Goal: Task Accomplishment & Management: Manage account settings

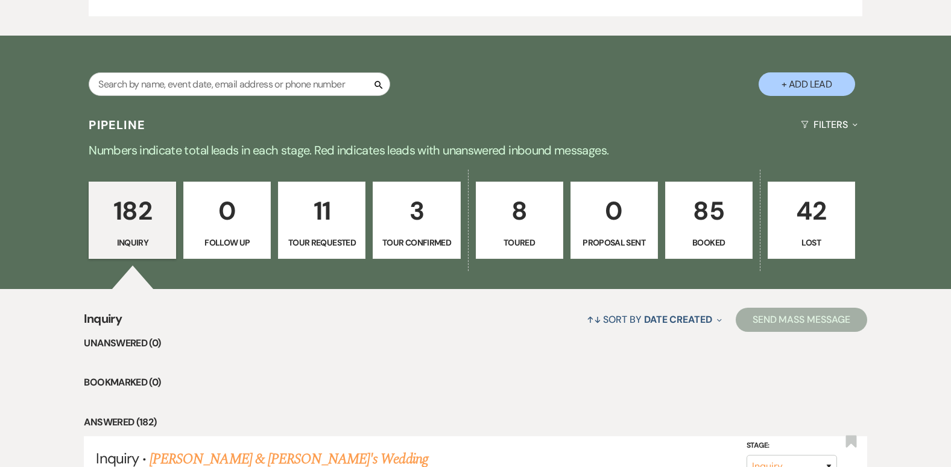
scroll to position [731, 0]
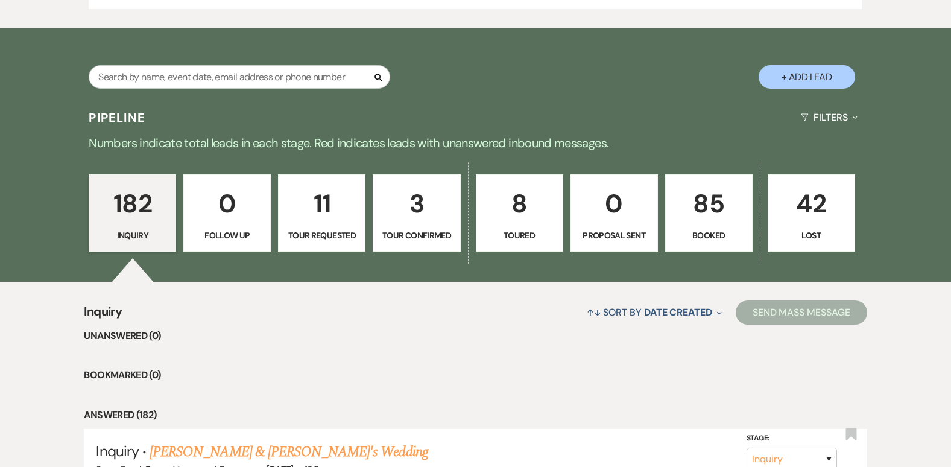
click at [414, 204] on p "3" at bounding box center [416, 203] width 72 height 40
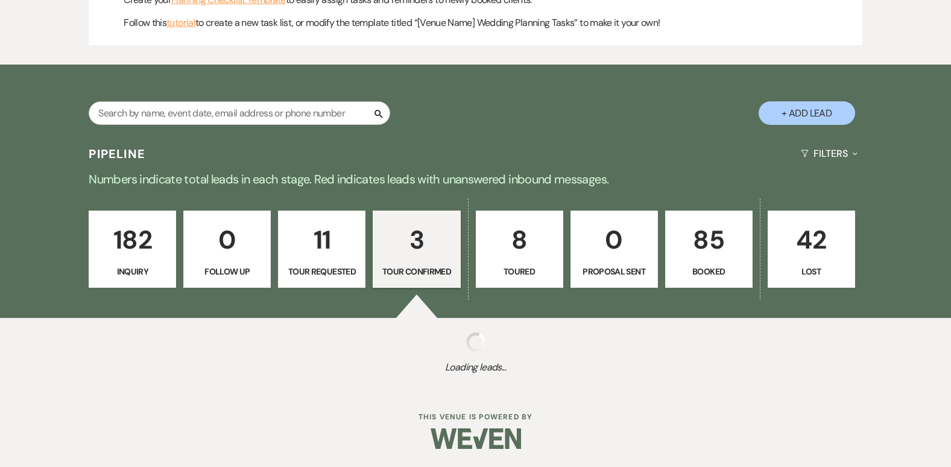
select select "4"
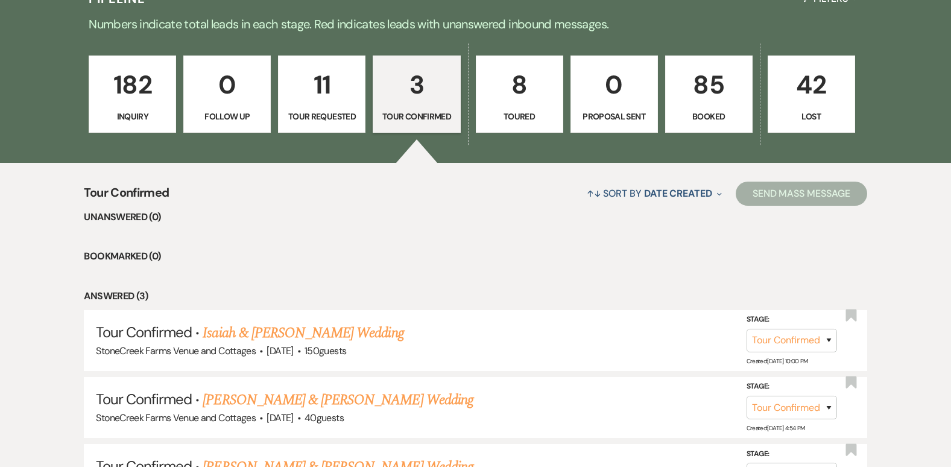
scroll to position [793, 0]
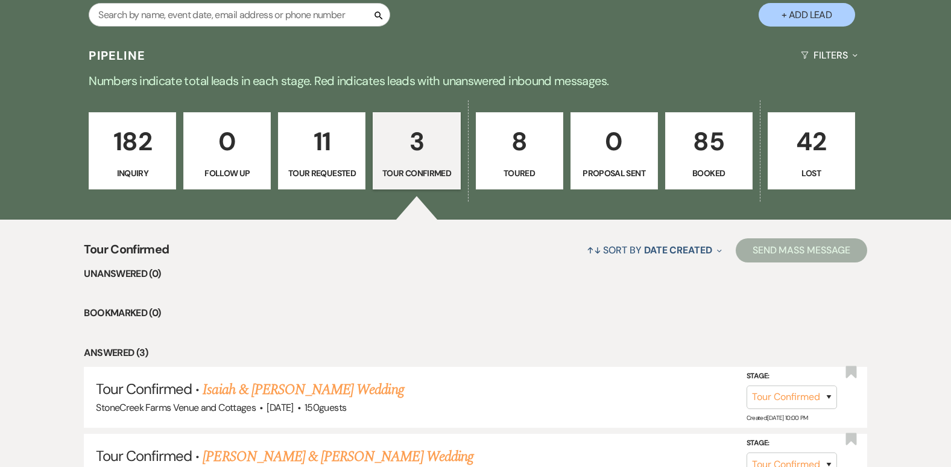
click at [324, 140] on p "11" at bounding box center [322, 141] width 72 height 40
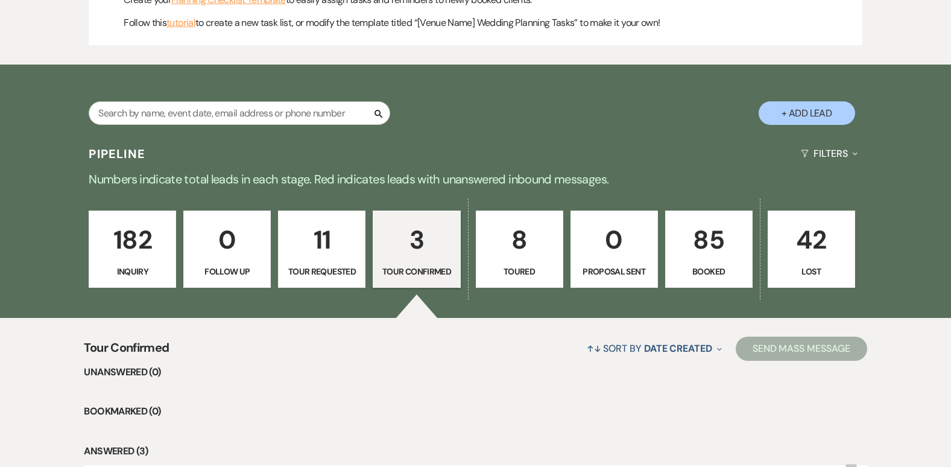
select select "2"
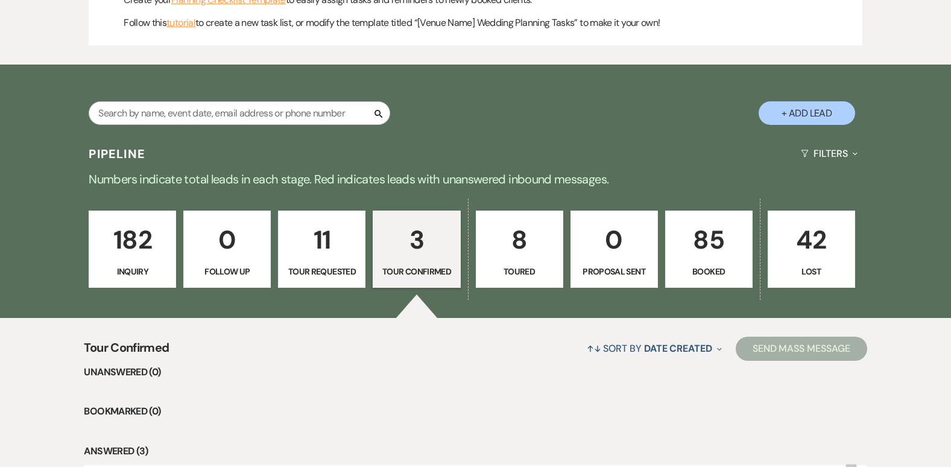
select select "2"
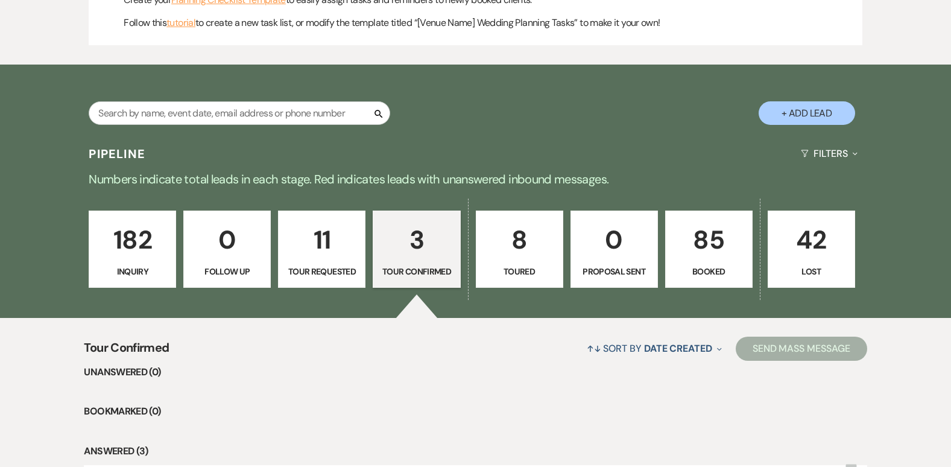
select select "2"
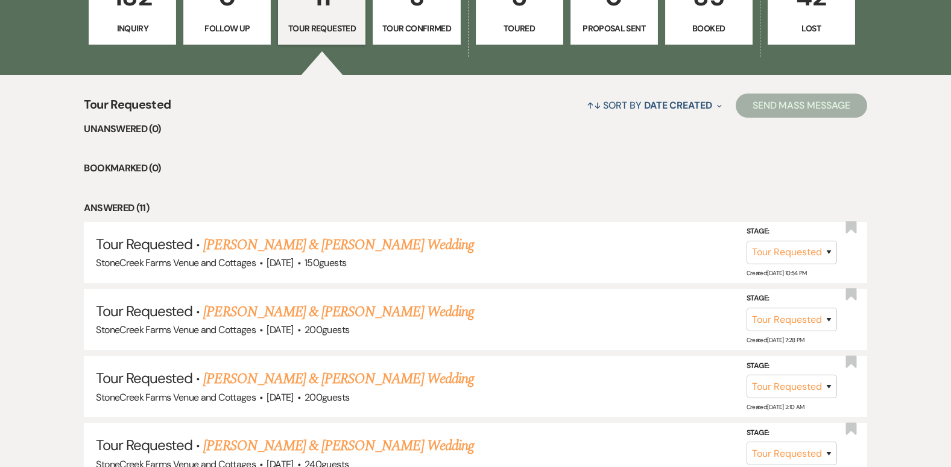
scroll to position [986, 0]
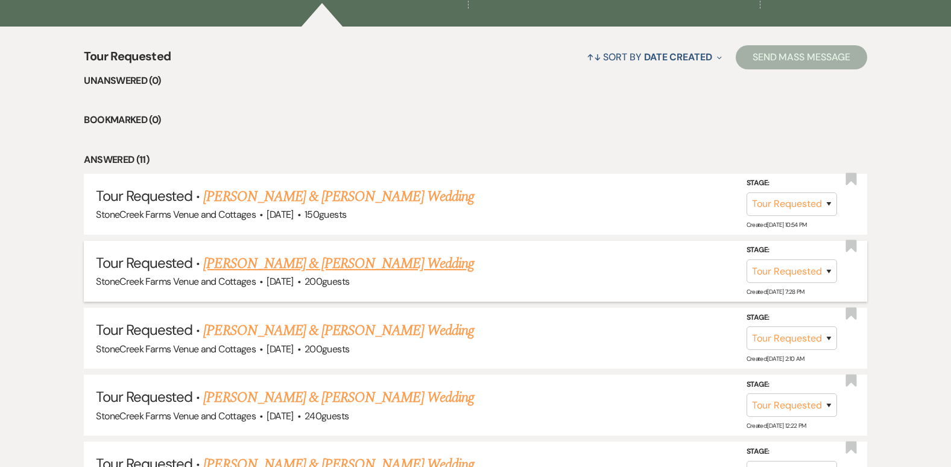
click at [319, 266] on link "[PERSON_NAME] & [PERSON_NAME] Wedding" at bounding box center [338, 264] width 270 height 22
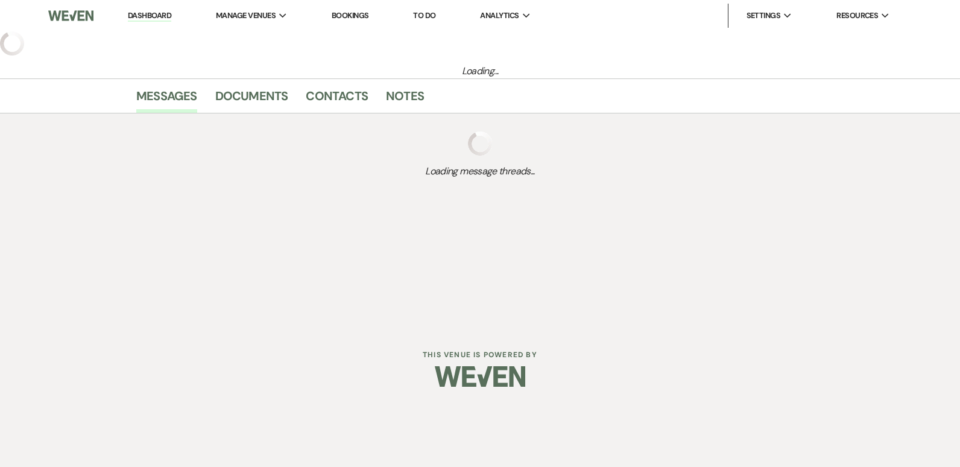
select select "2"
select select "5"
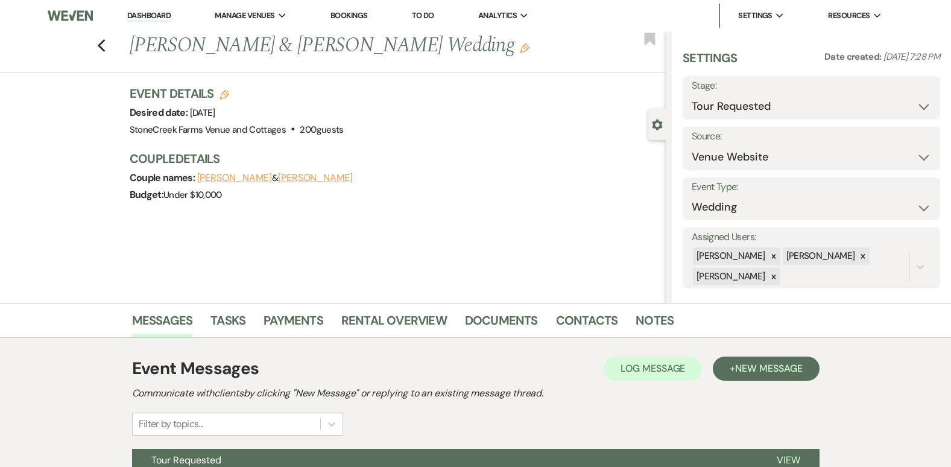
click at [228, 91] on use "button" at bounding box center [224, 95] width 10 height 10
select select "796"
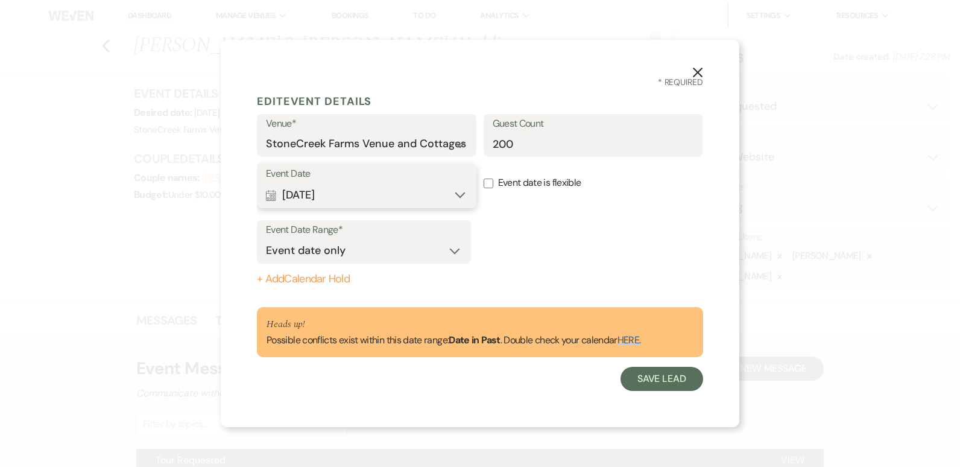
click at [459, 195] on button "Calendar [DATE] Expand" at bounding box center [366, 195] width 201 height 24
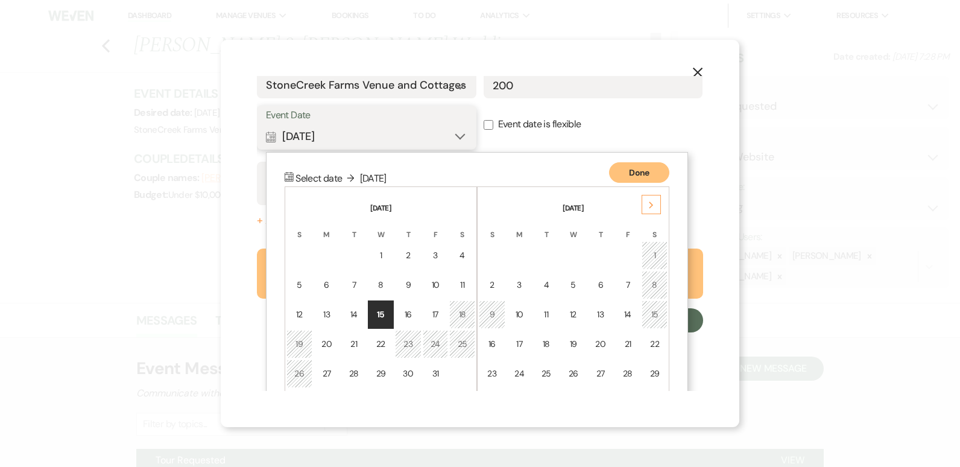
scroll to position [105, 0]
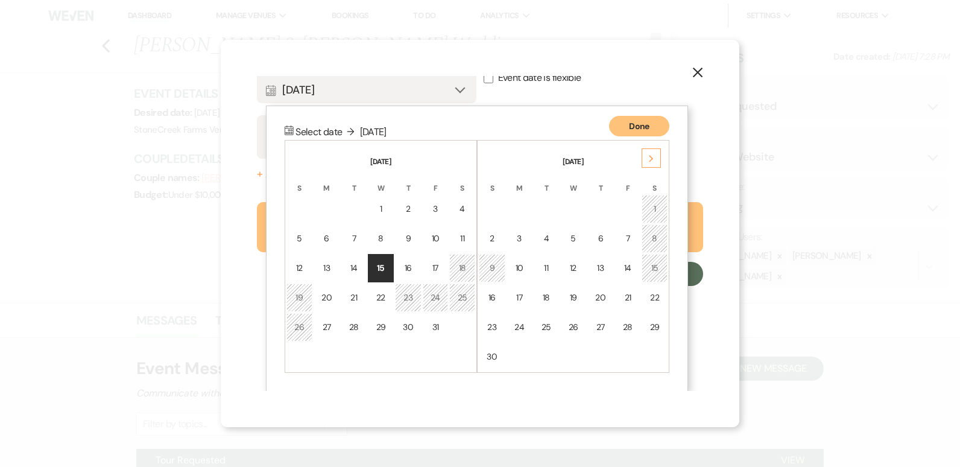
click at [655, 157] on div "Next" at bounding box center [650, 157] width 19 height 19
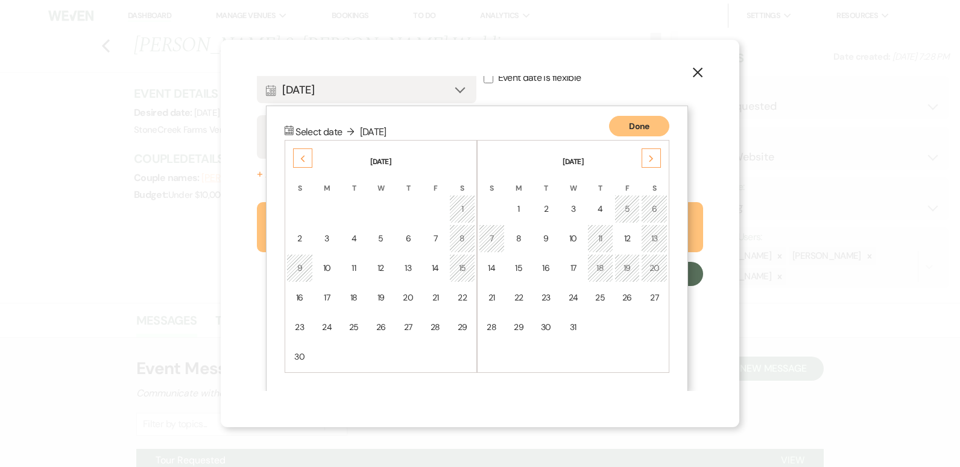
click at [655, 157] on div "Next" at bounding box center [650, 157] width 19 height 19
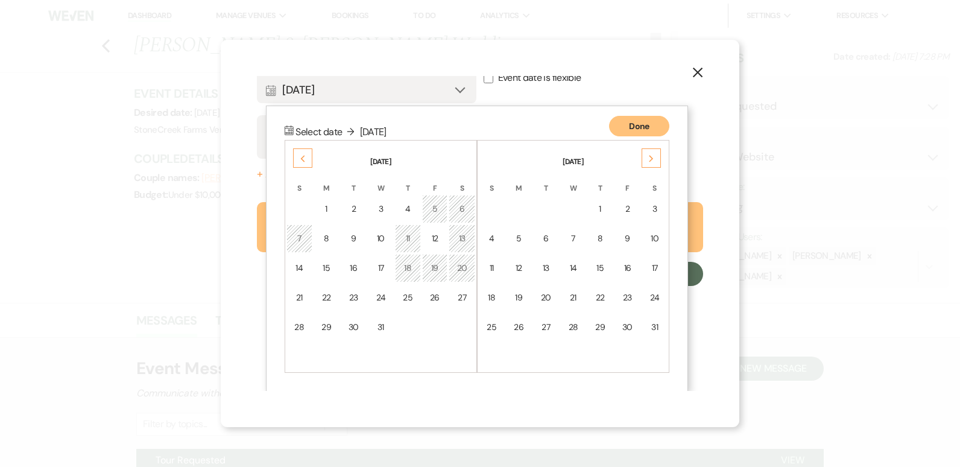
click at [655, 157] on div "Next" at bounding box center [650, 157] width 19 height 19
click at [653, 158] on icon "Next" at bounding box center [651, 158] width 6 height 7
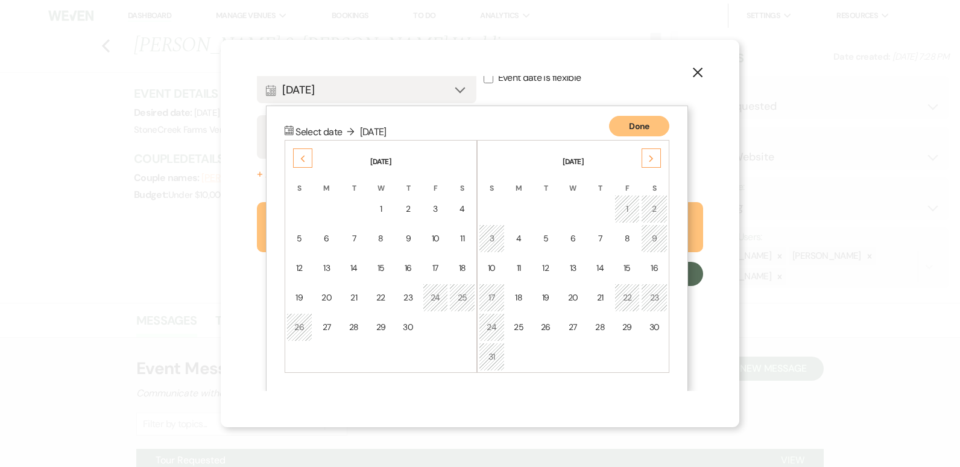
click at [653, 158] on icon "Next" at bounding box center [651, 158] width 6 height 7
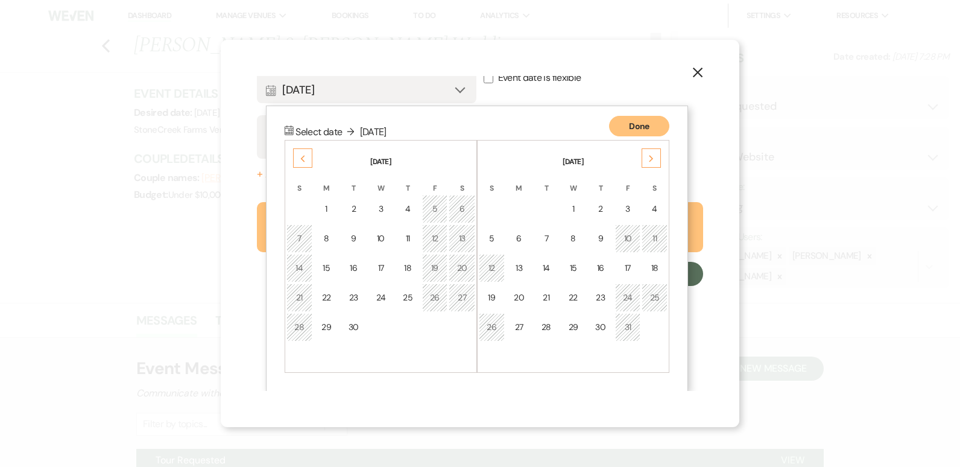
click at [653, 158] on icon "Next" at bounding box center [651, 158] width 6 height 7
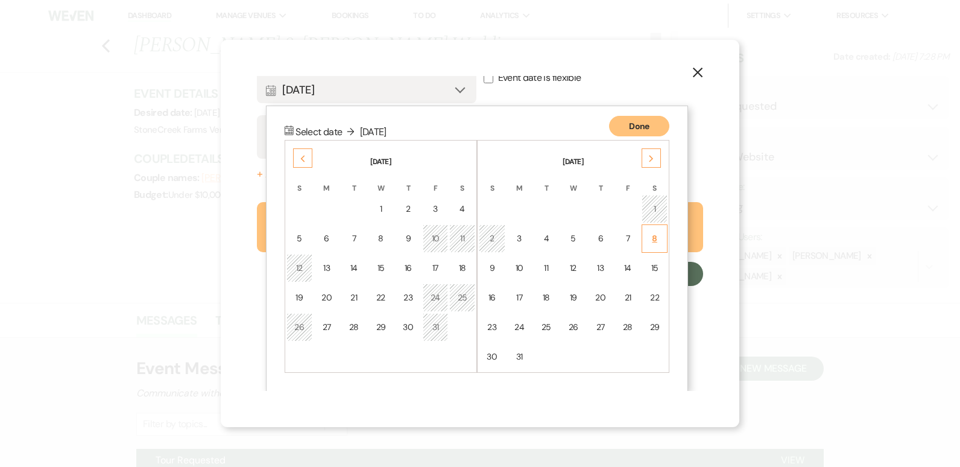
click at [653, 238] on div "8" at bounding box center [654, 238] width 10 height 13
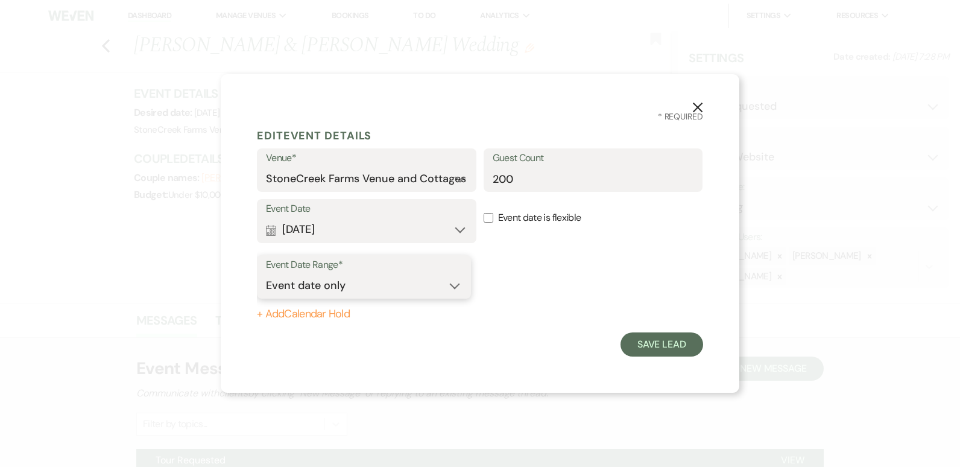
click at [452, 287] on select "Event date only Event date and" at bounding box center [364, 286] width 196 height 24
select select "eventDateAnd"
click at [266, 274] on select "Event date only Event date and" at bounding box center [364, 286] width 196 height 24
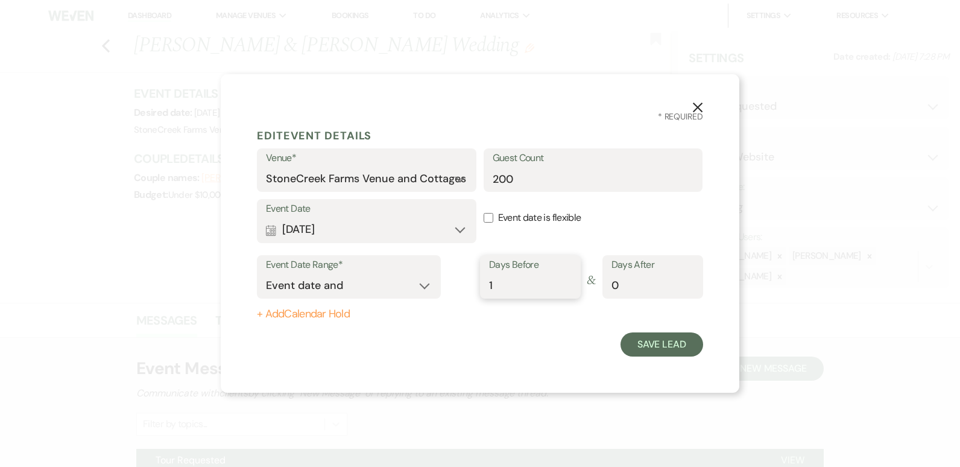
type input "1"
click at [565, 283] on input "1" at bounding box center [530, 286] width 83 height 24
type input "1"
click at [688, 280] on input "1" at bounding box center [652, 286] width 83 height 24
click at [297, 315] on button "+ Add Calendar Hold" at bounding box center [364, 314] width 214 height 12
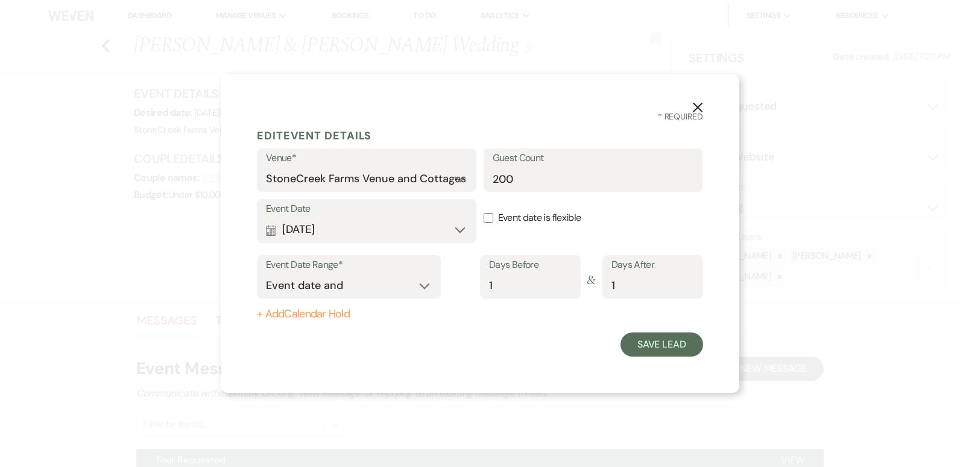
select select "false"
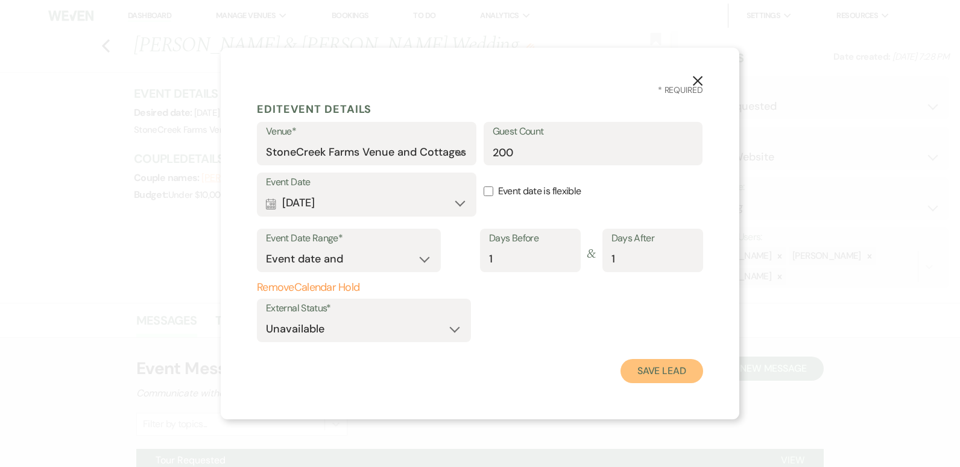
click at [668, 372] on button "Save Lead" at bounding box center [661, 371] width 83 height 24
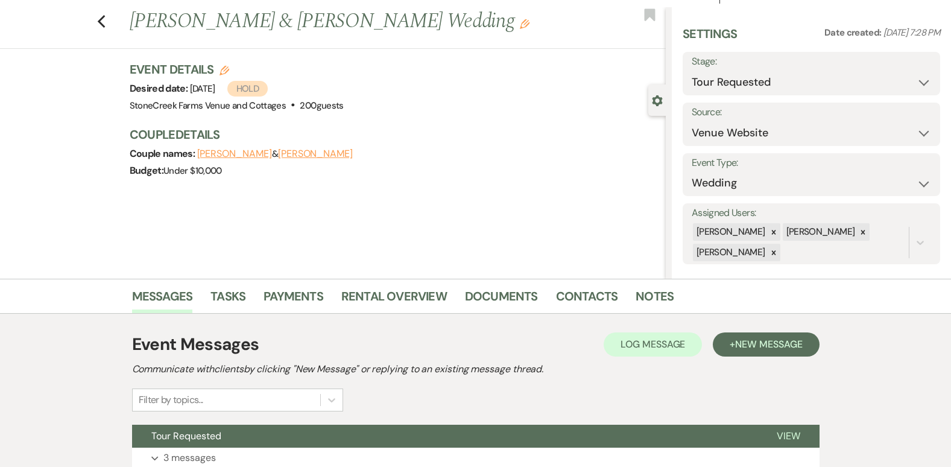
scroll to position [48, 0]
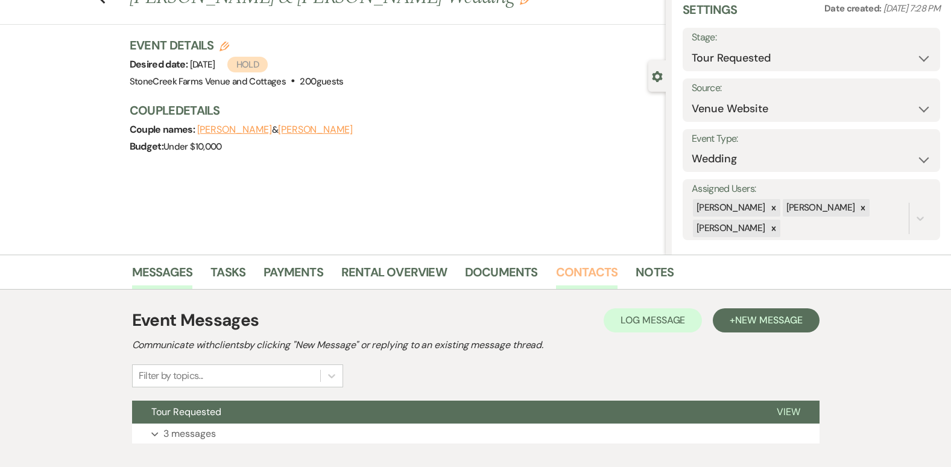
click at [584, 270] on link "Contacts" at bounding box center [587, 275] width 62 height 27
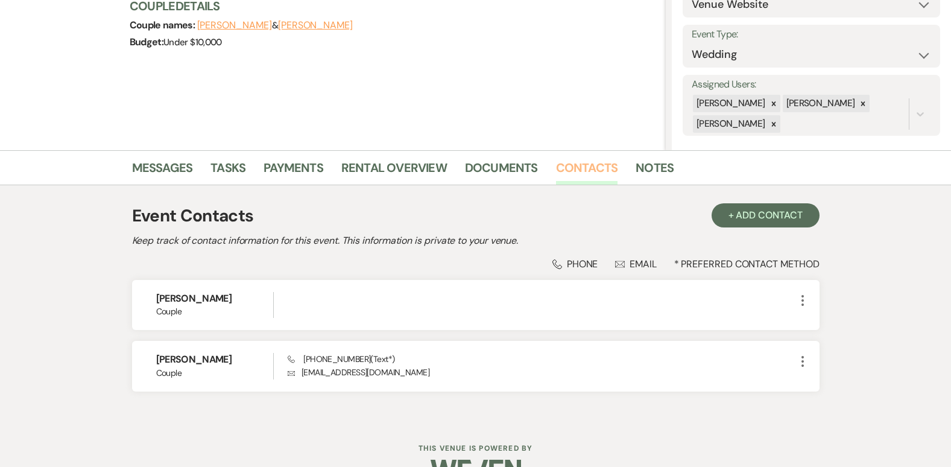
scroll to position [161, 0]
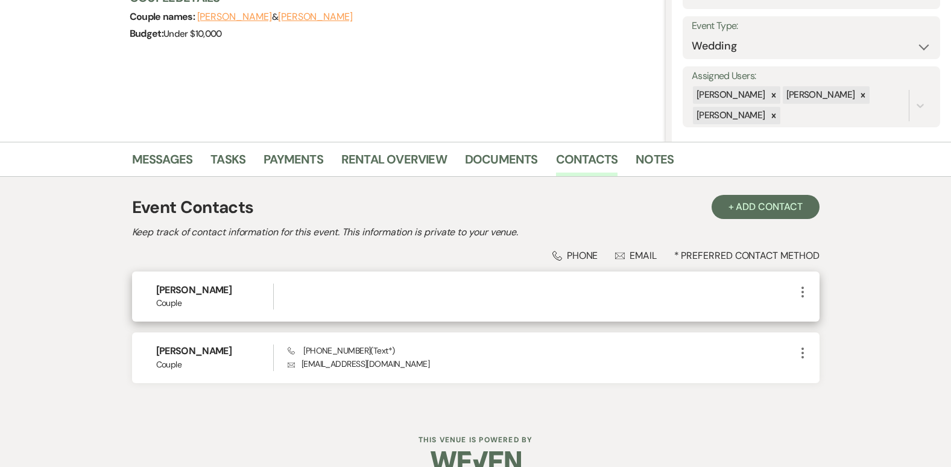
click at [800, 294] on icon "More" at bounding box center [802, 291] width 14 height 14
click at [824, 312] on button "Pencil Edit" at bounding box center [831, 315] width 72 height 20
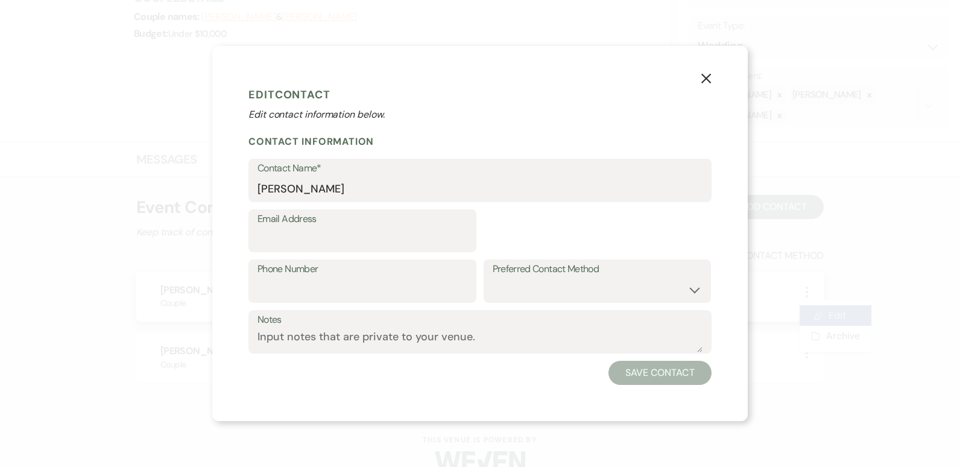
select select "1"
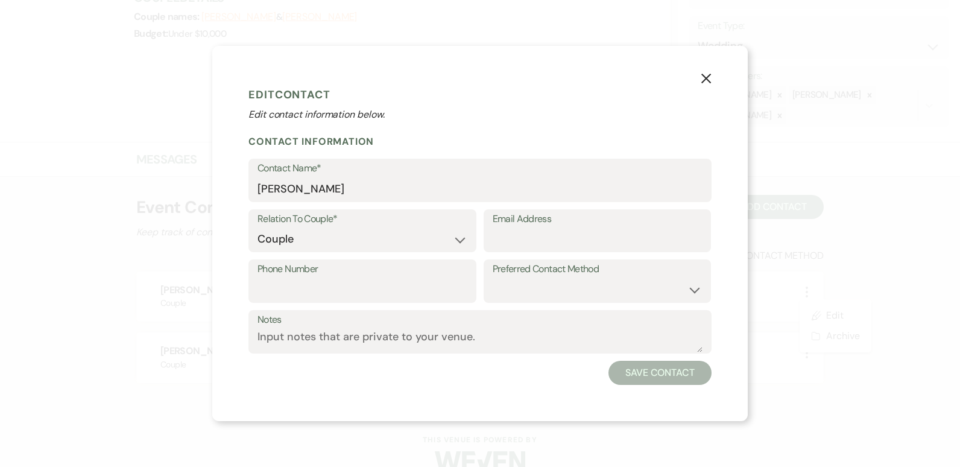
click at [529, 225] on label "Email Address" at bounding box center [597, 218] width 210 height 17
click at [529, 227] on input "Email Address" at bounding box center [597, 239] width 210 height 24
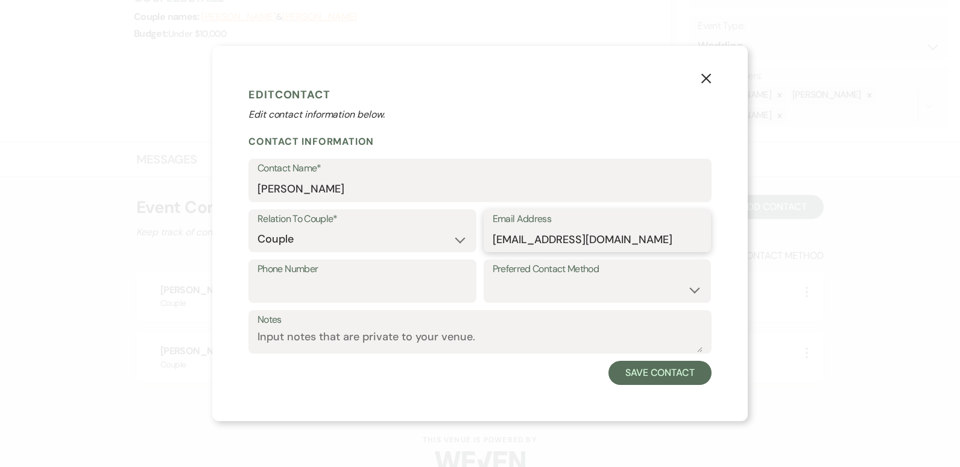
type input "[EMAIL_ADDRESS][DOMAIN_NAME]"
type input "[PHONE_NUMBER]"
click at [695, 295] on select "Email Phone Text" at bounding box center [597, 290] width 210 height 24
select select "email"
click at [492, 278] on select "Email Phone Text" at bounding box center [597, 290] width 210 height 24
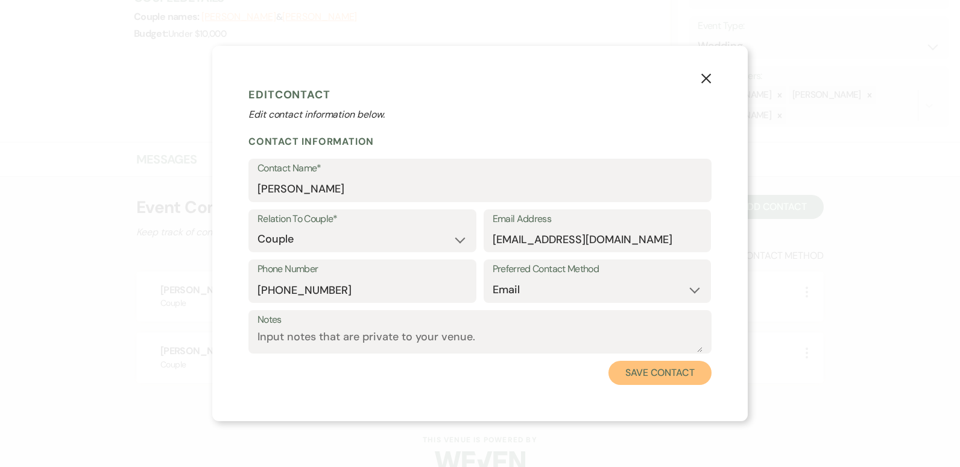
click at [674, 372] on button "Save Contact" at bounding box center [659, 372] width 103 height 24
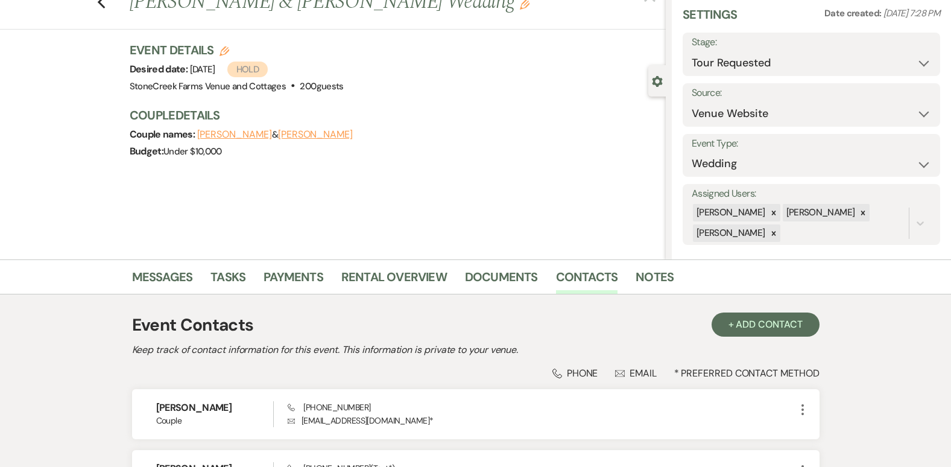
scroll to position [0, 0]
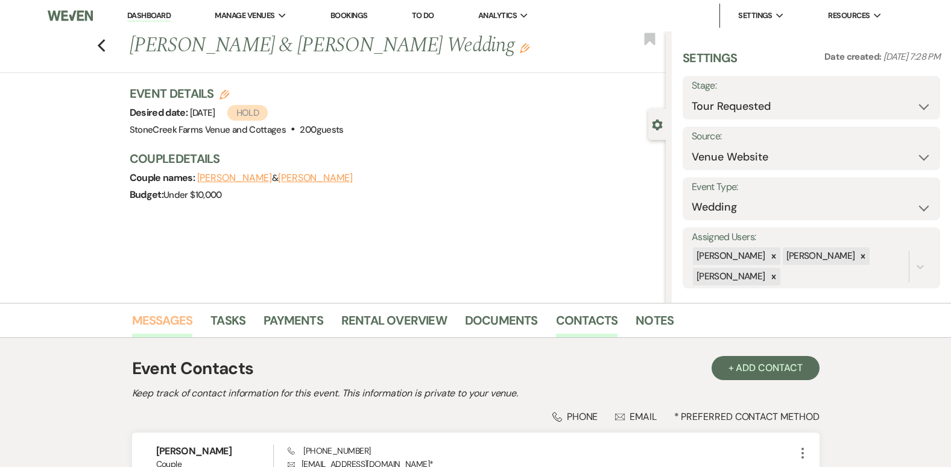
click at [160, 313] on link "Messages" at bounding box center [162, 323] width 61 height 27
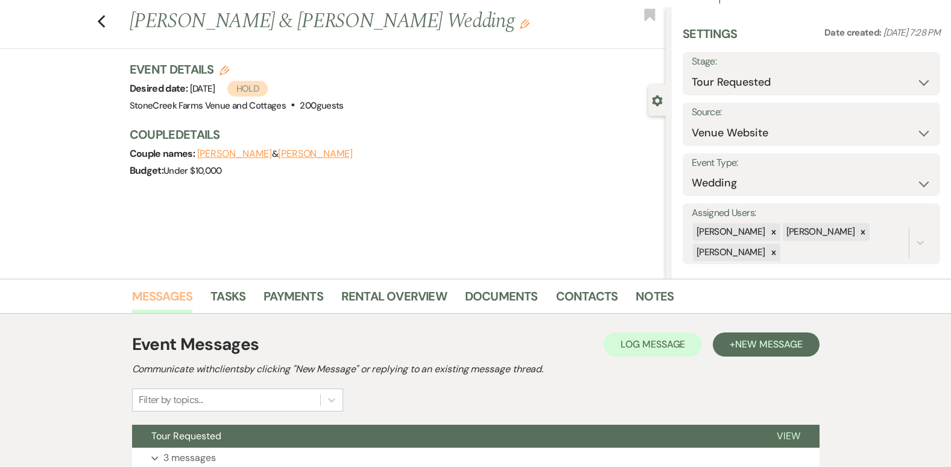
scroll to position [121, 0]
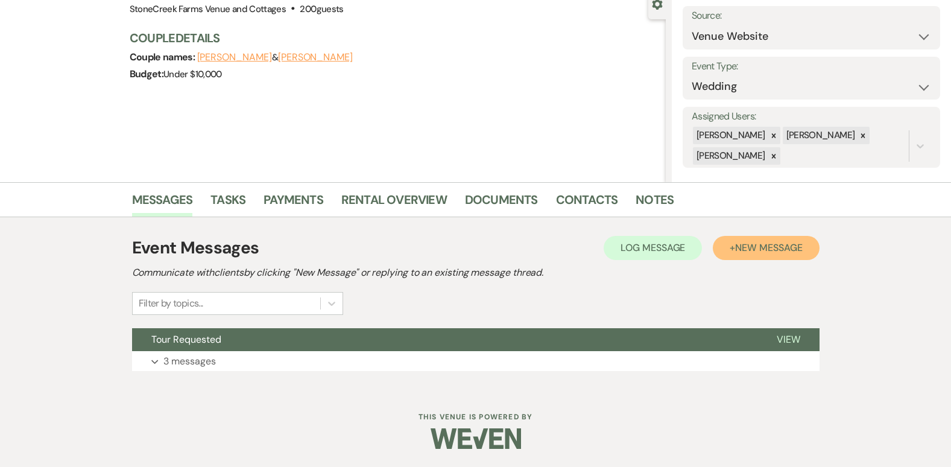
click at [773, 244] on span "New Message" at bounding box center [768, 247] width 67 height 13
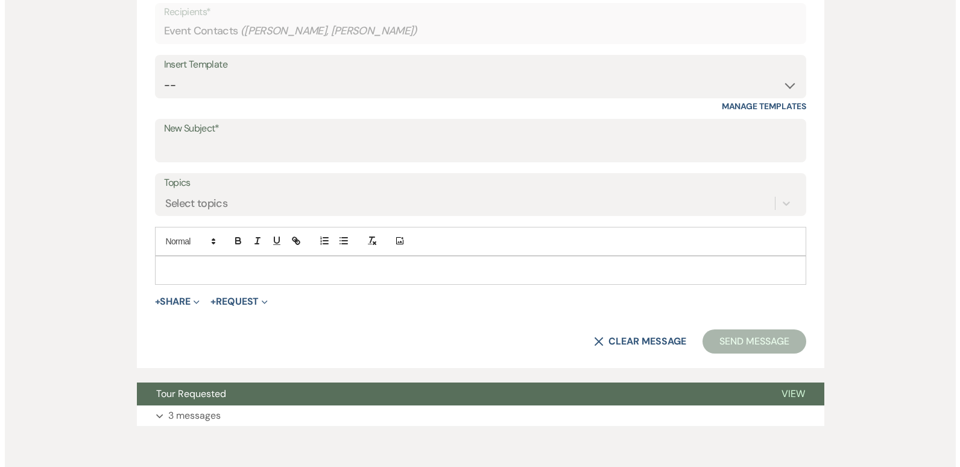
scroll to position [547, 0]
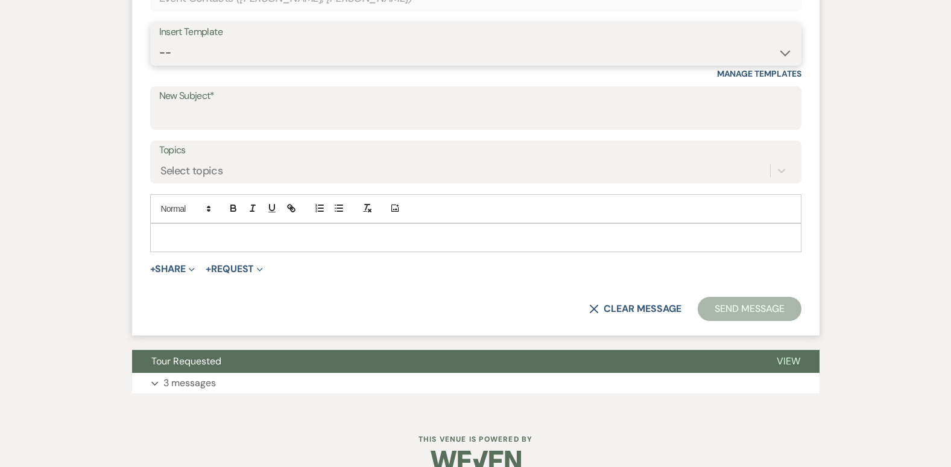
click at [784, 57] on select "-- Weven Planning Portal Introduction (Booked Events) Initial Inquiry Response …" at bounding box center [475, 53] width 633 height 24
select select "4276"
click at [159, 41] on select "-- Weven Planning Portal Introduction (Booked Events) Initial Inquiry Response …" at bounding box center [475, 53] width 633 height 24
type input "Booking your event!"
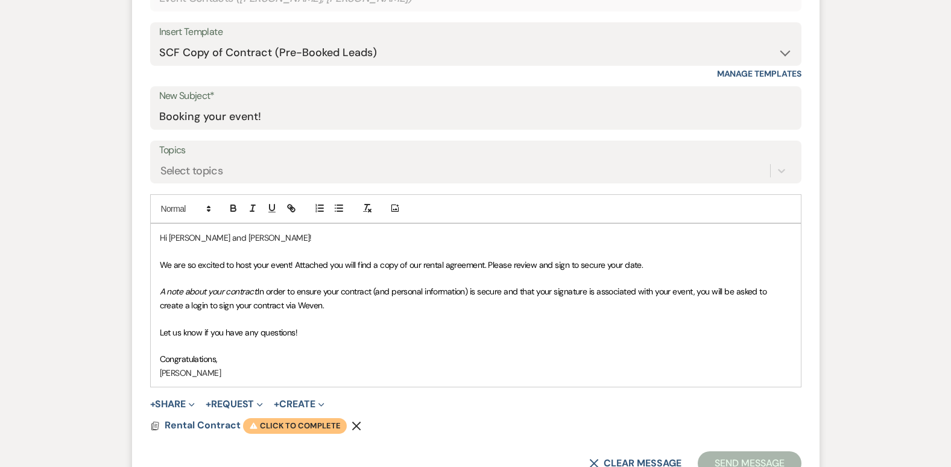
click at [310, 424] on span "Warning Click to complete" at bounding box center [295, 426] width 104 height 16
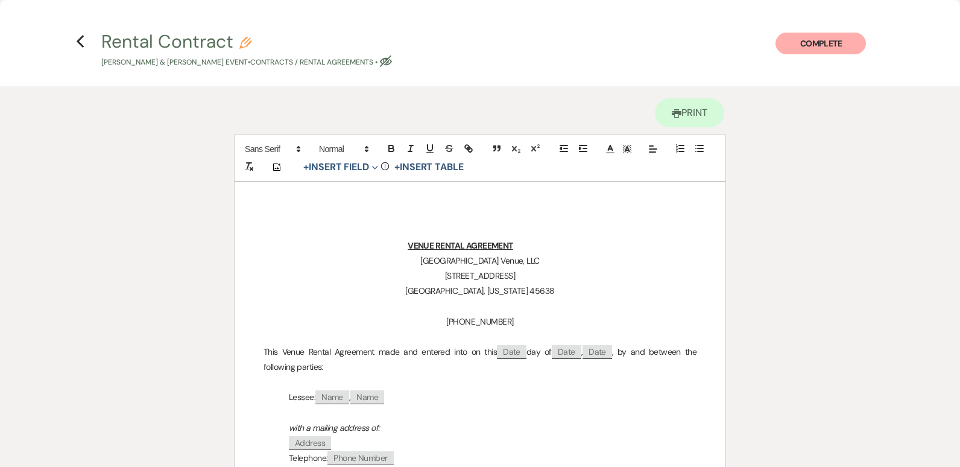
click at [641, 424] on p "with a mailing address of:" at bounding box center [479, 427] width 433 height 15
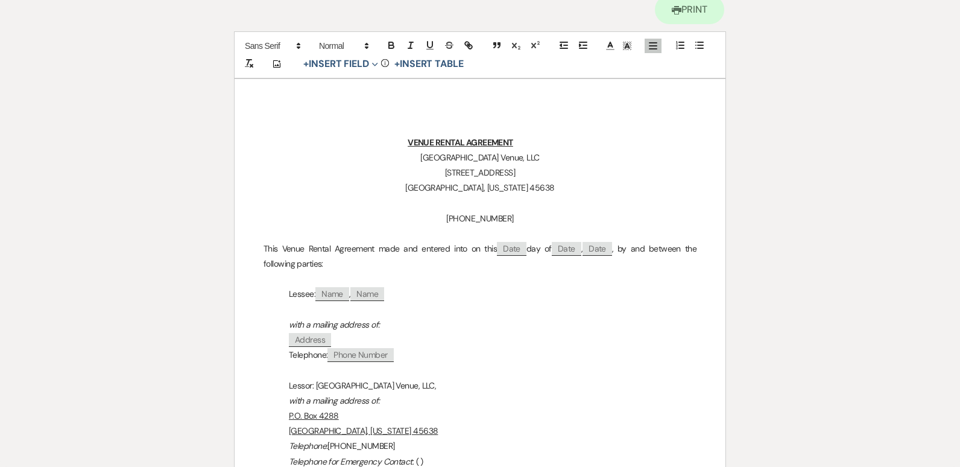
scroll to position [164, 0]
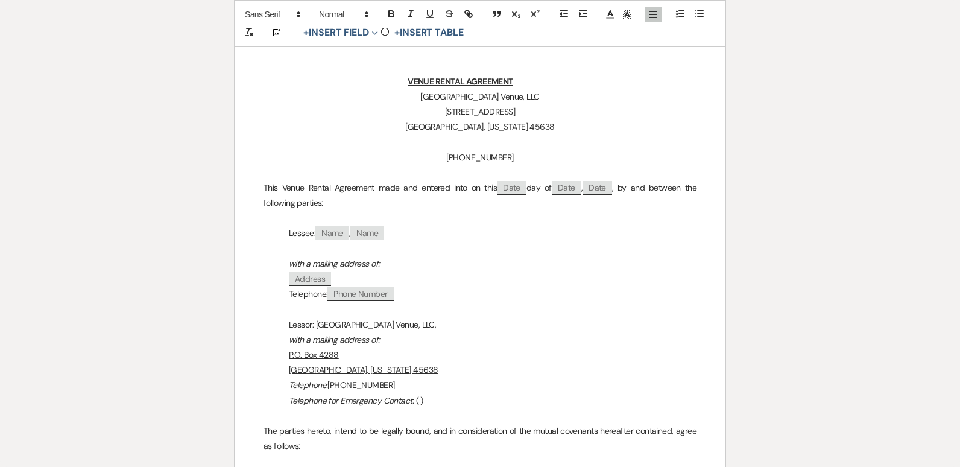
click at [403, 297] on p "Telephone: ﻿ Phone Number ﻿" at bounding box center [479, 293] width 433 height 15
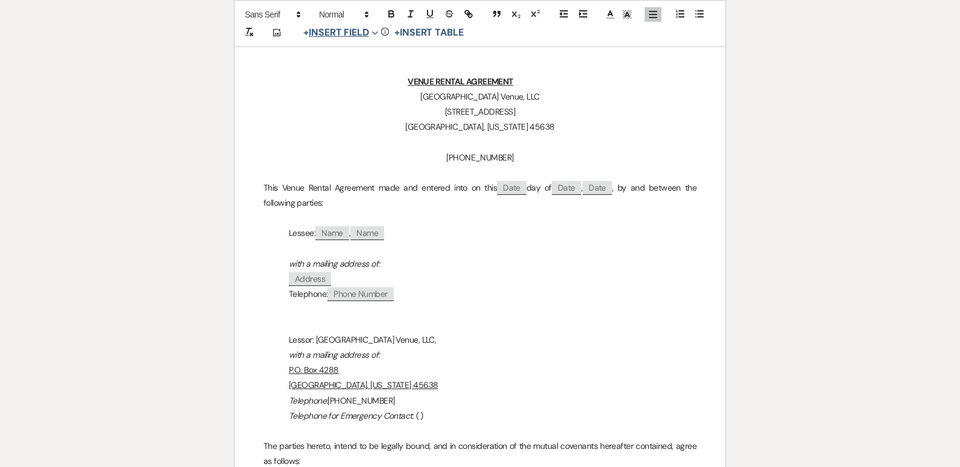
click at [351, 37] on button "+ Insert Field Expand" at bounding box center [340, 32] width 83 height 14
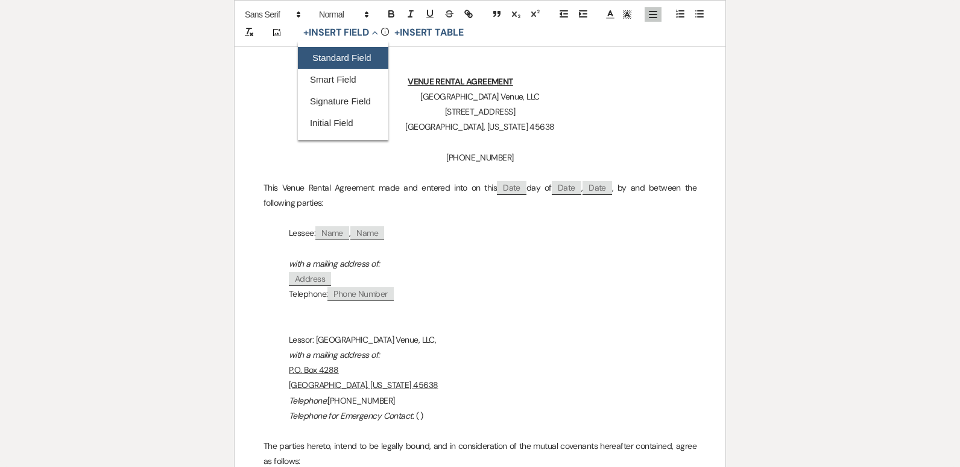
click at [347, 54] on button "Standard Field" at bounding box center [343, 58] width 90 height 22
select select "owner"
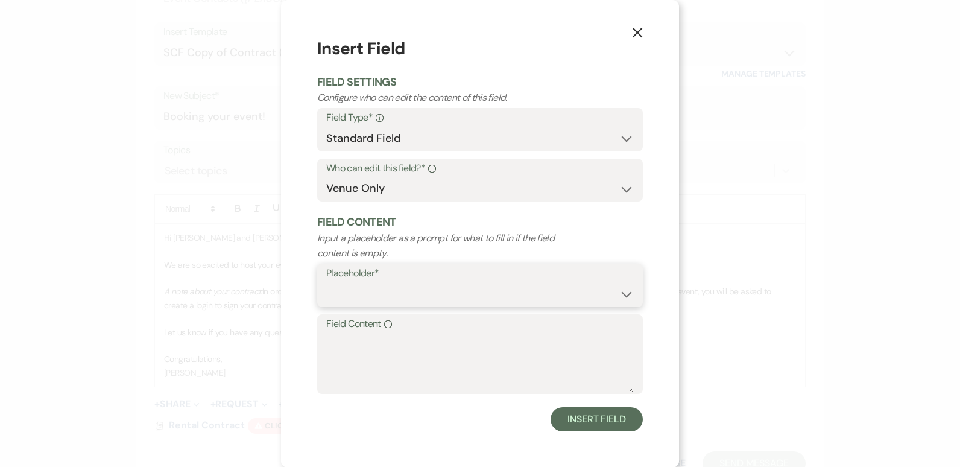
click at [623, 296] on select "Custom Placeholder Date Time Name Location Venue Name Type Number Budget Addres…" at bounding box center [479, 294] width 307 height 24
select select "Email"
click at [326, 282] on select "Custom Placeholder Date Time Name Location Venue Name Type Number Budget Addres…" at bounding box center [479, 294] width 307 height 24
click at [619, 192] on select "Both Venue & Client Client Only Venue Only" at bounding box center [479, 189] width 307 height 24
select select "client"
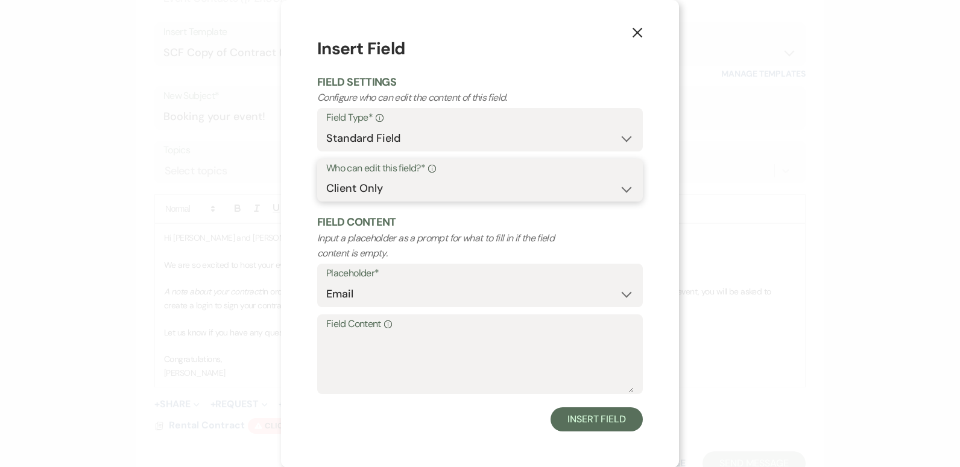
click at [326, 200] on select "Both Venue & Client Client Only Venue Only" at bounding box center [479, 189] width 307 height 24
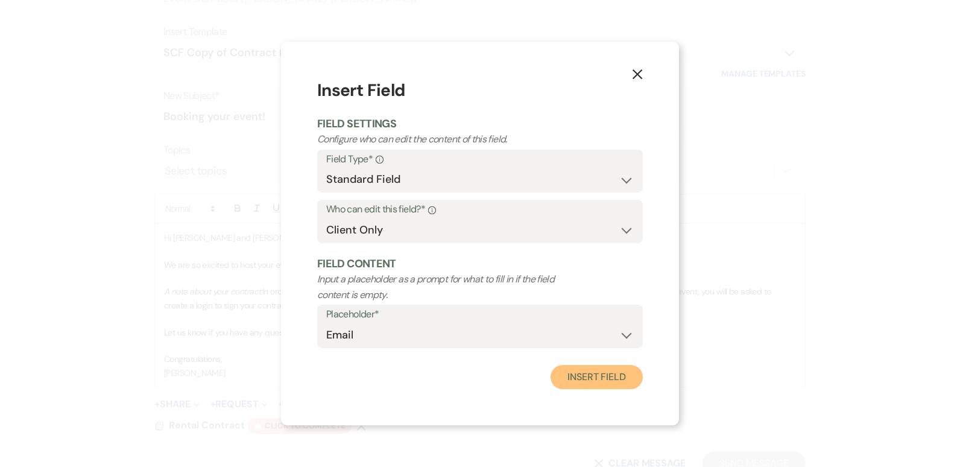
click at [607, 380] on button "Insert Field" at bounding box center [596, 377] width 92 height 24
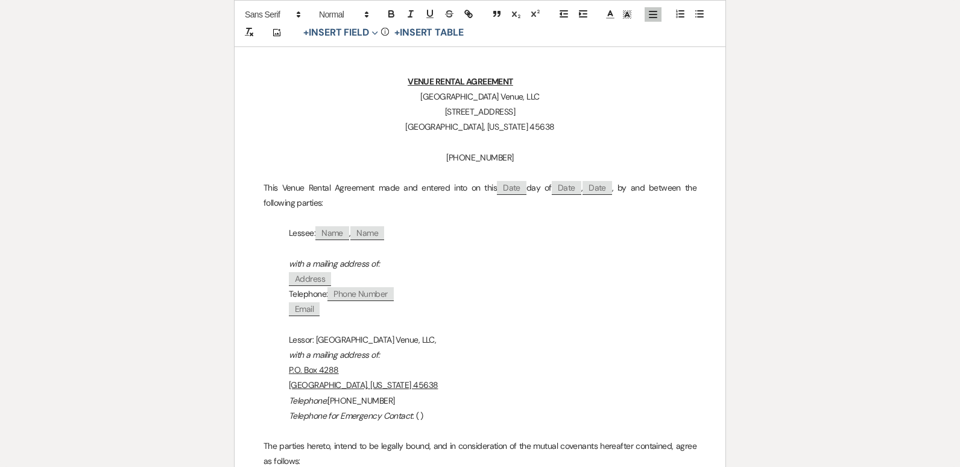
click at [418, 412] on p "Telephone for Emergency Contact : ( )" at bounding box center [479, 415] width 433 height 15
click at [694, 394] on p "Telephone: [PHONE_NUMBER]" at bounding box center [479, 400] width 433 height 15
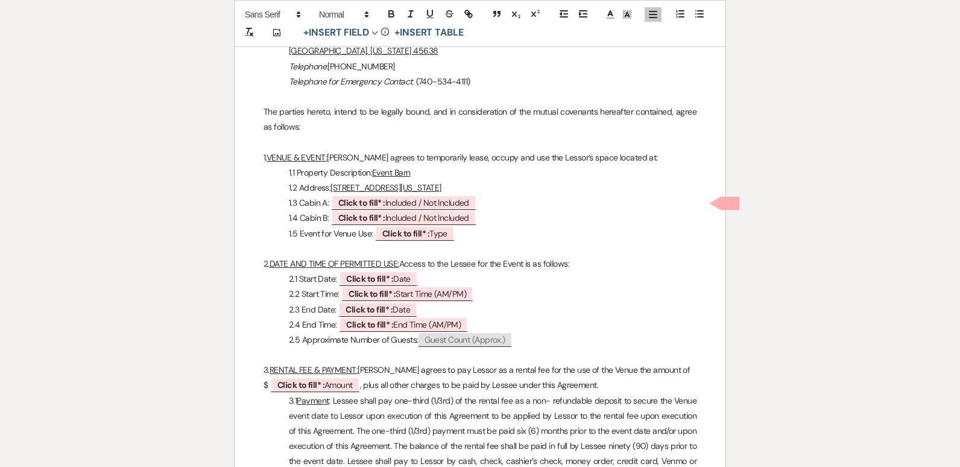
scroll to position [513, 0]
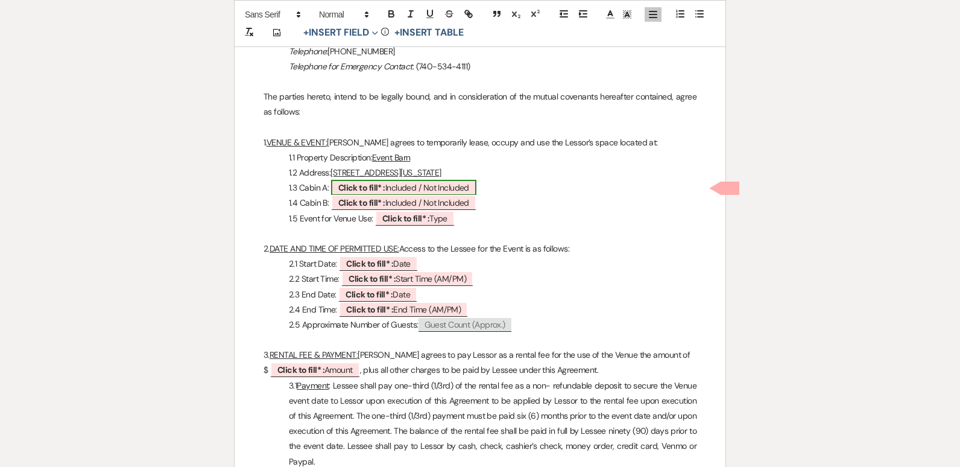
click at [421, 183] on span "Click to fill* : Included / Not Included" at bounding box center [403, 188] width 145 height 16
select select "owner"
select select "custom_placeholder"
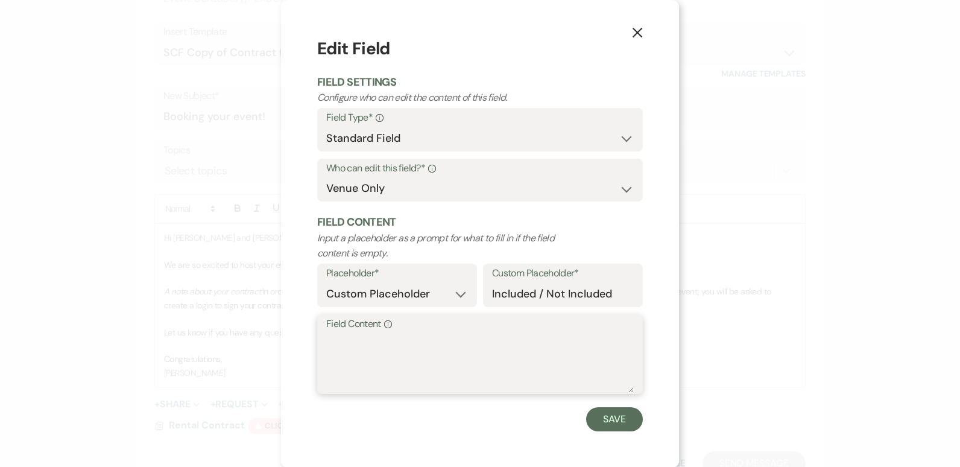
click at [373, 341] on textarea "Field Content Info" at bounding box center [479, 362] width 307 height 60
type textarea "Included"
click at [600, 416] on button "Save" at bounding box center [614, 419] width 57 height 24
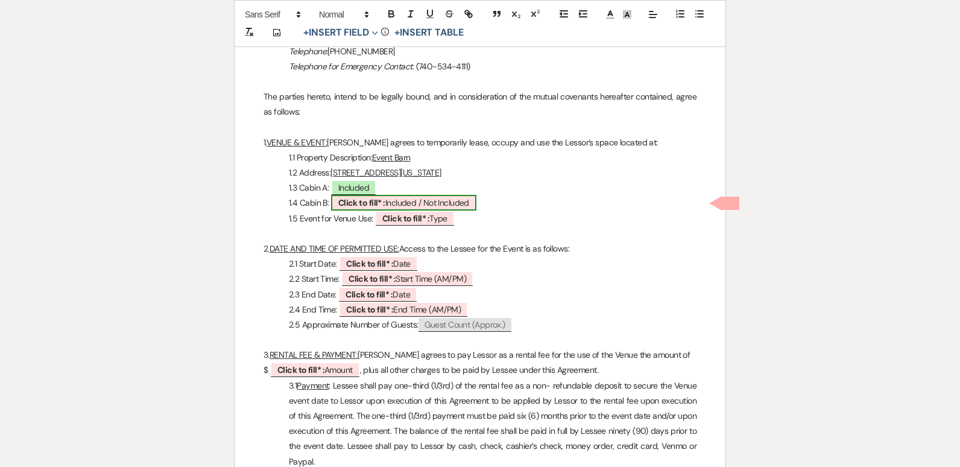
click at [400, 203] on span "Click to fill* : Included / Not Included" at bounding box center [403, 203] width 145 height 16
select select "owner"
select select "custom_placeholder"
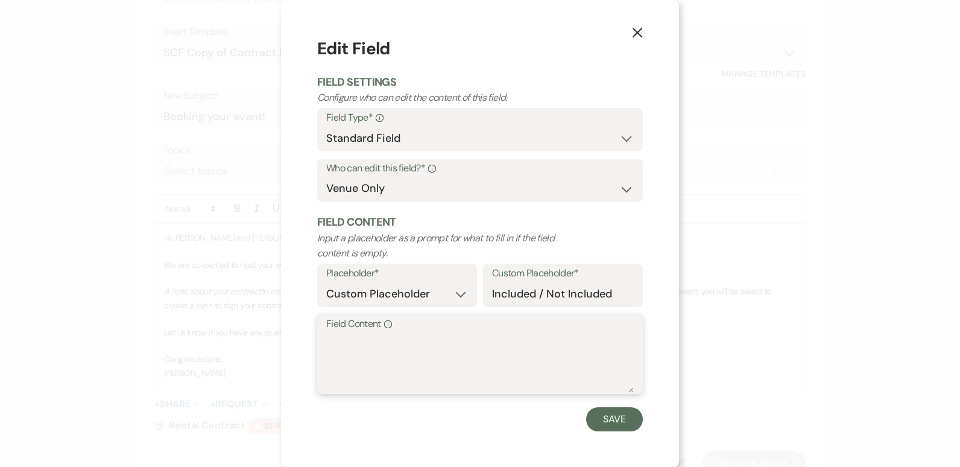
click at [350, 352] on textarea "Field Content Info" at bounding box center [479, 362] width 307 height 60
type textarea "Included"
click at [606, 416] on button "Save" at bounding box center [614, 419] width 57 height 24
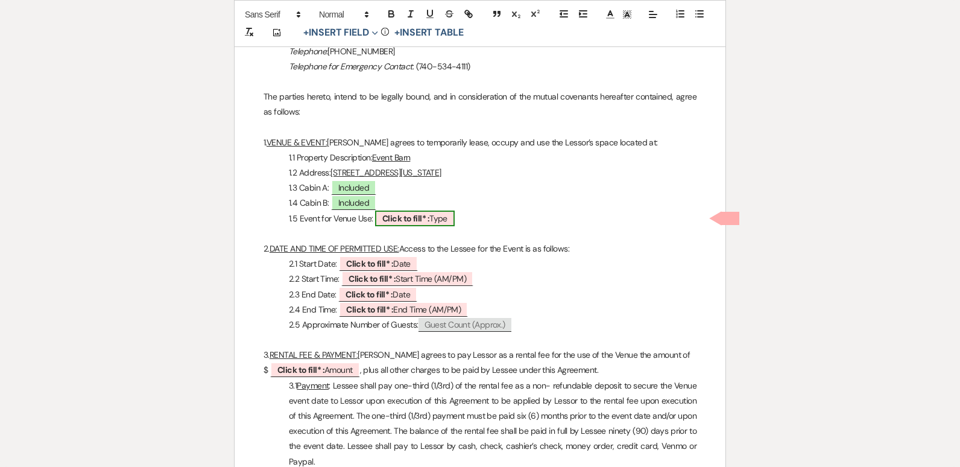
click at [429, 220] on b "Click to fill* :" at bounding box center [405, 218] width 47 height 11
select select "owner"
select select "Type"
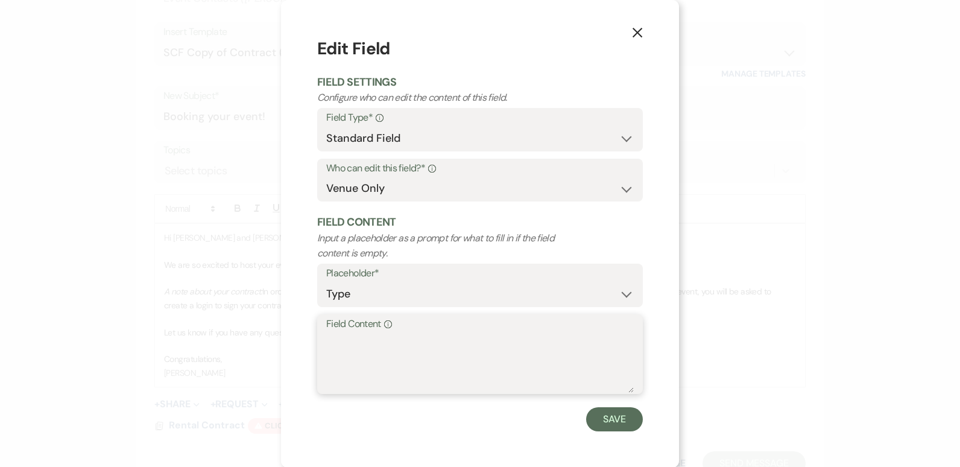
click at [371, 351] on textarea "Field Content Info" at bounding box center [479, 362] width 307 height 60
type textarea "Wedding & Reception"
click at [615, 418] on button "Save" at bounding box center [614, 419] width 57 height 24
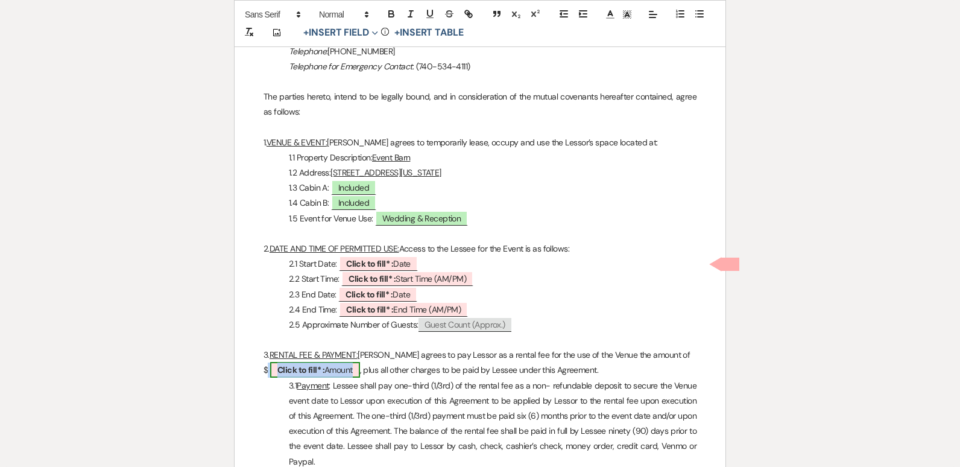
click at [332, 369] on span "Click to fill* : Amount" at bounding box center [315, 370] width 90 height 16
select select "owner"
select select "Amount"
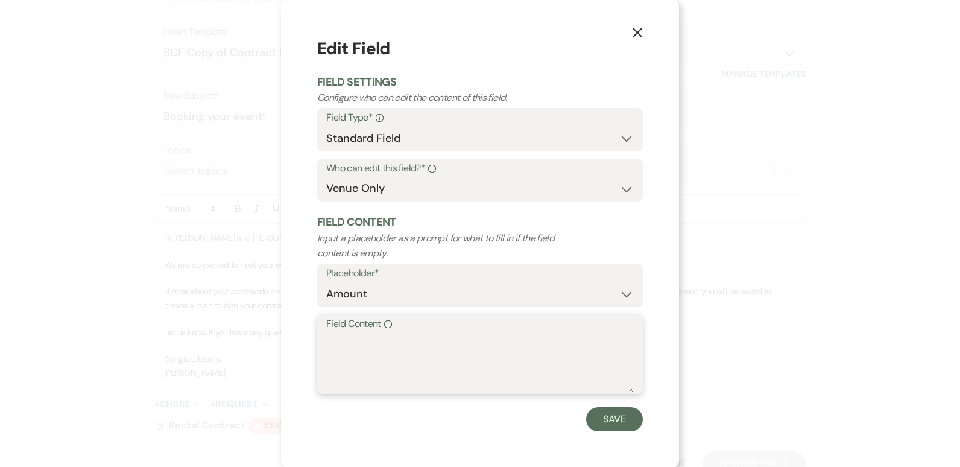
click at [351, 380] on textarea "Field Content Info" at bounding box center [479, 362] width 307 height 60
type textarea "5,500.00"
click at [614, 415] on button "Save" at bounding box center [614, 419] width 57 height 24
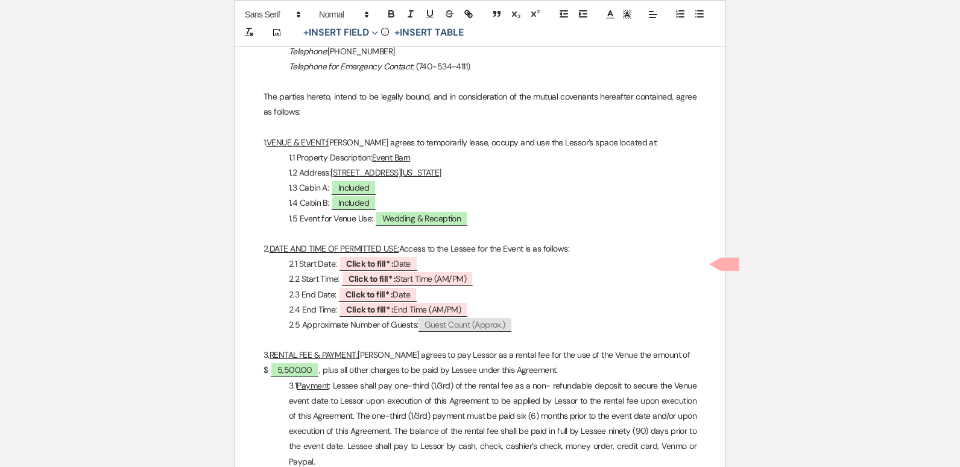
click at [621, 304] on p "2.4 End Time: ﻿ Click to fill* : End Time (AM/PM) ﻿" at bounding box center [479, 309] width 433 height 15
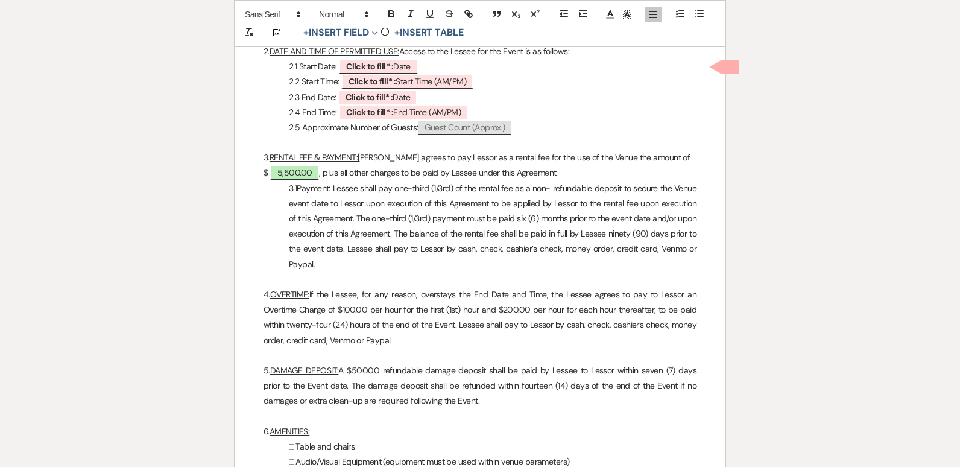
scroll to position [726, 0]
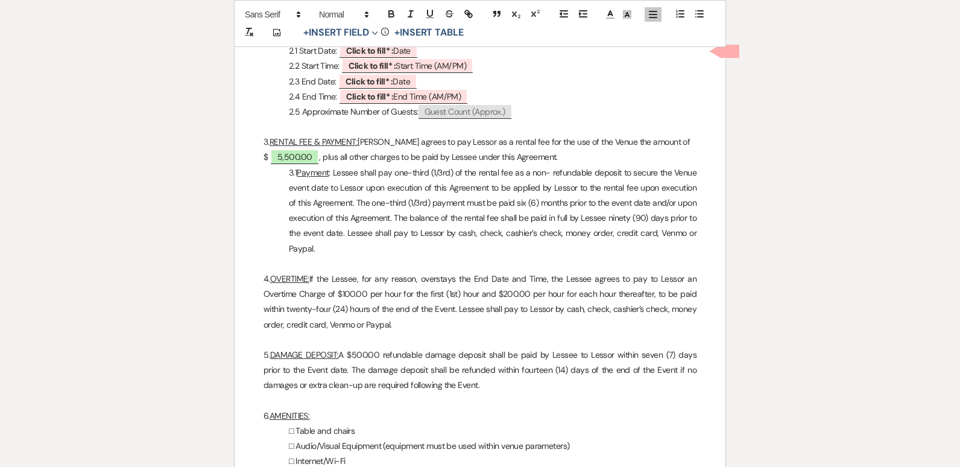
click at [688, 233] on p "3.1 Payment : Lessee shall pay one-third (1/3rd) of the rental fee as a non- re…" at bounding box center [479, 210] width 433 height 91
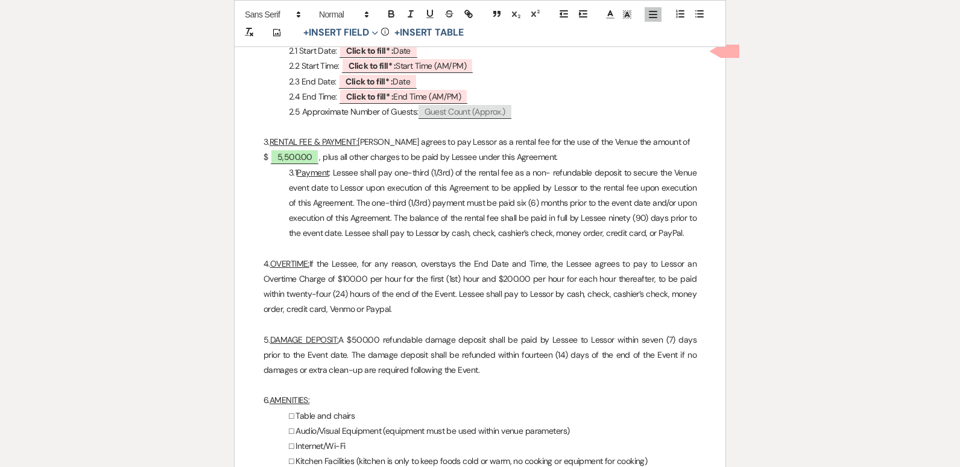
click at [354, 306] on p "4. OVERTIME: If the Lessee, for any reason, overstays the End Date and Time, th…" at bounding box center [479, 286] width 433 height 61
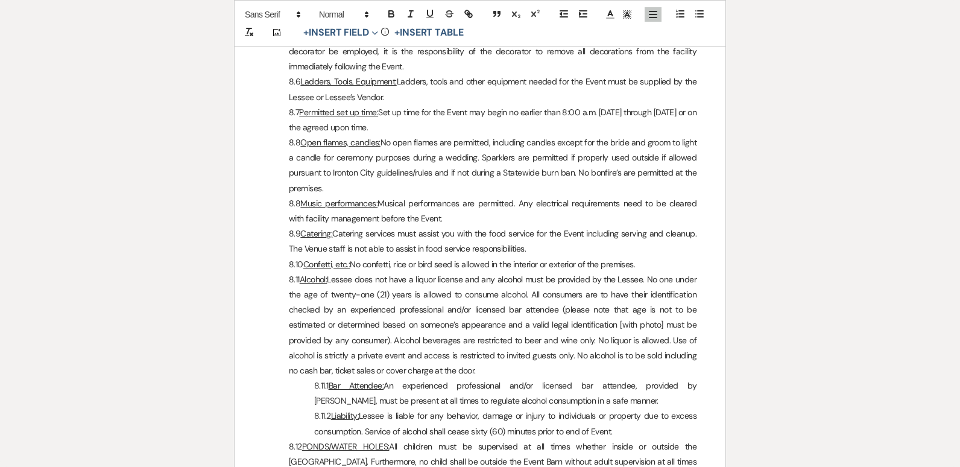
scroll to position [1667, 0]
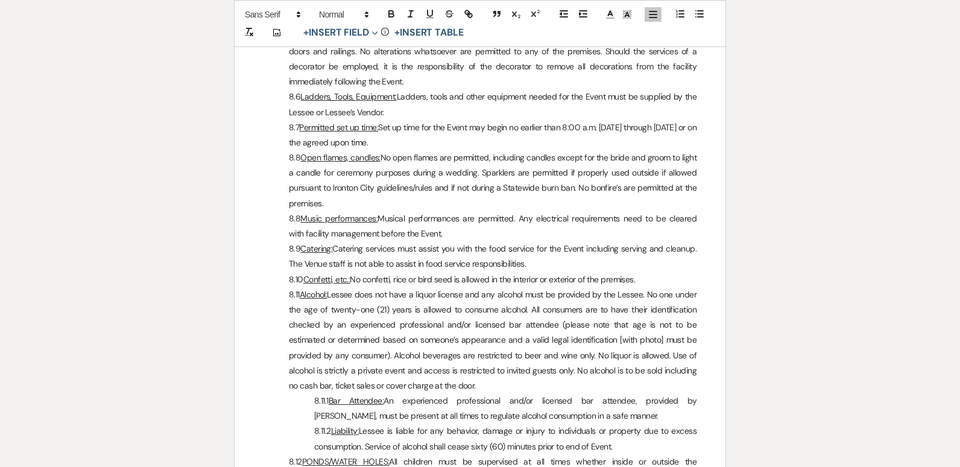
click at [542, 352] on p "8.11 Alcohol: Lessee does not have a liquor license and any alcohol must be pro…" at bounding box center [479, 340] width 433 height 106
click at [710, 445] on div "VENUE RENTAL AGREEMENT [GEOGRAPHIC_DATA] Venue, LLC [STREET_ADDRESS][US_STATE] …" at bounding box center [479, 338] width 491 height 3647
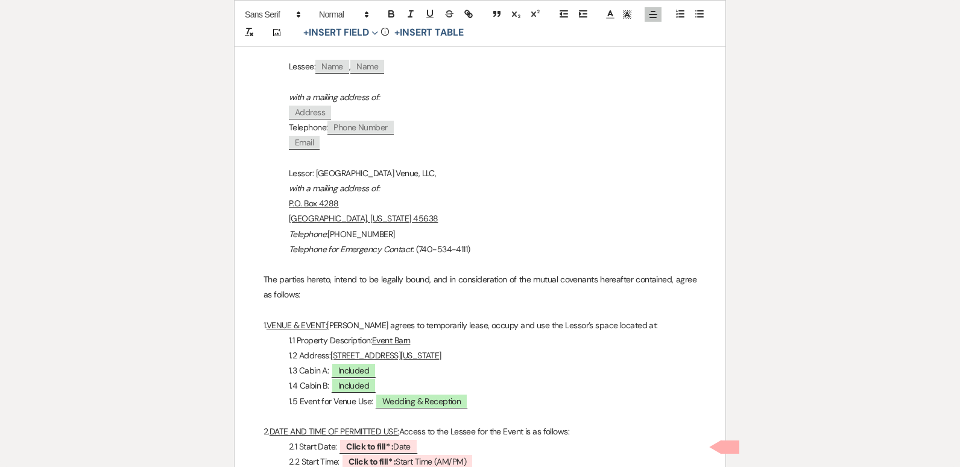
scroll to position [224, 0]
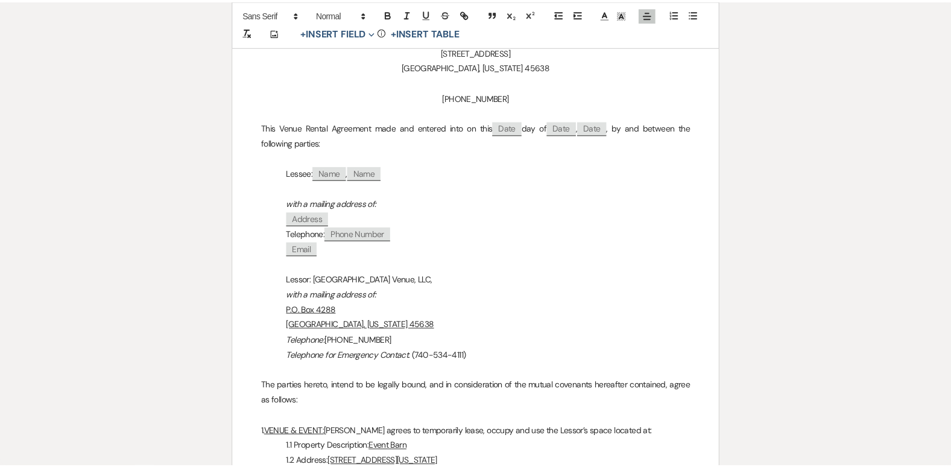
scroll to position [986, 0]
select select "2"
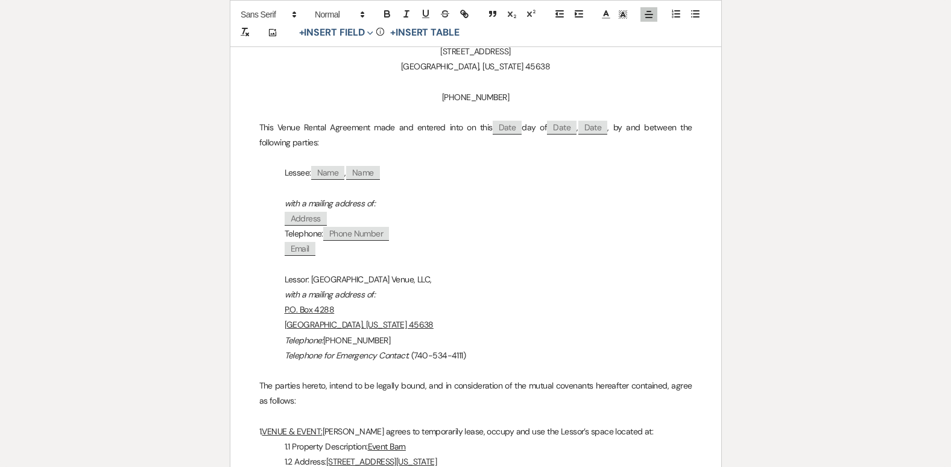
select select "2"
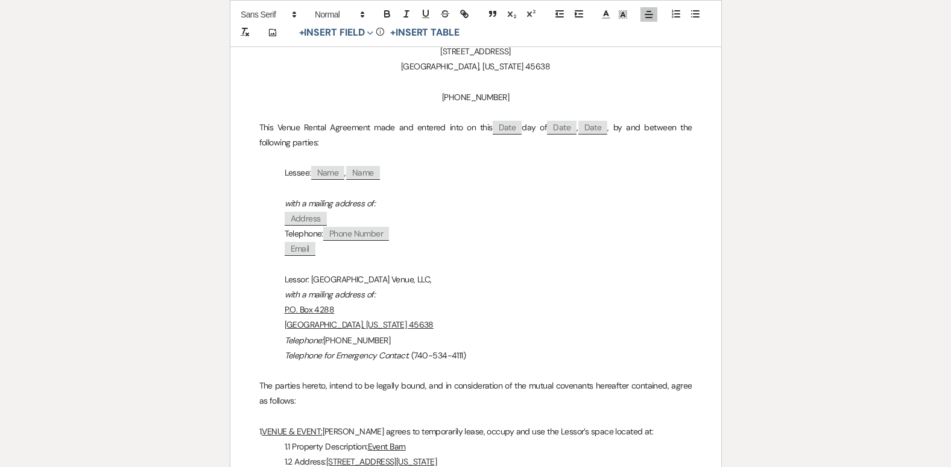
select select "2"
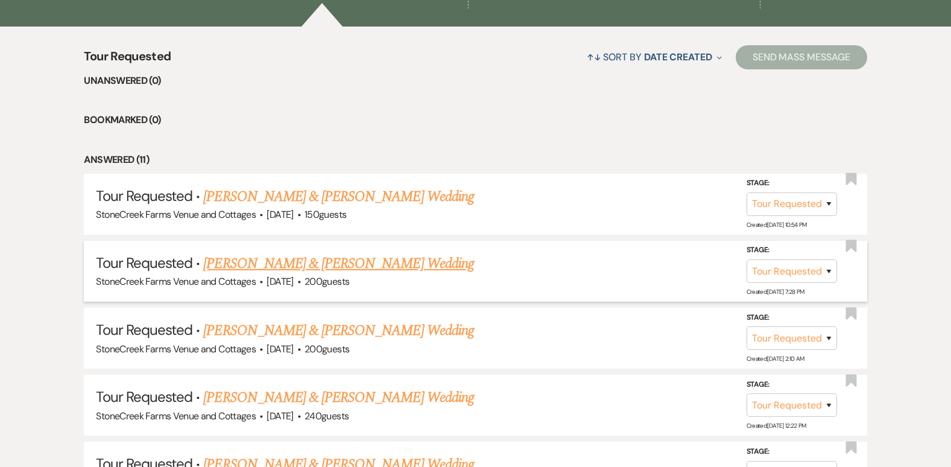
click at [362, 262] on link "[PERSON_NAME] & [PERSON_NAME] Wedding" at bounding box center [338, 264] width 270 height 22
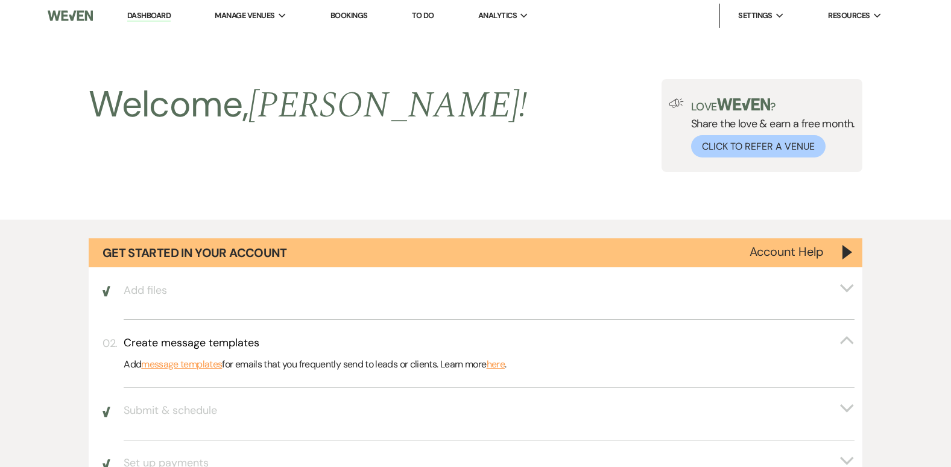
select select "2"
select select "5"
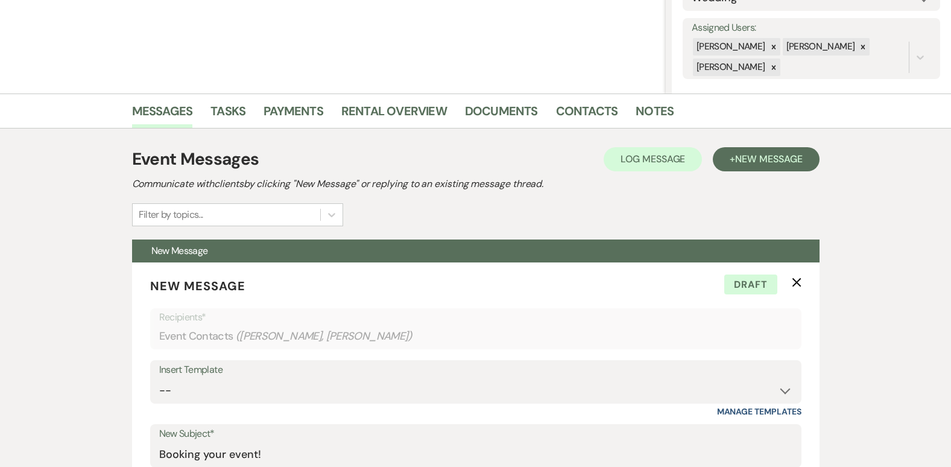
scroll to position [217, 0]
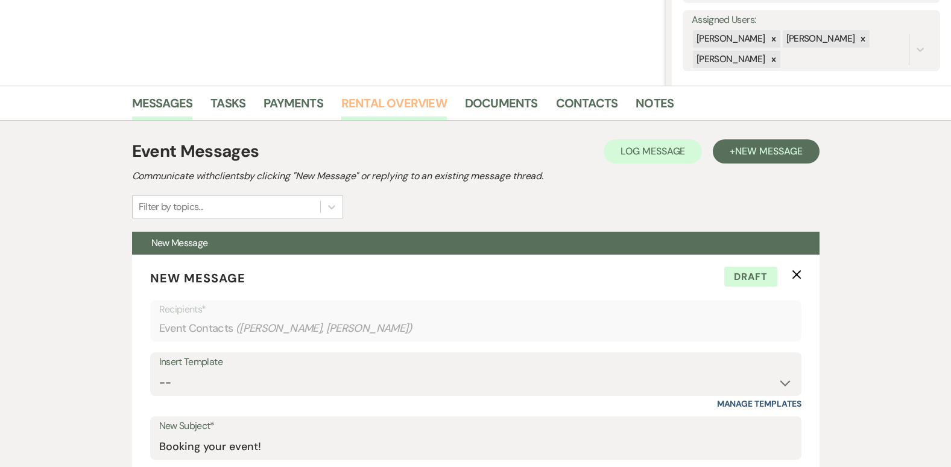
click at [365, 105] on link "Rental Overview" at bounding box center [393, 106] width 105 height 27
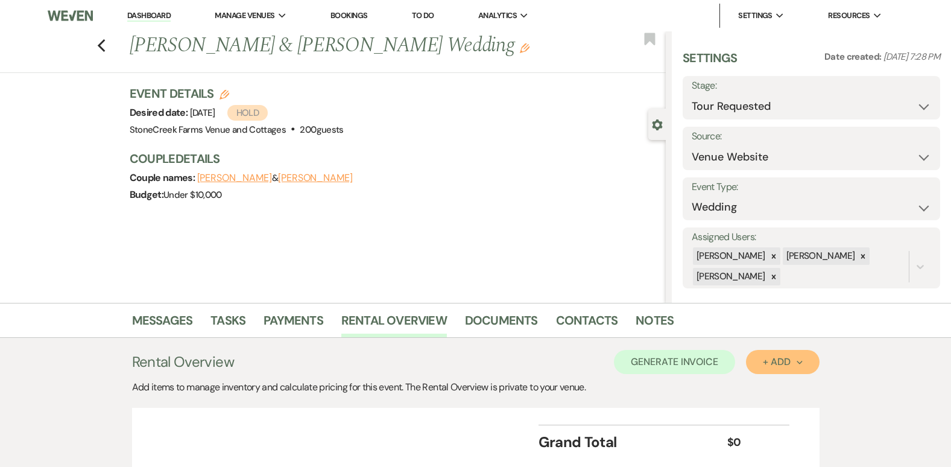
click at [781, 372] on button "+ Add Next" at bounding box center [782, 362] width 73 height 24
click at [763, 398] on button "Item" at bounding box center [776, 389] width 61 height 19
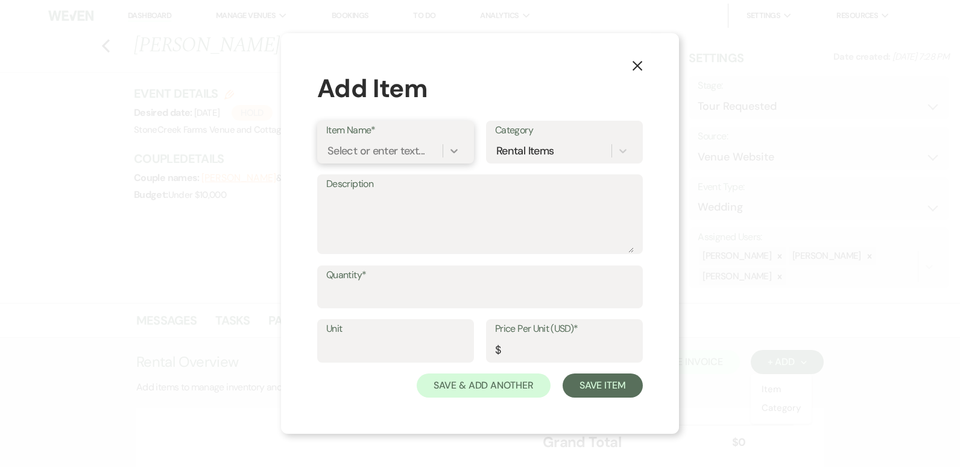
click at [454, 145] on icon at bounding box center [454, 151] width 12 height 12
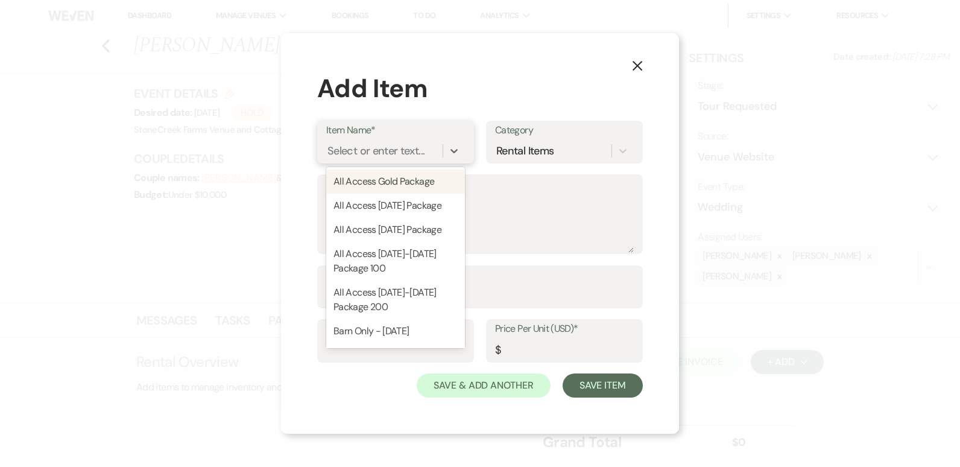
click at [424, 183] on div "All Access Gold Package" at bounding box center [395, 181] width 139 height 24
type textarea "Whole Weekend Package Includes Barn, Pavillion, Bride & Groom Cabins"
type input "1"
type input "5500"
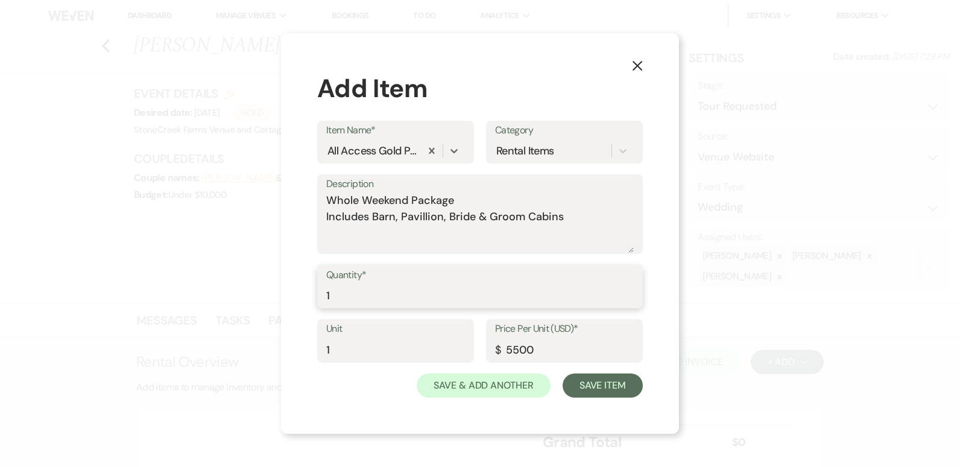
type input "1"
click at [627, 290] on input "1" at bounding box center [479, 295] width 307 height 24
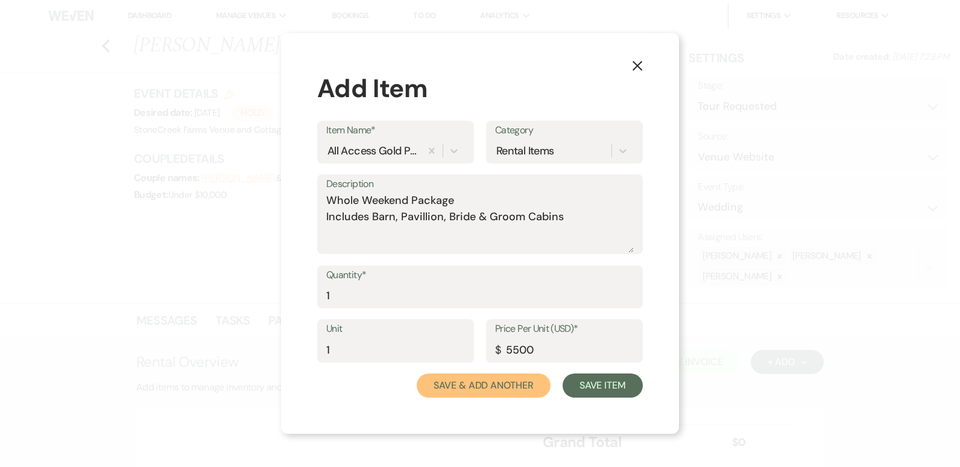
click at [484, 391] on button "Save & Add Another" at bounding box center [483, 385] width 134 height 24
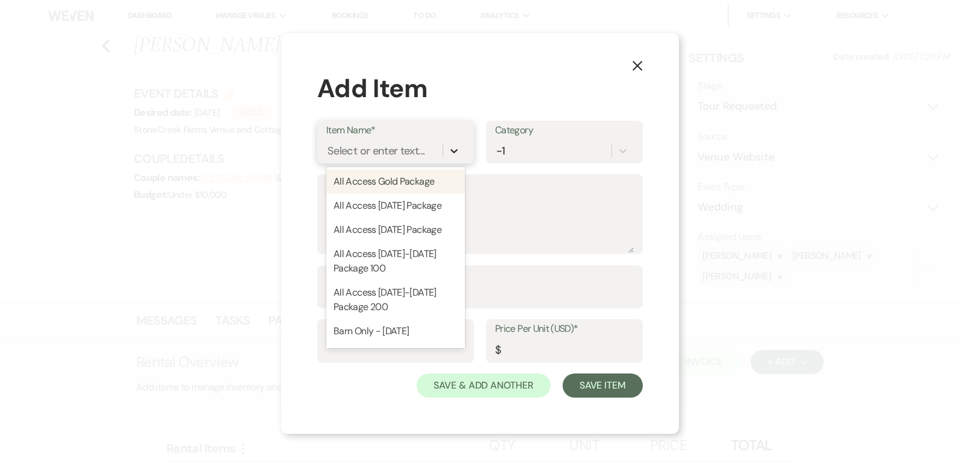
click at [456, 151] on icon at bounding box center [453, 151] width 7 height 4
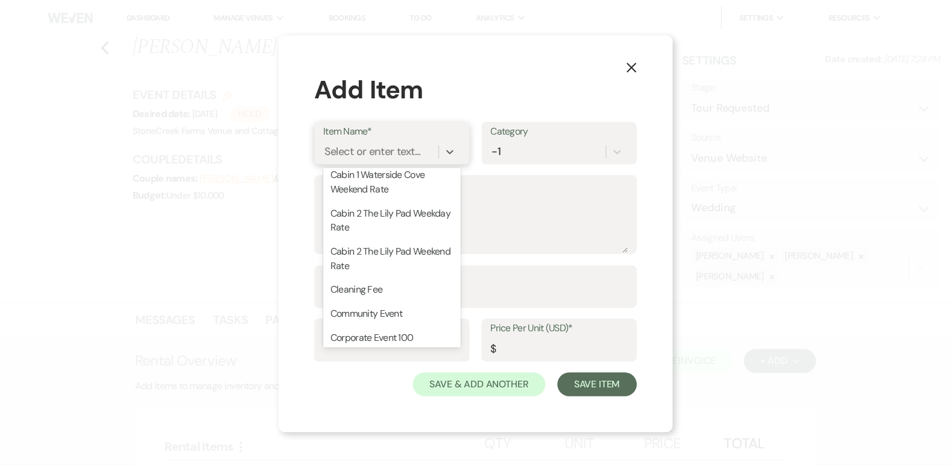
scroll to position [474, 0]
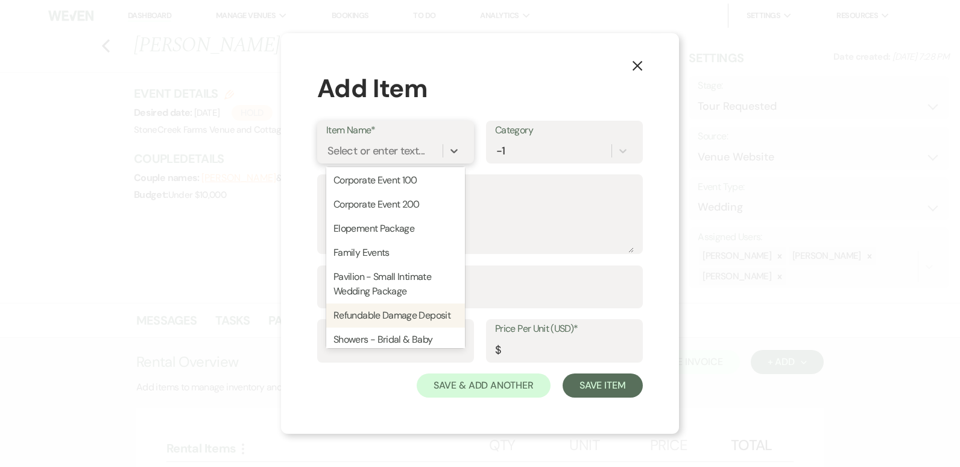
click at [403, 327] on div "Refundable Damage Deposit" at bounding box center [395, 315] width 139 height 24
type textarea "Refundable Damage Deposit"
type input "1"
type input "500"
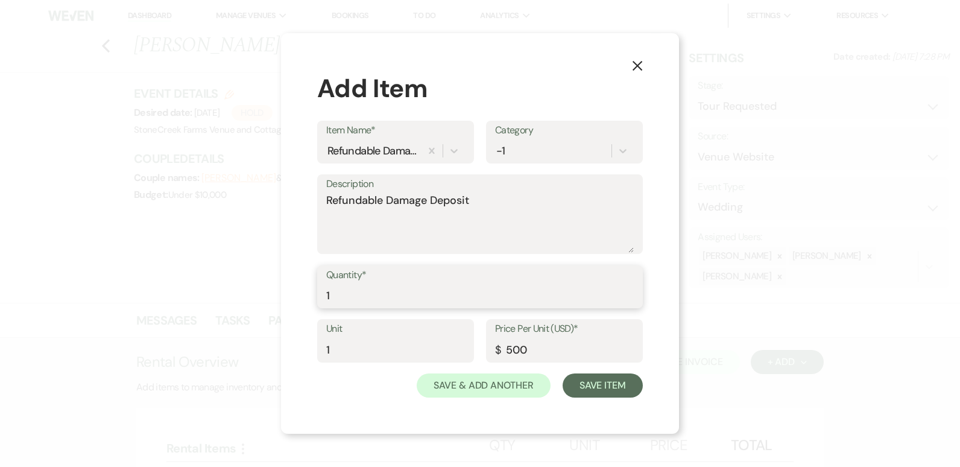
type input "1"
click at [629, 291] on input "1" at bounding box center [479, 295] width 307 height 24
click at [600, 384] on button "Save Item" at bounding box center [602, 385] width 80 height 24
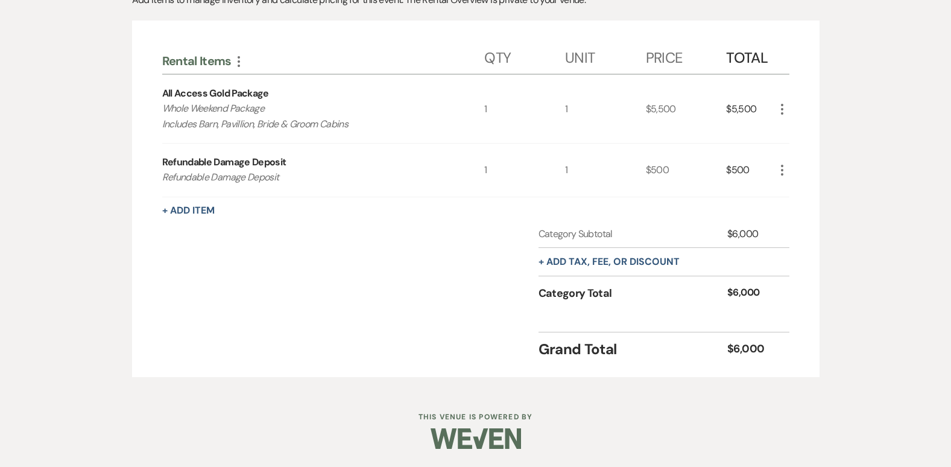
scroll to position [0, 0]
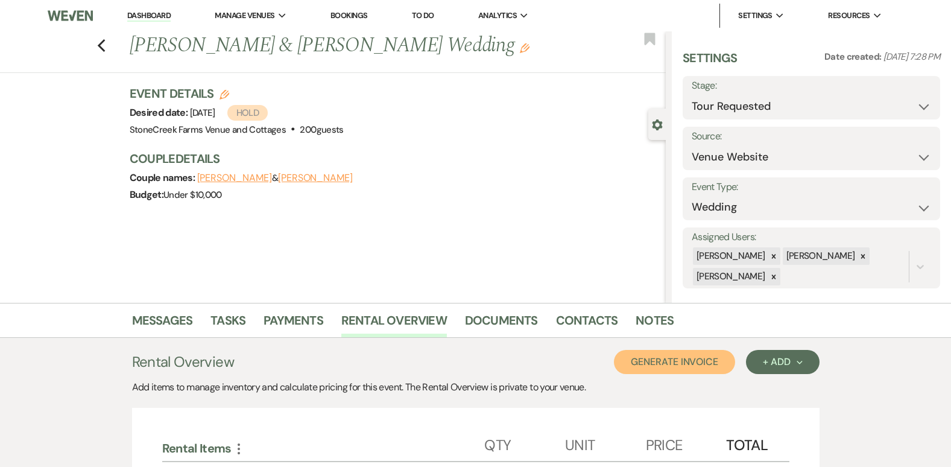
click at [664, 360] on button "Generate Invoice" at bounding box center [674, 362] width 121 height 24
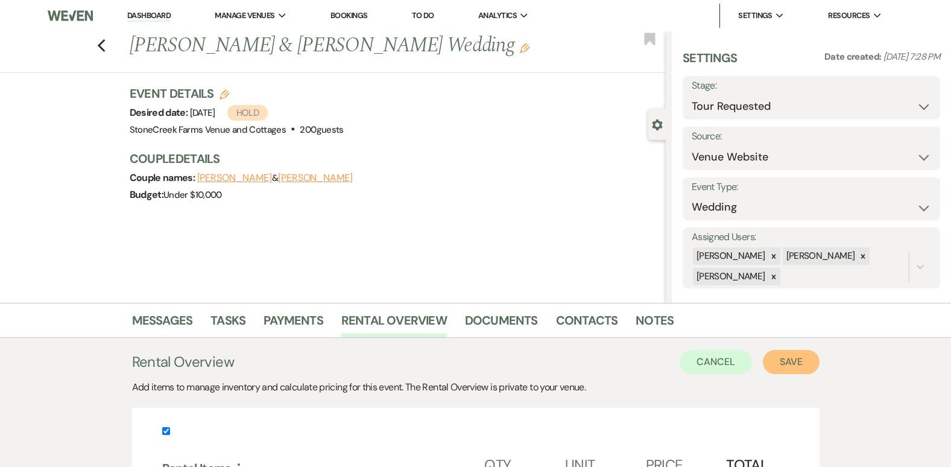
click at [796, 366] on button "Save" at bounding box center [790, 362] width 57 height 24
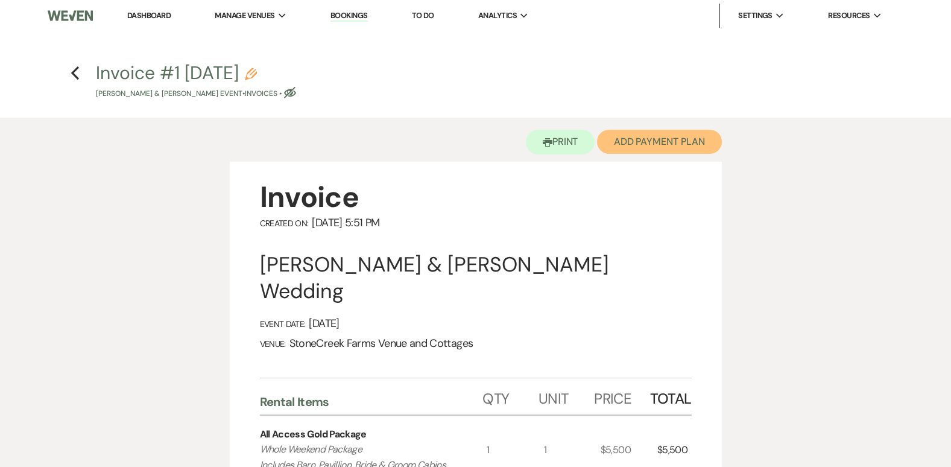
click at [671, 133] on button "Add Payment Plan" at bounding box center [659, 142] width 125 height 24
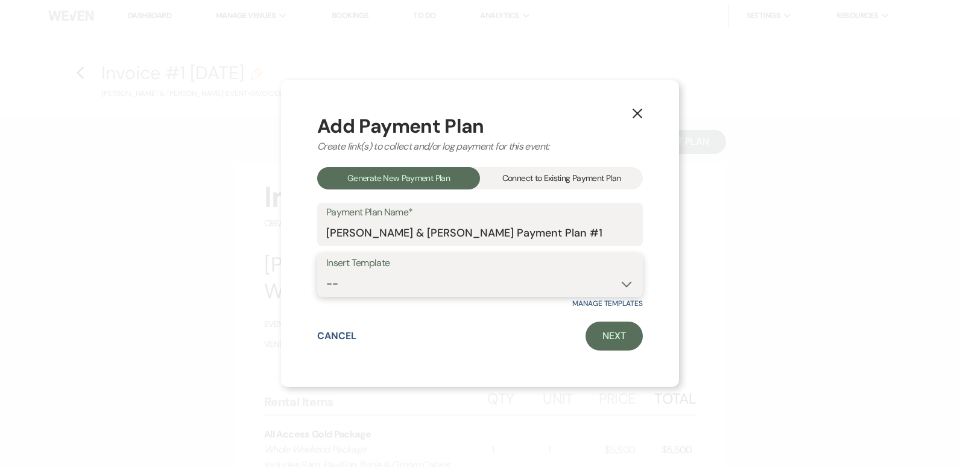
click at [623, 286] on select "-- Wedding Event Payment Plan Corporate Event Bridal & Baby Showers Class Reuni…" at bounding box center [479, 284] width 307 height 24
select select "156"
click at [326, 272] on select "-- Wedding Event Payment Plan Corporate Event Bridal & Baby Showers Class Reuni…" at bounding box center [479, 284] width 307 height 24
click at [613, 336] on link "Next" at bounding box center [613, 335] width 57 height 29
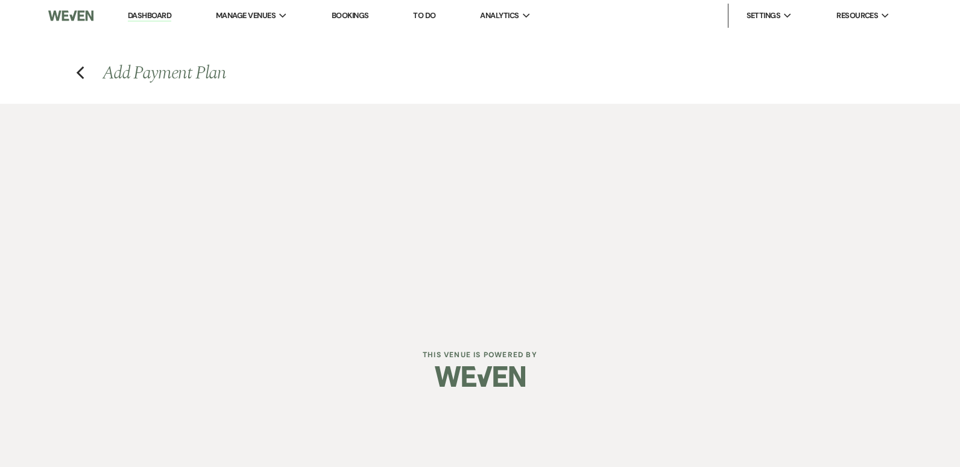
select select "30013"
select select "2"
select select "percentage"
select select "true"
select select "client"
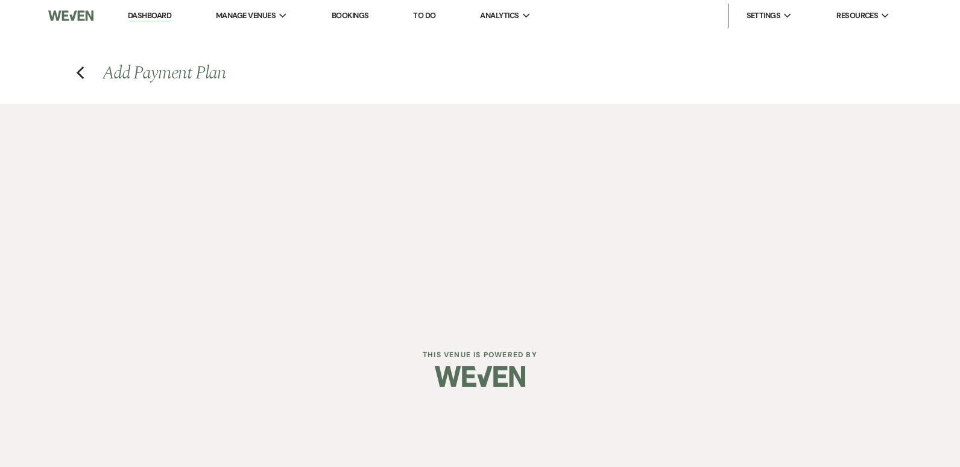
select select "weeks"
select select "2"
select select "percentage"
select select "true"
select select "client"
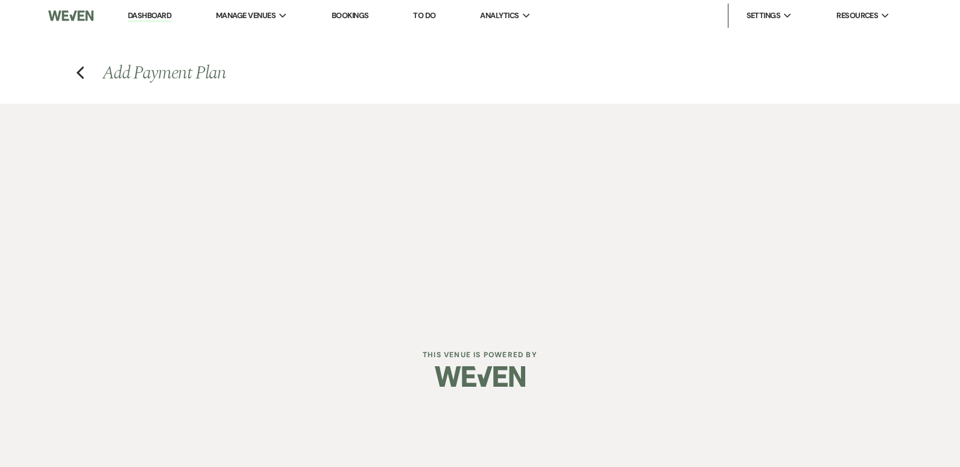
select select "weekly"
select select "weeks"
select select "complete"
select select "2"
select select "percentage"
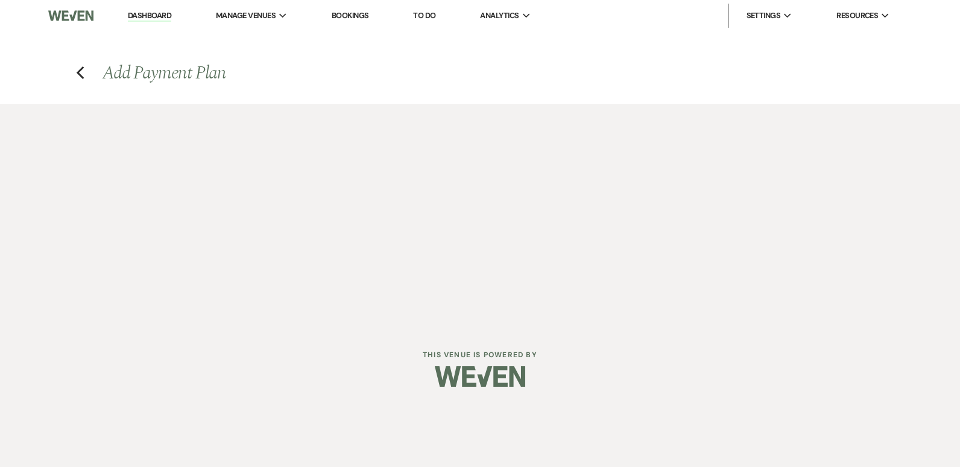
select select "true"
select select "client"
select select "weekly"
select select "weeks"
select select "complete"
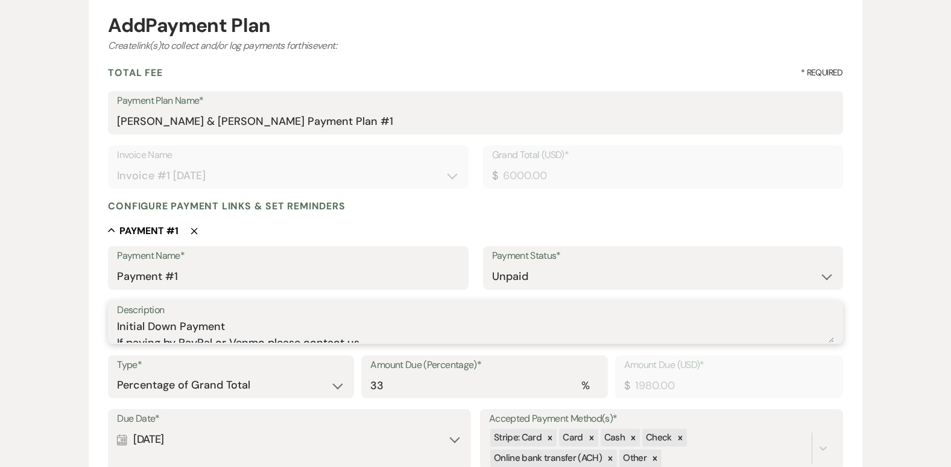
scroll to position [8, 0]
click at [265, 333] on textarea "Initial Down Payment If paying by PayPal or Venmo please contact us." at bounding box center [475, 330] width 716 height 24
type textarea "Initial Down Payment If paying by PayPal please contact us."
click at [342, 383] on select "Dollar Amount Percentage of Grand Total" at bounding box center [231, 385] width 228 height 24
select select "flat"
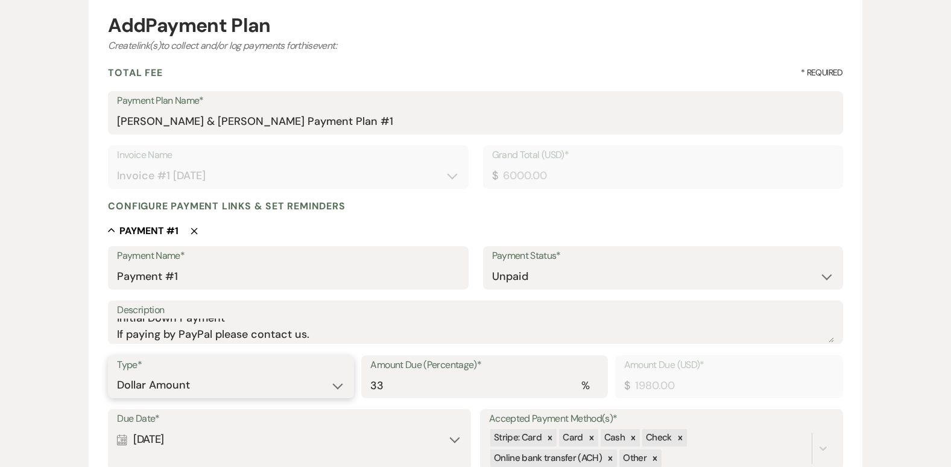
click at [117, 373] on select "Dollar Amount Percentage of Grand Total" at bounding box center [231, 385] width 228 height 24
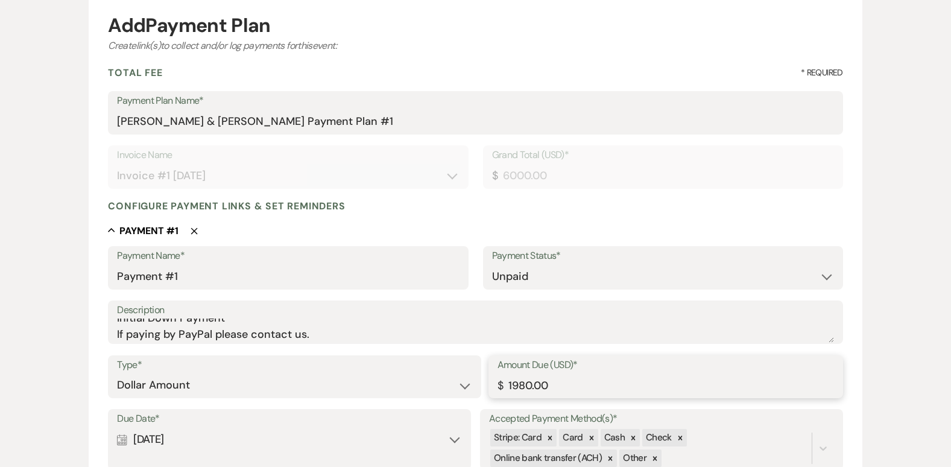
click at [559, 388] on input "1980.00" at bounding box center [665, 385] width 336 height 24
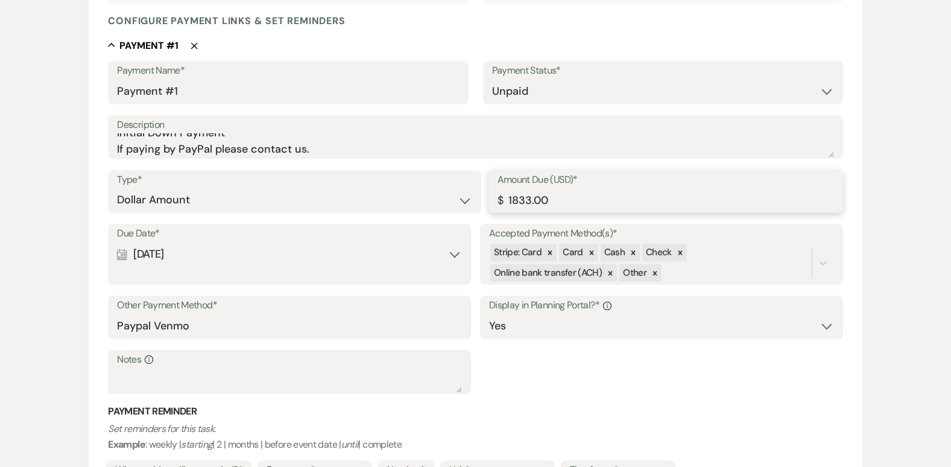
scroll to position [330, 0]
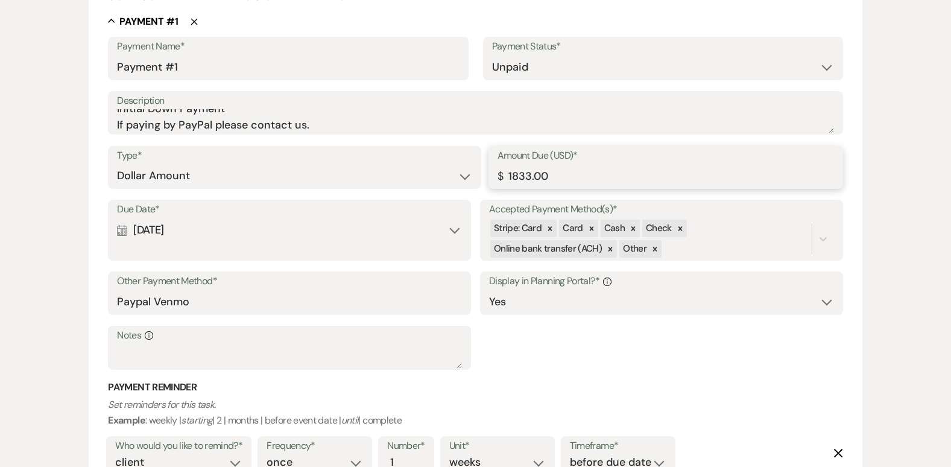
type input "1833.00"
click at [457, 231] on div "Calendar [DATE] Expand" at bounding box center [289, 230] width 345 height 24
select select "day"
select select "afterTodaysDate"
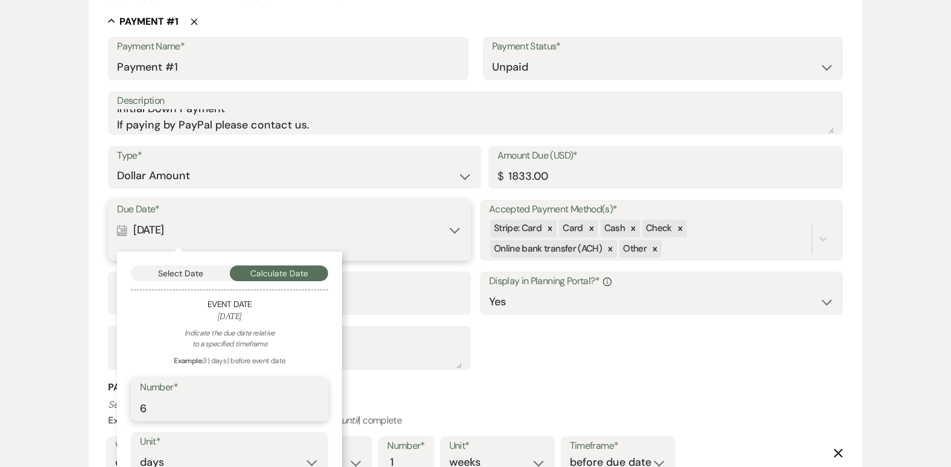
click at [315, 406] on input "6" at bounding box center [229, 408] width 179 height 24
click at [315, 406] on input "7" at bounding box center [229, 408] width 179 height 24
click at [315, 406] on input "8" at bounding box center [229, 408] width 179 height 24
click at [315, 406] on input "9" at bounding box center [229, 408] width 179 height 24
type input "10"
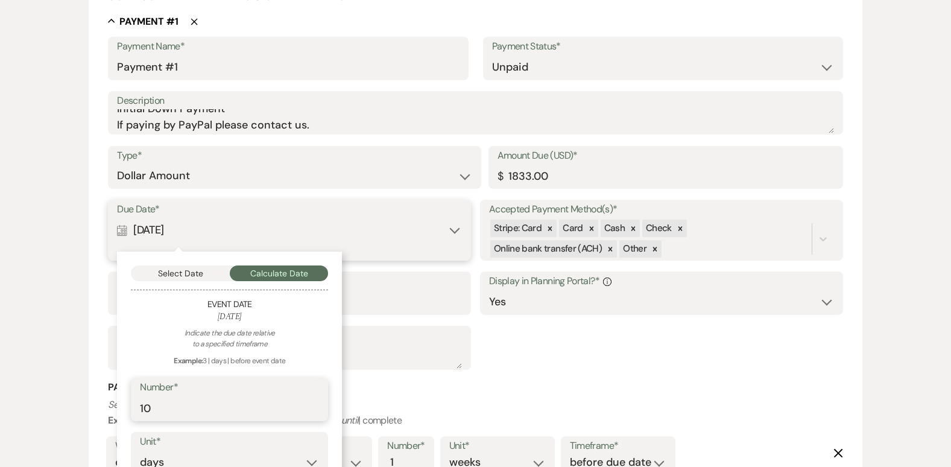
click at [315, 406] on input "10" at bounding box center [229, 408] width 179 height 24
click at [330, 438] on div "Select Date Calculate Date Event Date [DATE] Indicate the due date relative to …" at bounding box center [229, 414] width 225 height 327
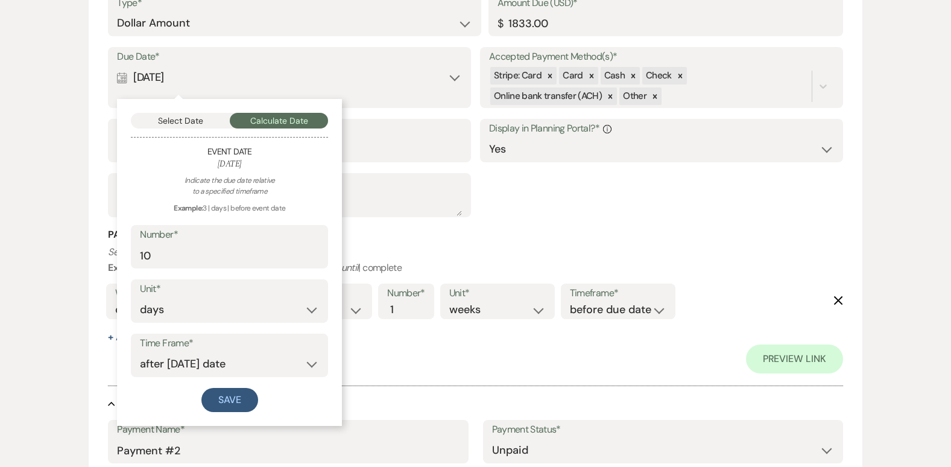
scroll to position [498, 0]
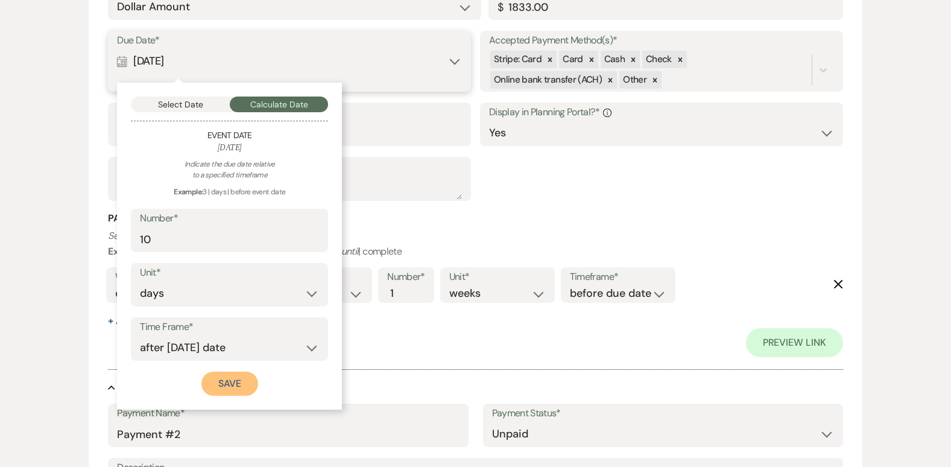
click at [238, 384] on button "Save" at bounding box center [229, 383] width 57 height 24
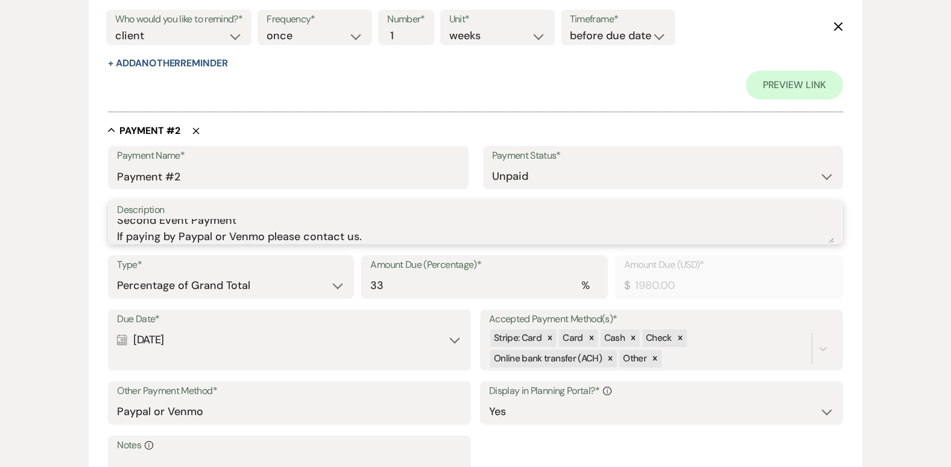
scroll to position [8, 0]
click at [263, 233] on textarea "Second Event Payment If paying by Paypal or Venmo please contact us." at bounding box center [475, 231] width 716 height 24
type textarea "Second Event Payment If paying by PayPal please contact us."
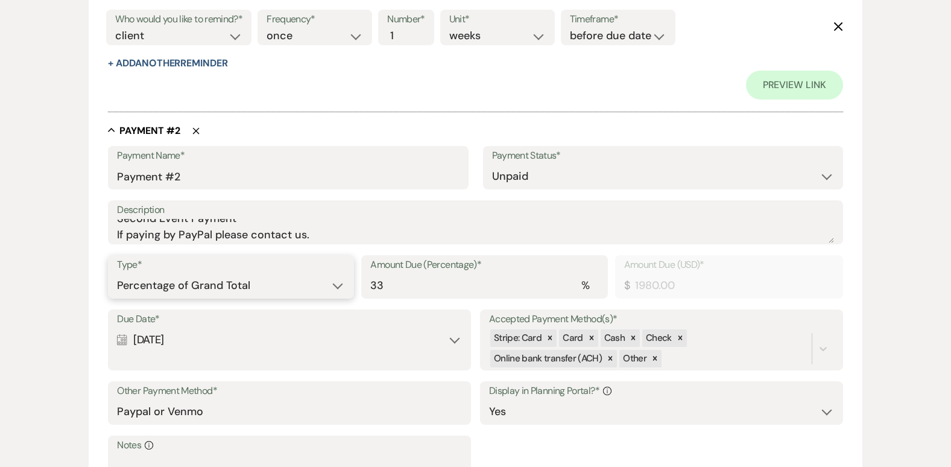
click at [336, 288] on select "Dollar Amount Percentage of Grand Total" at bounding box center [231, 286] width 228 height 24
select select "flat"
click at [117, 274] on select "Dollar Amount Percentage of Grand Total" at bounding box center [231, 286] width 228 height 24
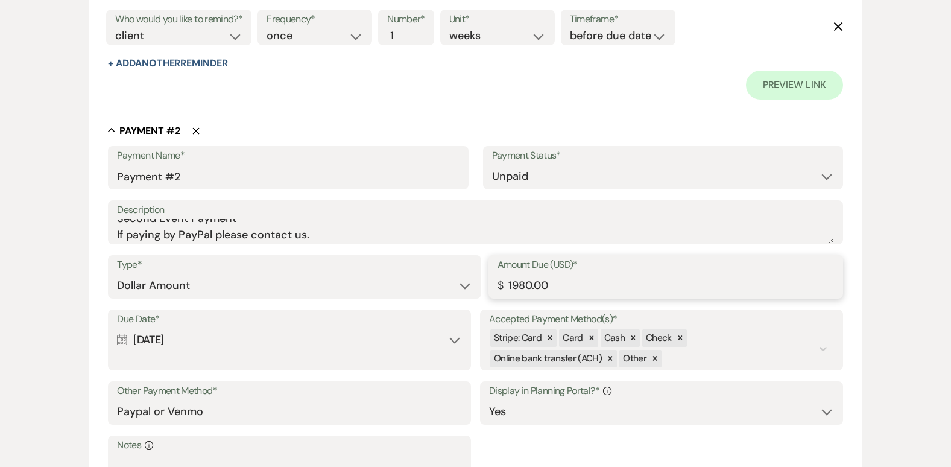
click at [565, 282] on input "1980.00" at bounding box center [665, 286] width 336 height 24
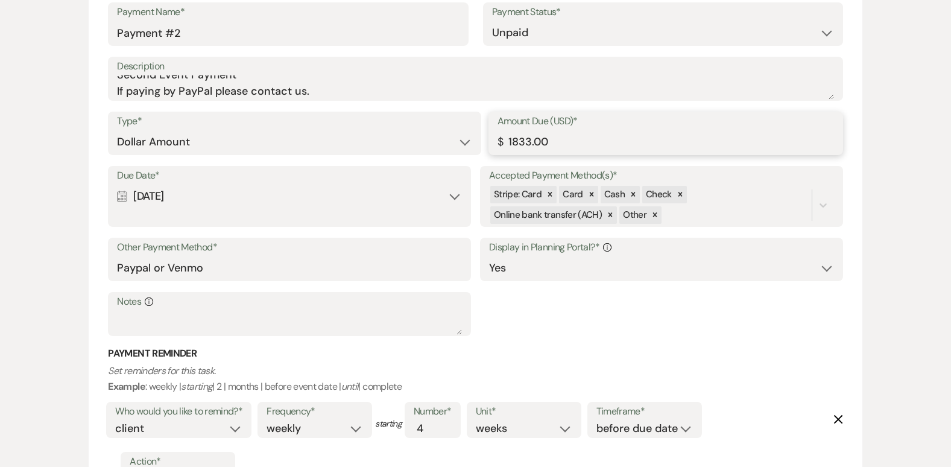
scroll to position [900, 0]
type input "1833.00"
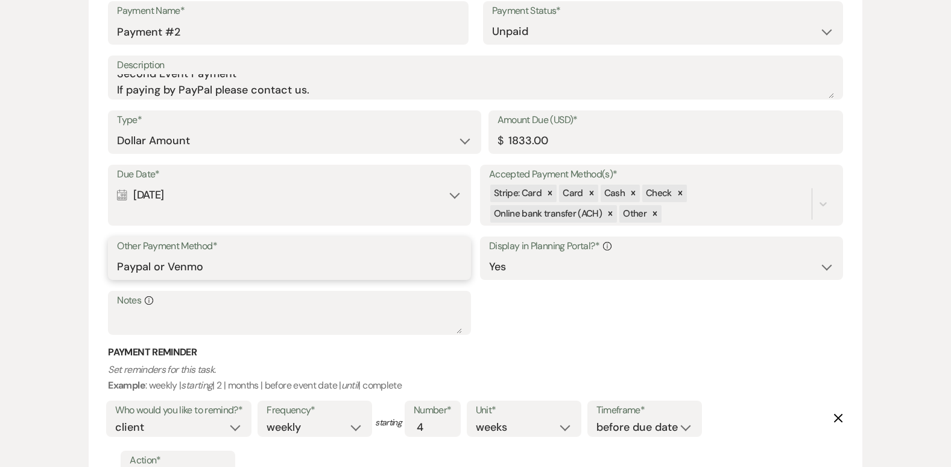
click at [204, 262] on input "Paypal or Venmo" at bounding box center [289, 267] width 345 height 24
type input "PayPal"
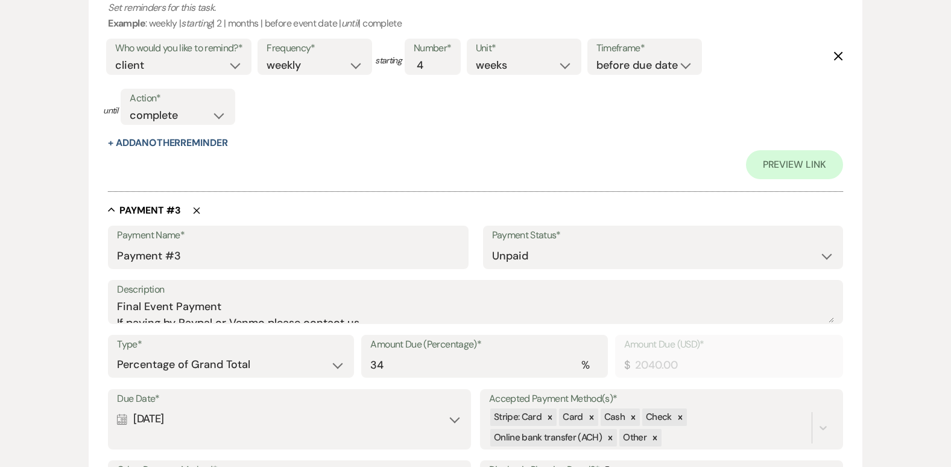
scroll to position [1294, 0]
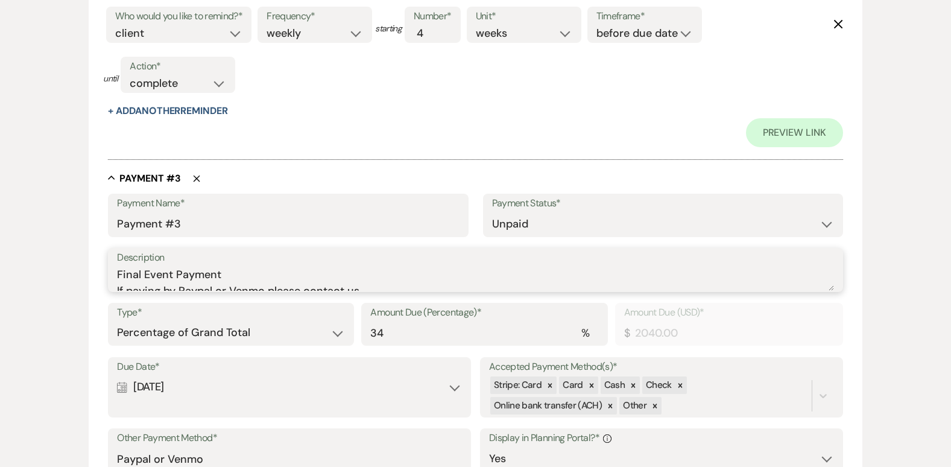
click at [171, 275] on textarea "Final Event Payment If paying by Paypal or Venmo please contact us." at bounding box center [475, 278] width 716 height 24
click at [268, 282] on textarea "Third Payment If paying by Paypal or Venmo please contact us." at bounding box center [475, 278] width 716 height 24
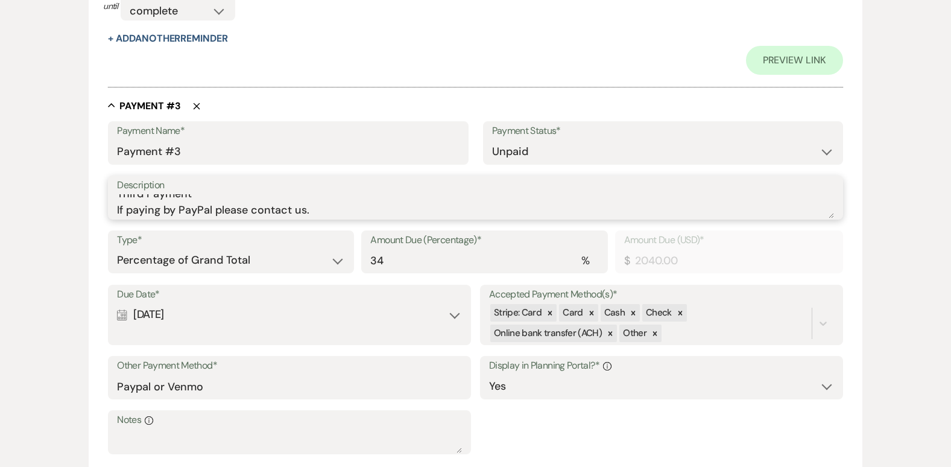
scroll to position [1391, 0]
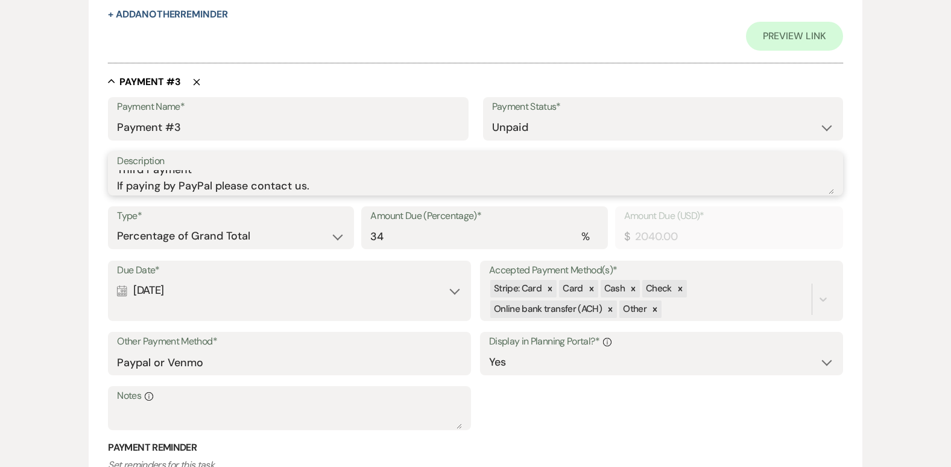
type textarea "Third Payment If paying by PayPal please contact us."
click at [338, 239] on select "Dollar Amount Percentage of Grand Total" at bounding box center [231, 236] width 228 height 24
select select "flat"
click at [117, 224] on select "Dollar Amount Percentage of Grand Total" at bounding box center [231, 236] width 228 height 24
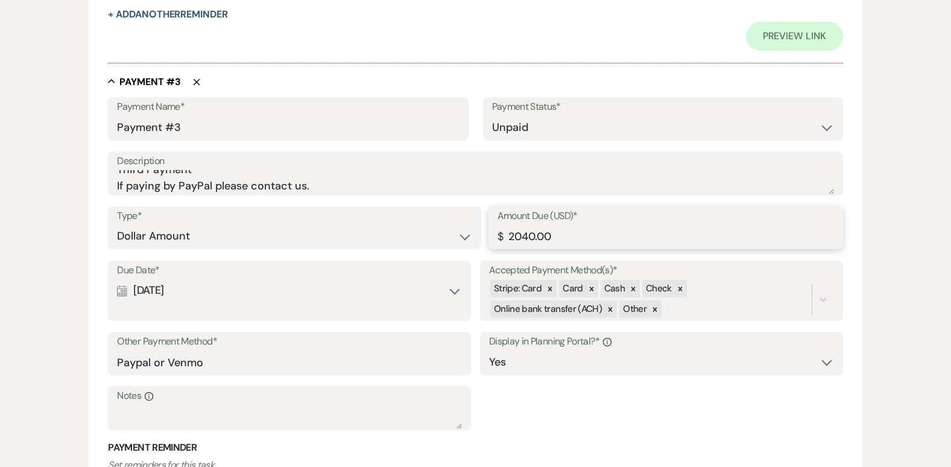
click at [557, 237] on input "2040.00" at bounding box center [665, 236] width 336 height 24
type input "2"
type input "1834.00"
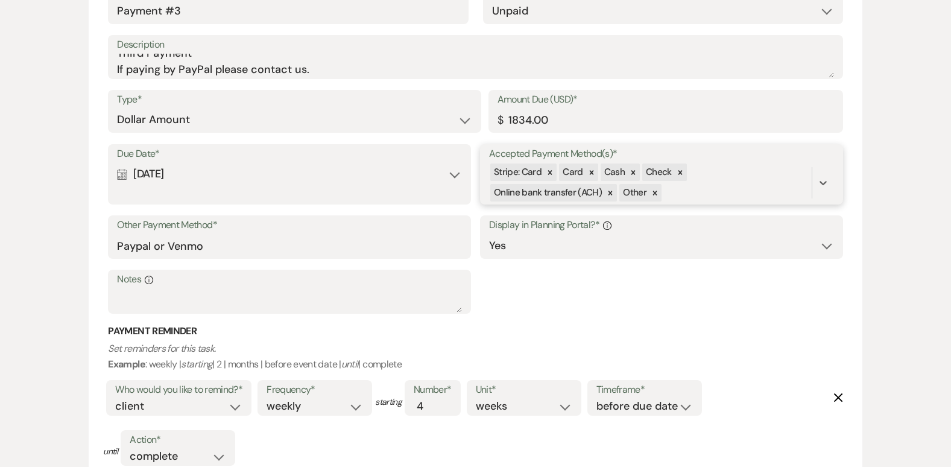
scroll to position [1527, 0]
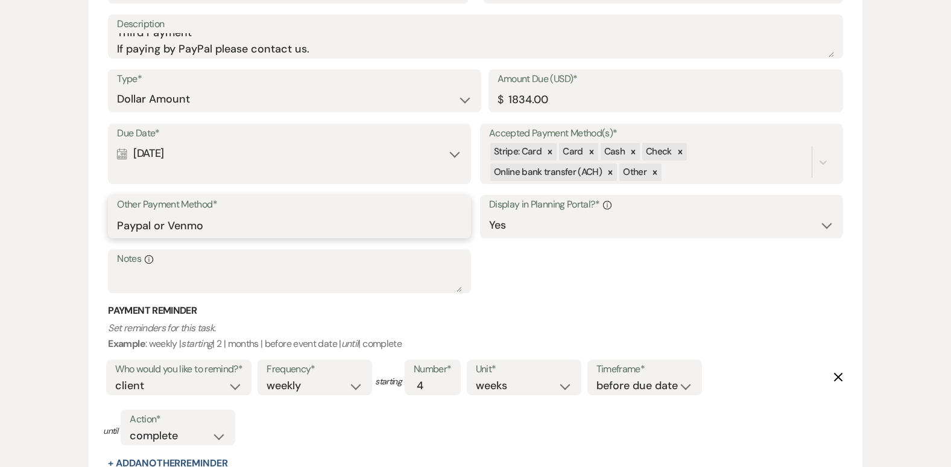
click at [205, 227] on input "Paypal or Venmo" at bounding box center [289, 225] width 345 height 24
type input "PayPal"
click at [761, 372] on div "Who would you like to remind?* client venue both Frequency* once daily weekly m…" at bounding box center [467, 406] width 729 height 100
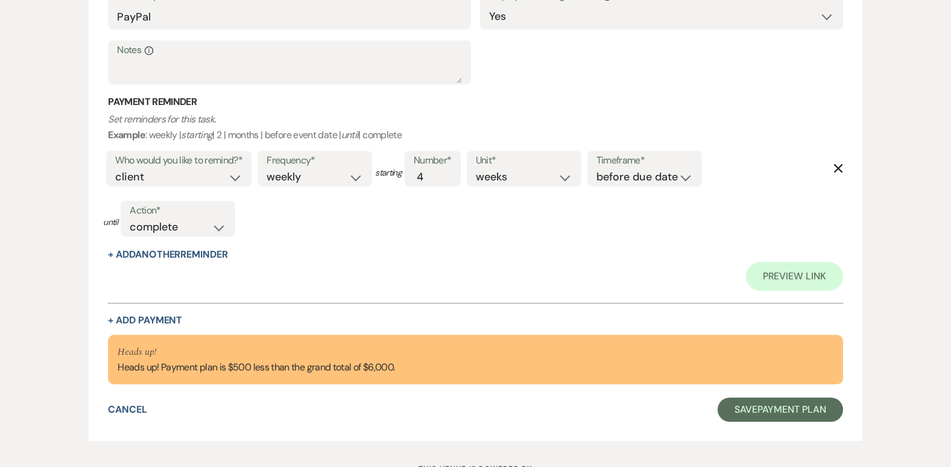
scroll to position [1760, 0]
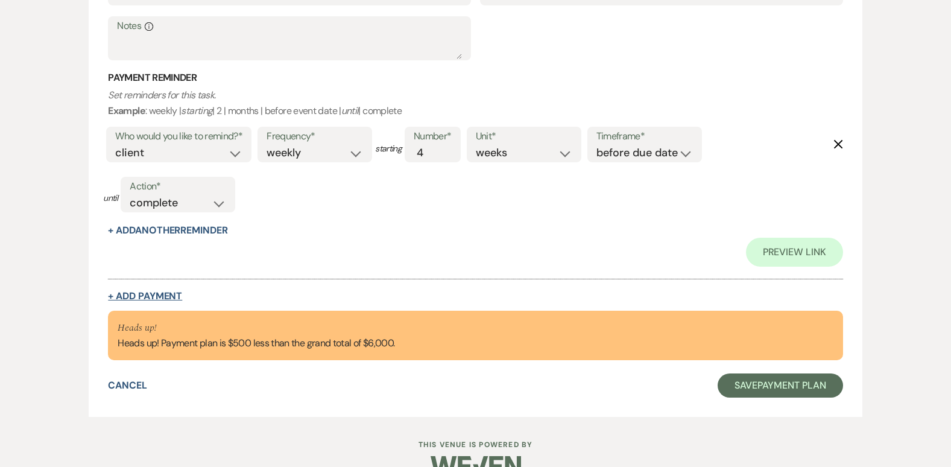
click at [164, 294] on button "+ Add Payment" at bounding box center [145, 296] width 74 height 10
select select "2"
select select "flat"
select select "false"
select select "client"
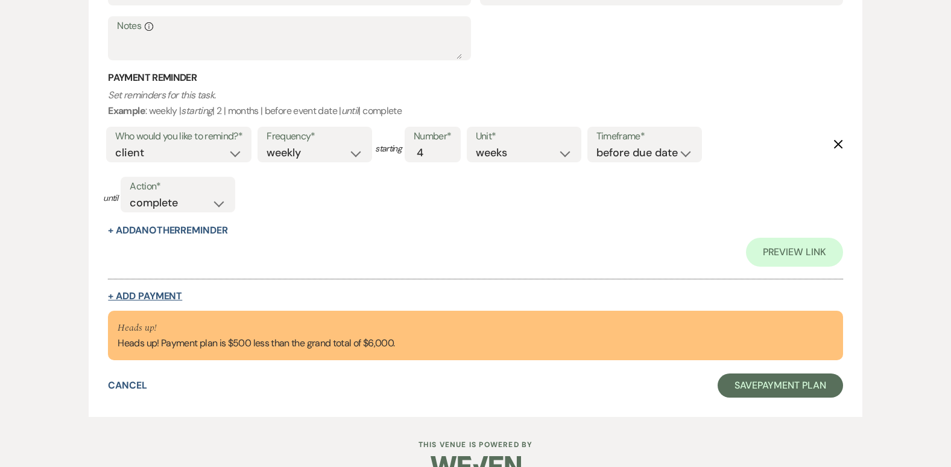
select select "weeks"
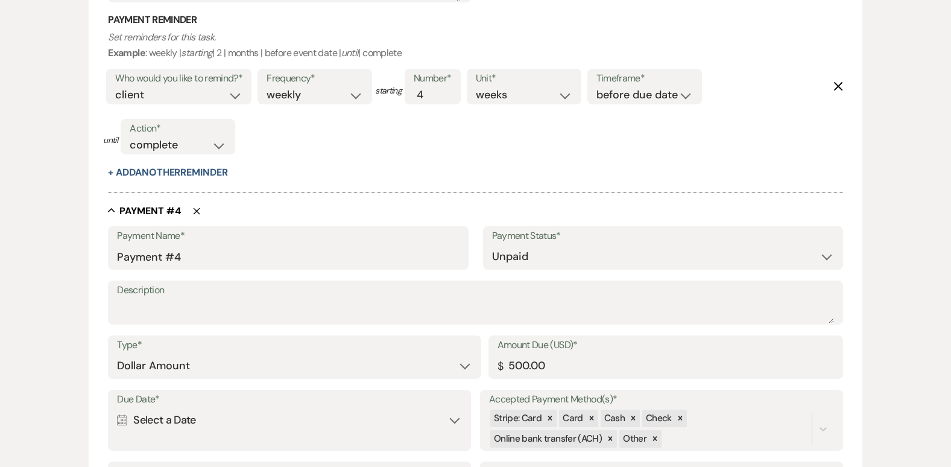
scroll to position [1702, 0]
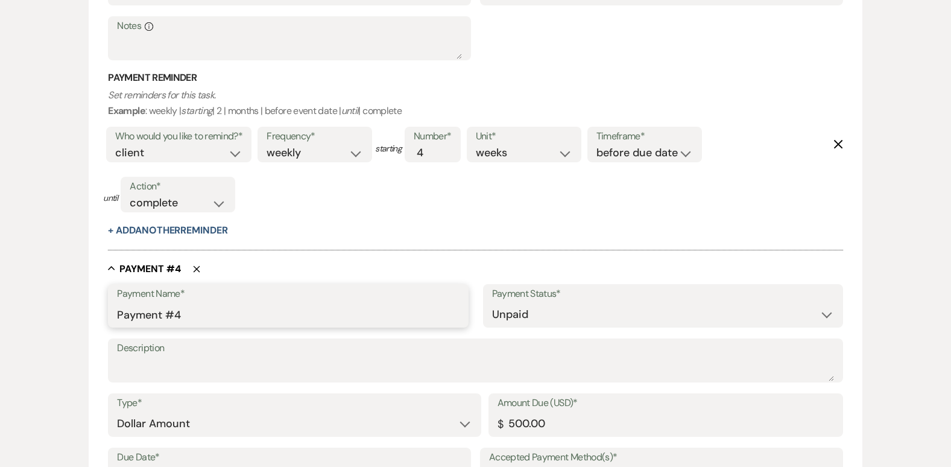
click at [217, 307] on input "Payment #4" at bounding box center [288, 315] width 342 height 24
type input "P"
type input "Refundable Damage Deposit"
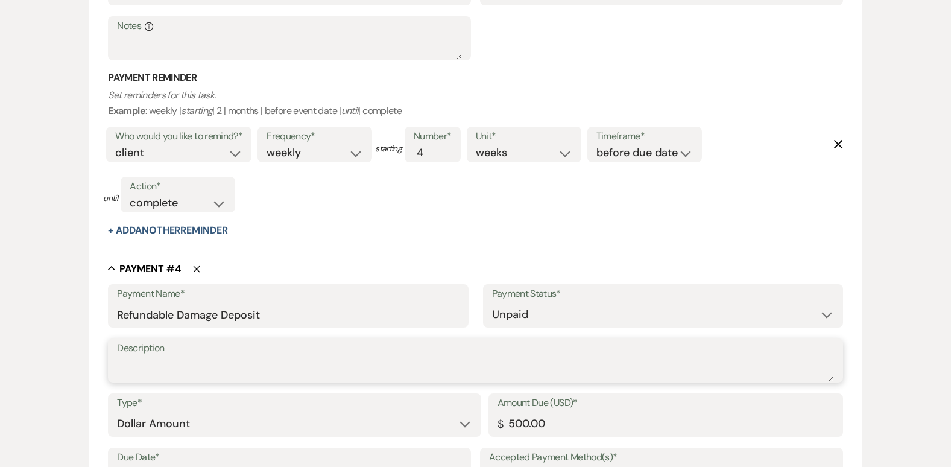
click at [209, 366] on textarea "Description" at bounding box center [475, 369] width 716 height 24
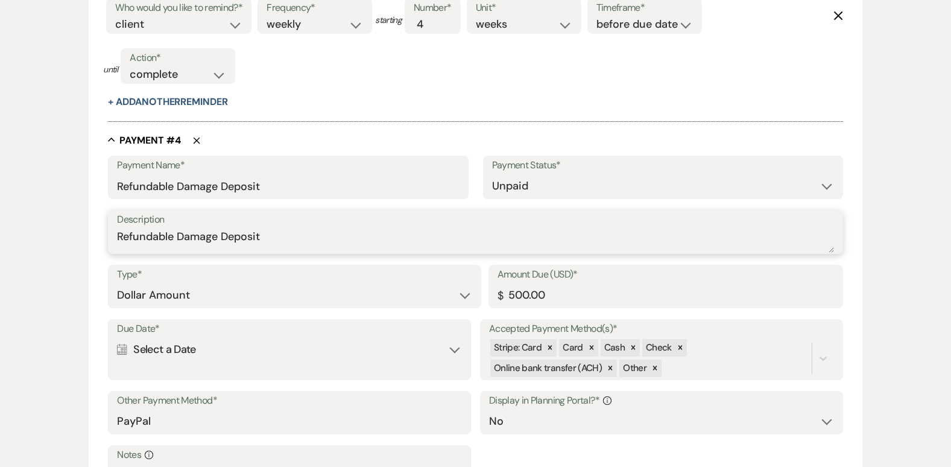
scroll to position [1927, 0]
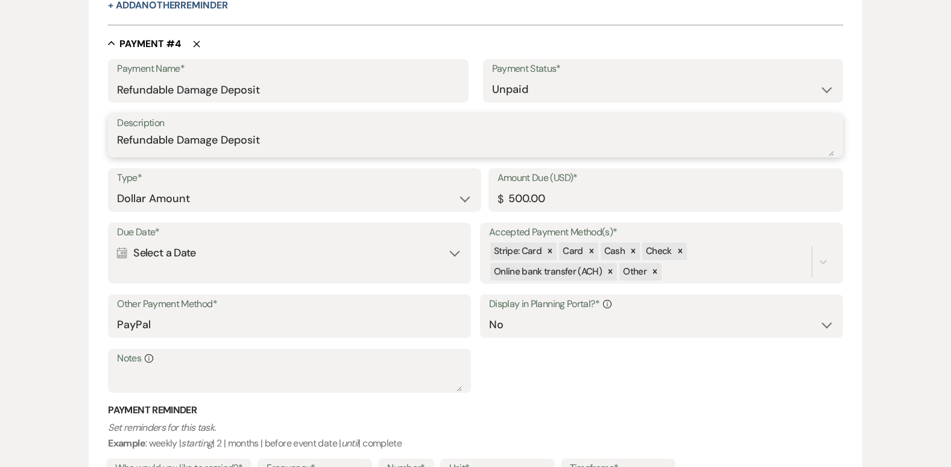
type textarea "Refundable Damage Deposit"
click at [453, 252] on div "Calendar Select a Date Expand" at bounding box center [289, 253] width 345 height 24
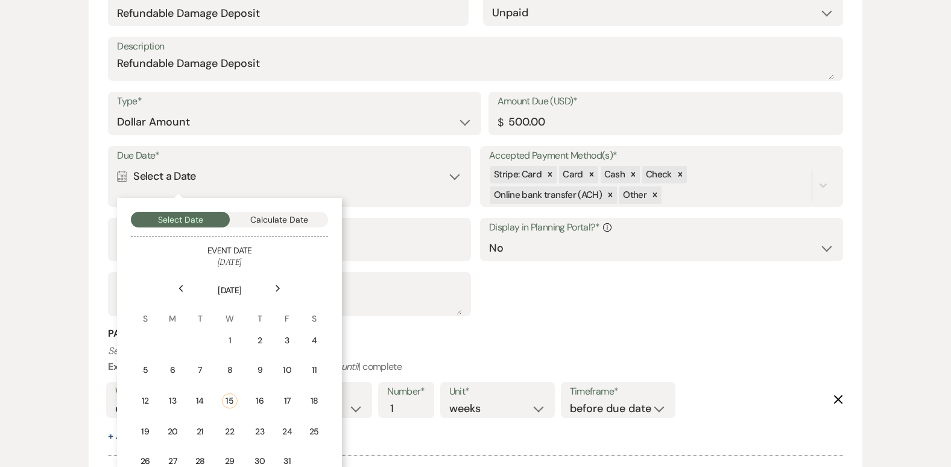
scroll to position [2023, 0]
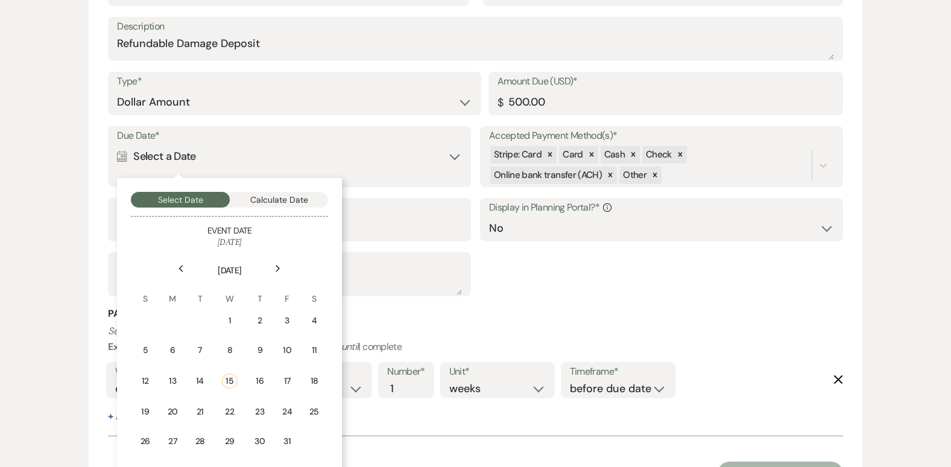
click at [274, 268] on div "Next" at bounding box center [277, 268] width 19 height 19
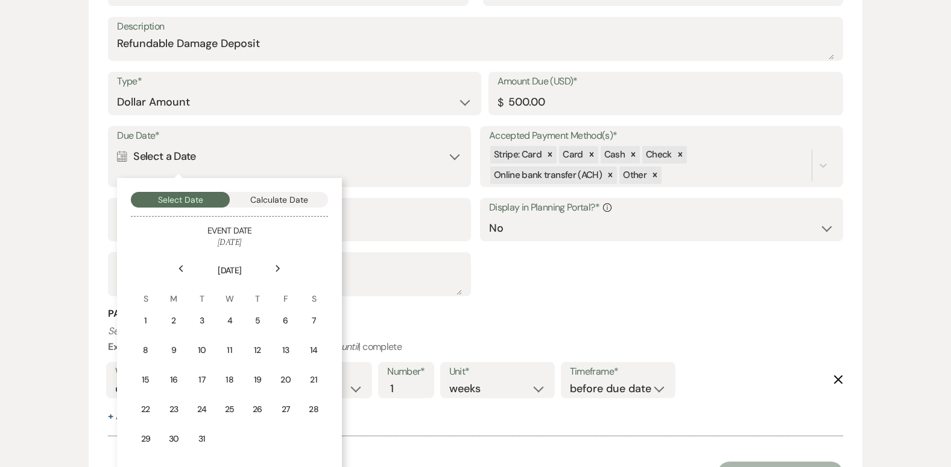
click at [274, 268] on div "Next" at bounding box center [277, 268] width 19 height 19
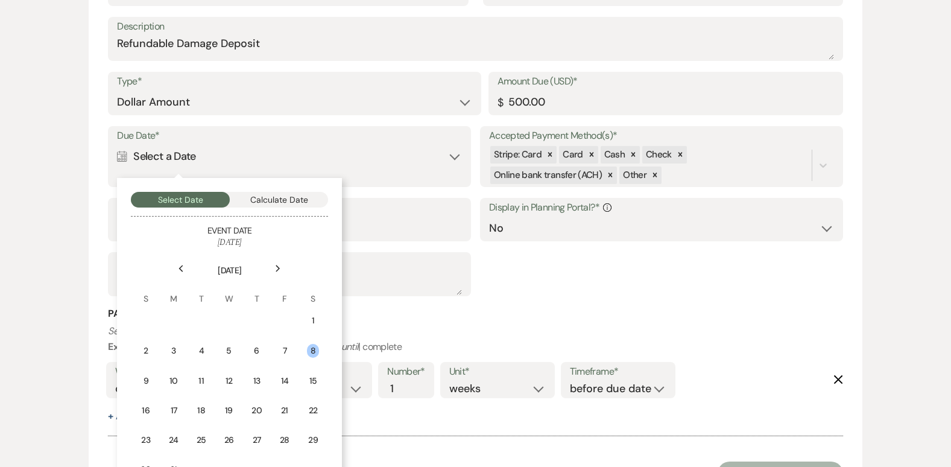
click at [179, 263] on div "Previous" at bounding box center [180, 268] width 19 height 19
click at [280, 263] on div "Next" at bounding box center [277, 268] width 19 height 19
click at [181, 259] on div "Previous" at bounding box center [180, 268] width 19 height 19
click at [312, 404] on div "25" at bounding box center [313, 409] width 11 height 13
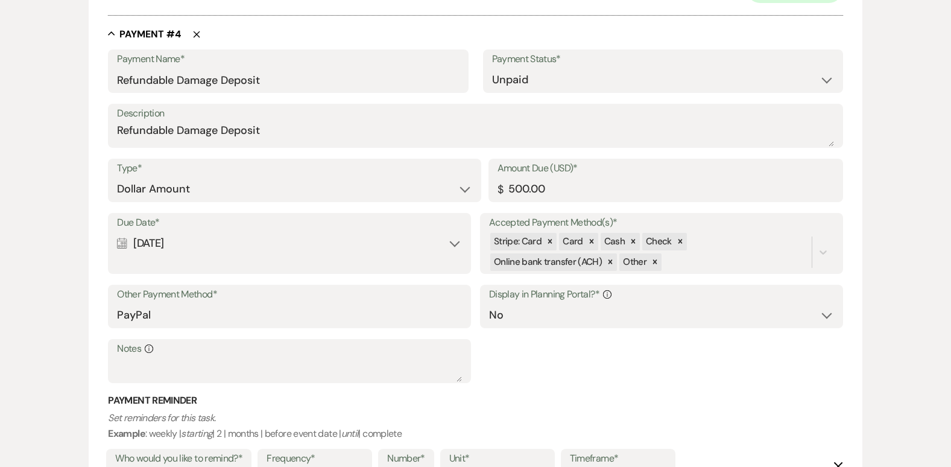
scroll to position [2110, 0]
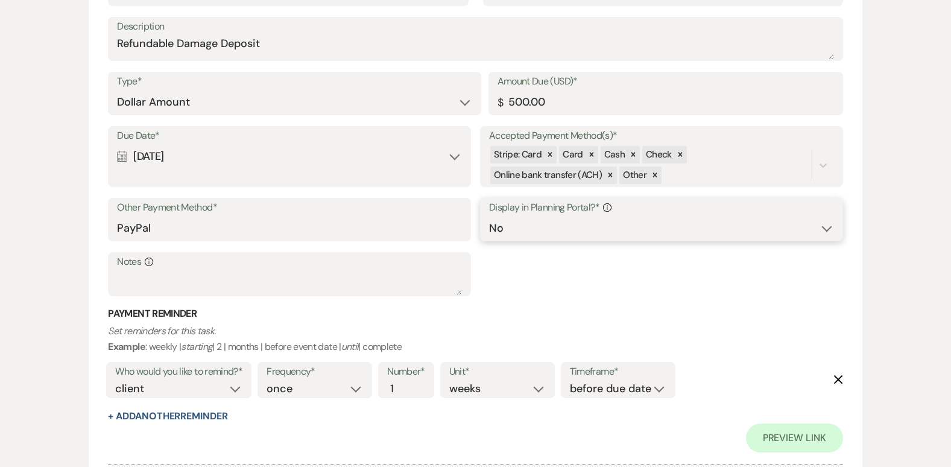
click at [827, 227] on select "Yes No" at bounding box center [661, 228] width 345 height 24
select select "true"
click at [489, 216] on select "Yes No" at bounding box center [661, 228] width 345 height 24
click at [407, 385] on input "2" at bounding box center [399, 388] width 25 height 16
type input "3"
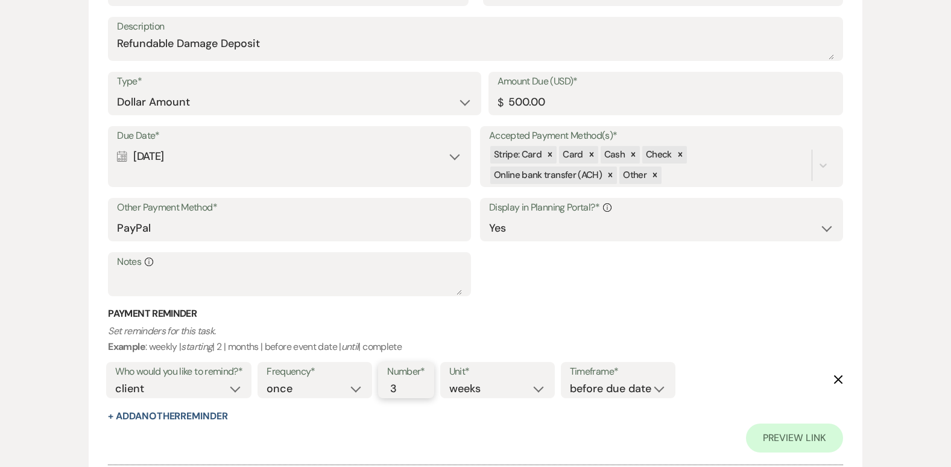
click at [407, 385] on input "3" at bounding box center [399, 388] width 25 height 16
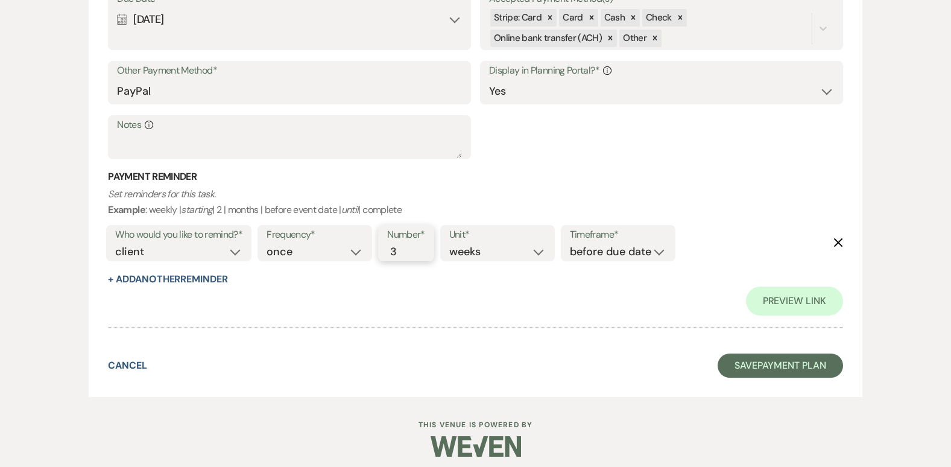
scroll to position [2255, 0]
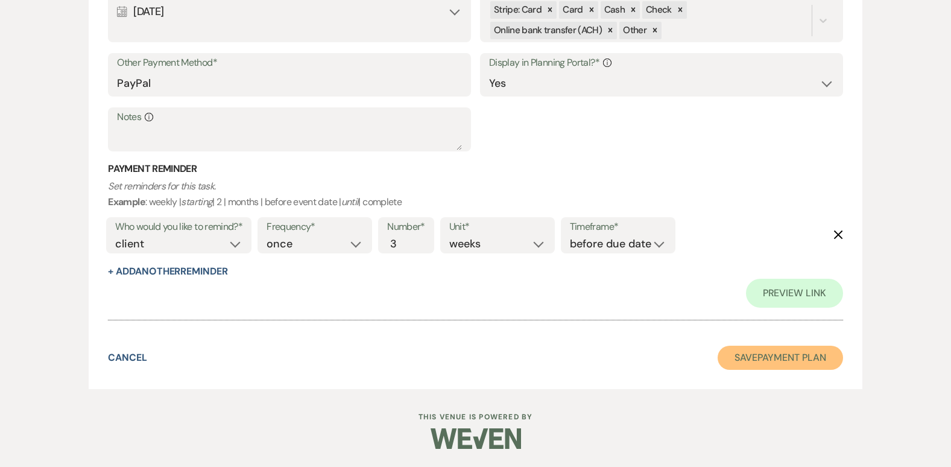
click at [752, 356] on button "Save Payment Plan" at bounding box center [779, 357] width 125 height 24
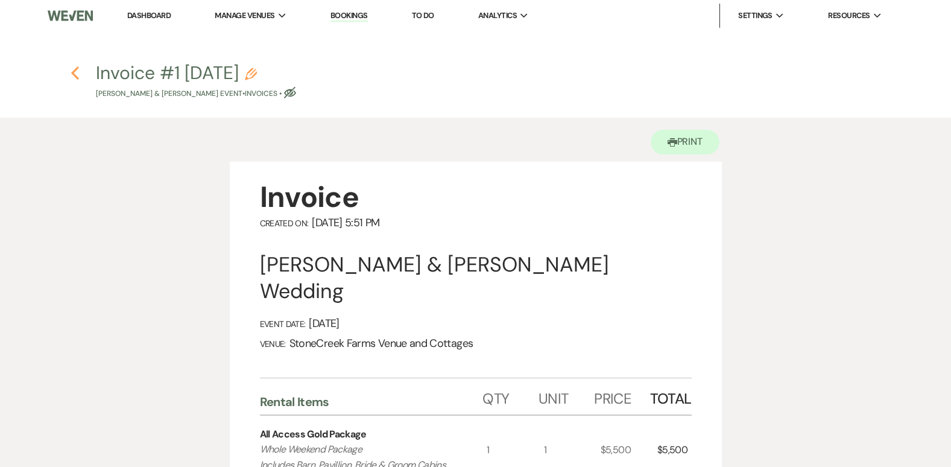
click at [75, 70] on use "button" at bounding box center [75, 72] width 8 height 13
select select "2"
select select "5"
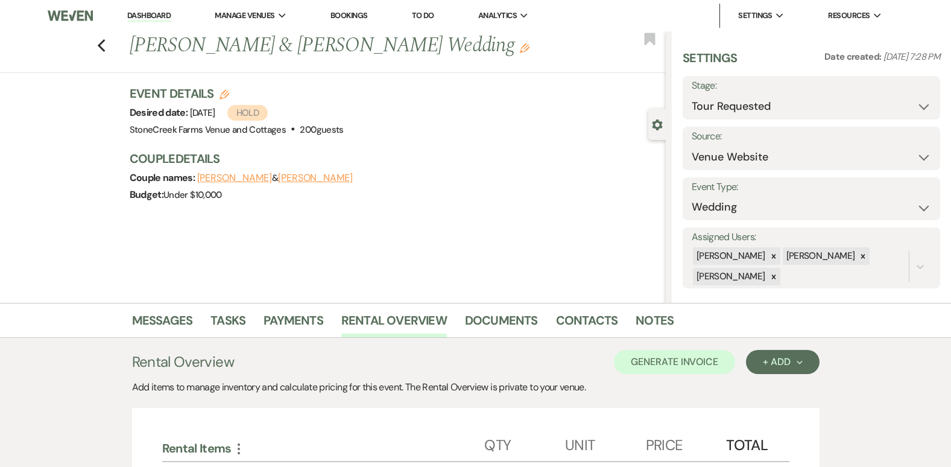
click at [523, 353] on div "Rental Overview Generate Invoice + Add Next" at bounding box center [475, 362] width 687 height 24
click at [149, 322] on link "Messages" at bounding box center [162, 323] width 61 height 27
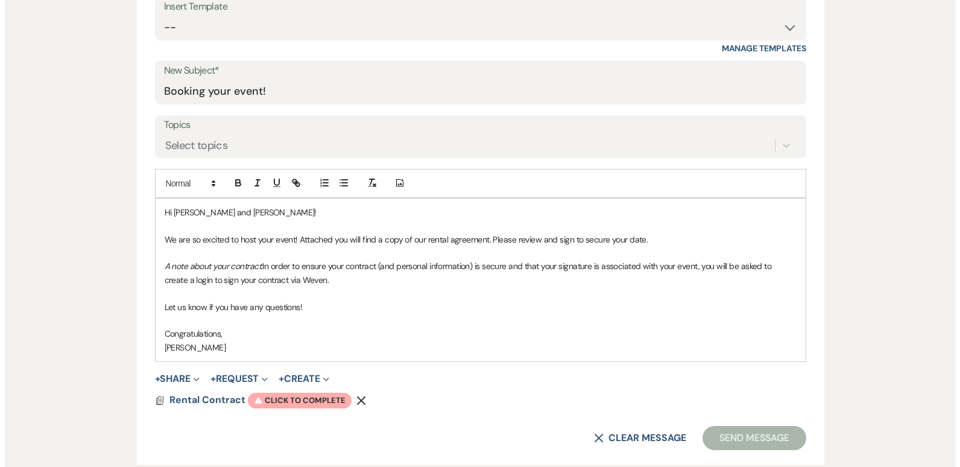
scroll to position [579, 0]
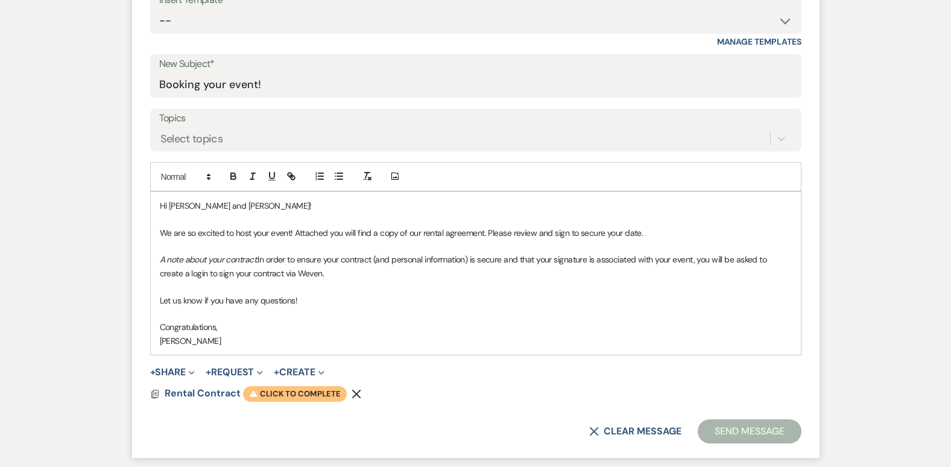
click at [288, 391] on span "Warning Click to complete" at bounding box center [295, 394] width 104 height 16
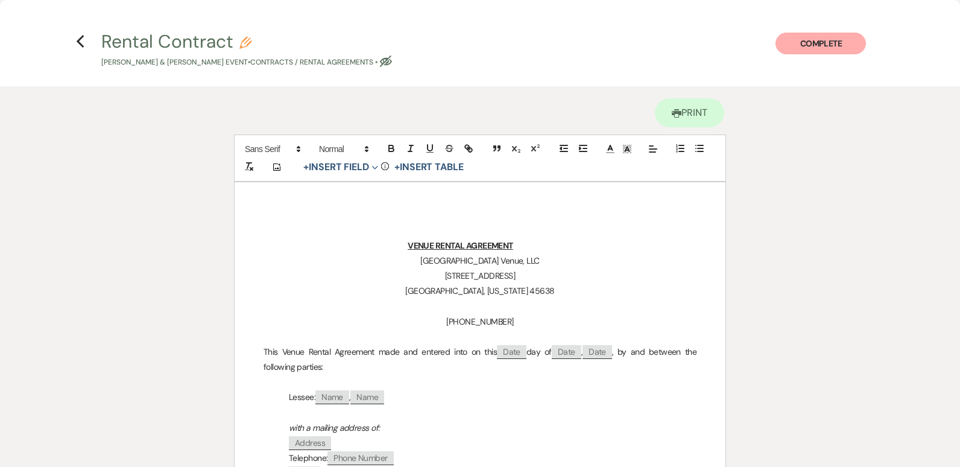
click at [671, 418] on p at bounding box center [479, 412] width 433 height 15
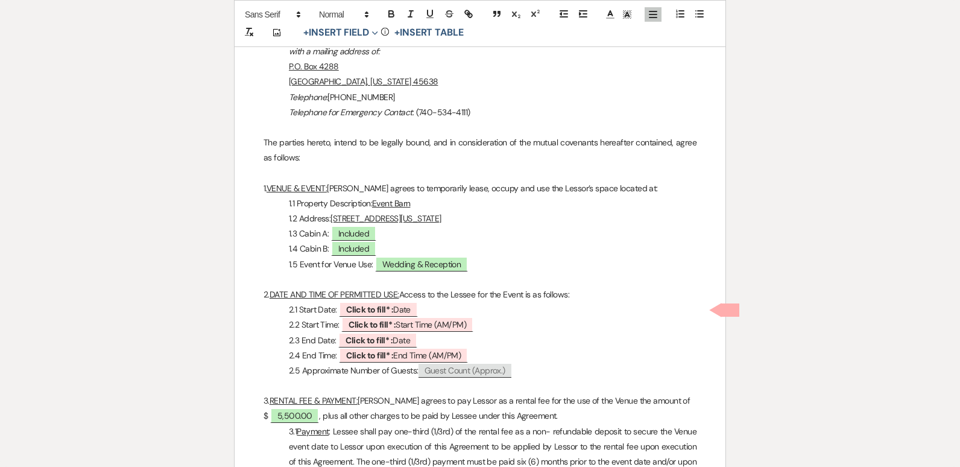
scroll to position [483, 0]
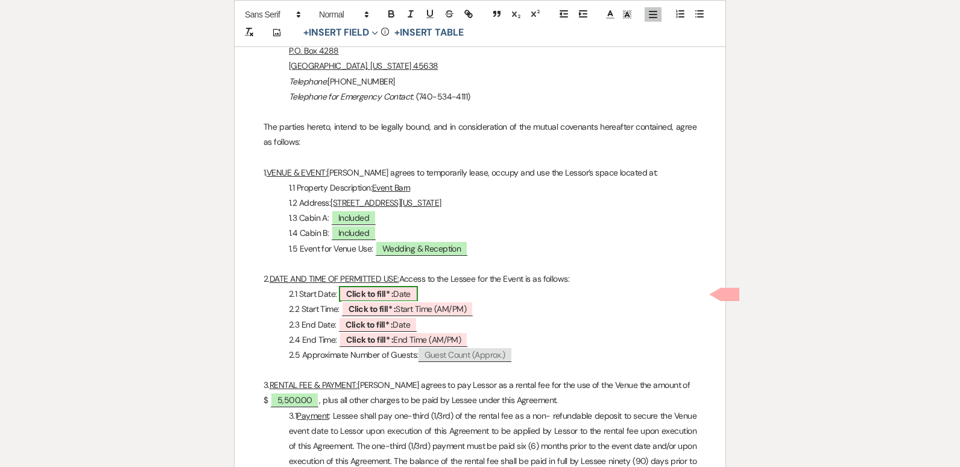
click at [406, 292] on span "Click to fill* : Date" at bounding box center [378, 294] width 79 height 16
select select "owner"
select select "Date"
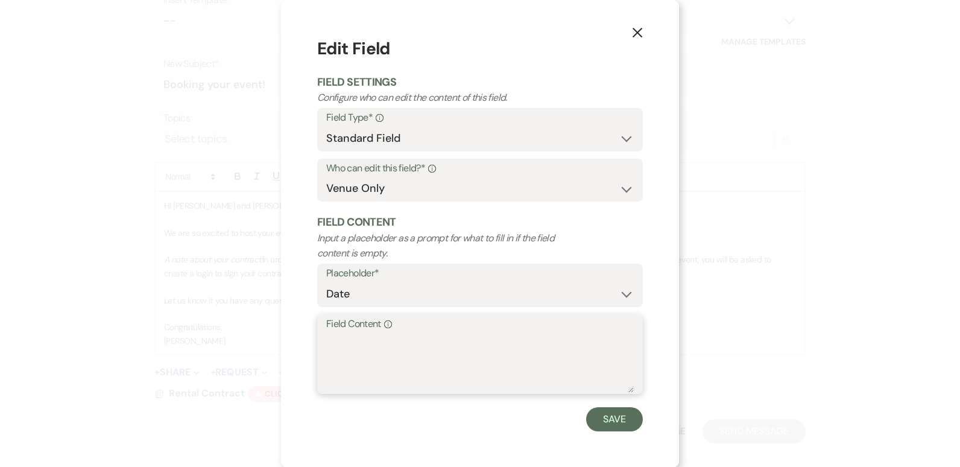
click at [357, 351] on textarea "Field Content Info" at bounding box center [479, 362] width 307 height 60
click at [358, 352] on textarea "[DATE], 202" at bounding box center [479, 362] width 307 height 60
click at [358, 352] on textarea "[DATE] 7, 202" at bounding box center [479, 362] width 307 height 60
click at [358, 352] on textarea "Augus6 7, 202" at bounding box center [479, 362] width 307 height 60
click at [401, 333] on textarea "Augus 7, 202" at bounding box center [479, 362] width 307 height 60
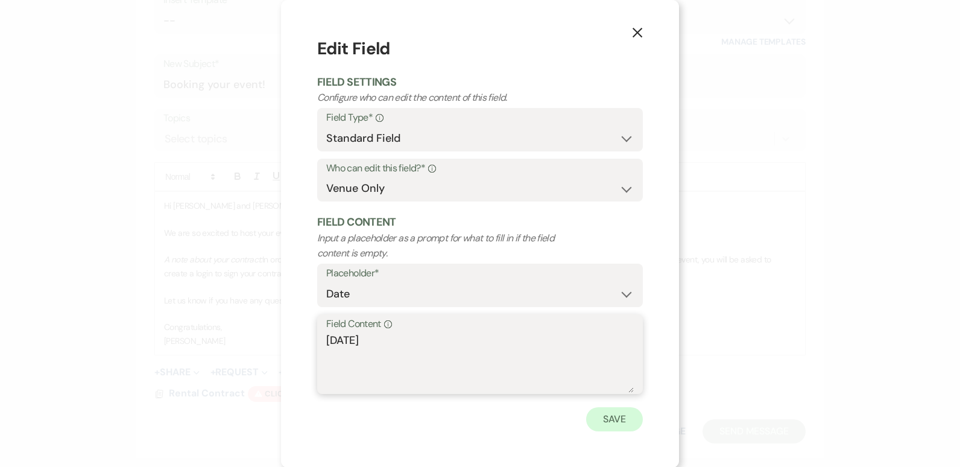
type textarea "[DATE]"
click at [603, 421] on button "Save" at bounding box center [614, 419] width 57 height 24
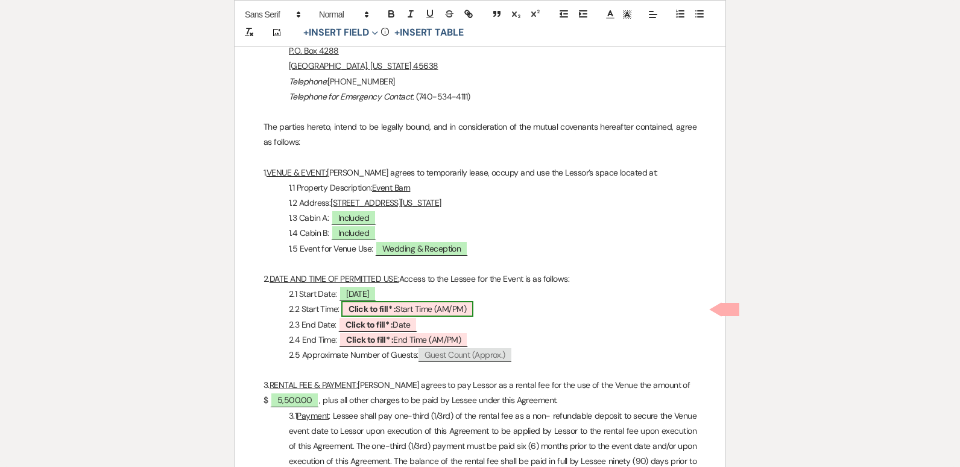
click at [418, 313] on span "Click to fill* : Start Time (AM/PM)" at bounding box center [407, 309] width 132 height 16
select select "owner"
select select "custom_placeholder"
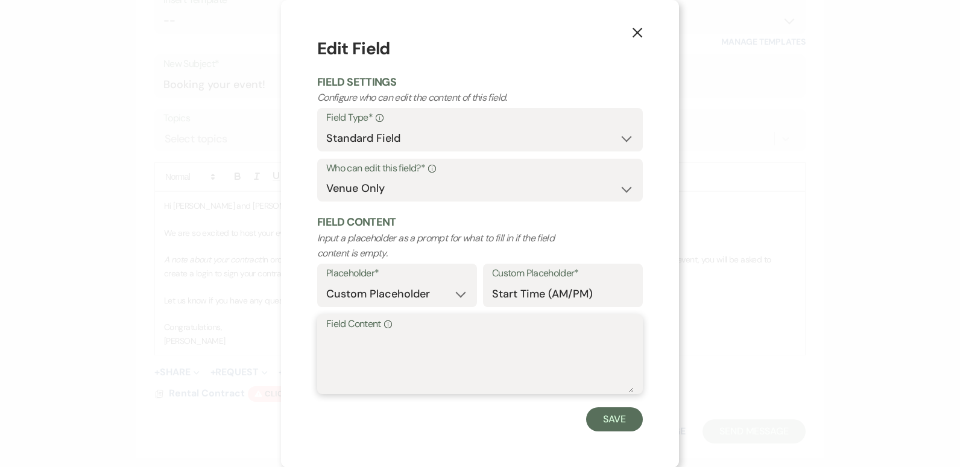
click at [367, 338] on textarea "Field Content Info" at bounding box center [479, 362] width 307 height 60
type textarea "9:00 AM"
click at [617, 418] on button "Save" at bounding box center [614, 419] width 57 height 24
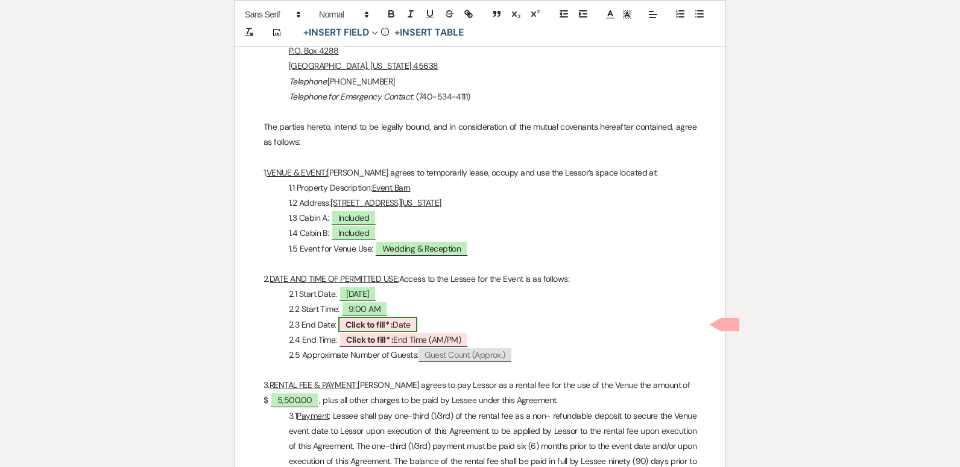
click at [380, 325] on b "Click to fill* :" at bounding box center [368, 324] width 47 height 11
select select "owner"
select select "Date"
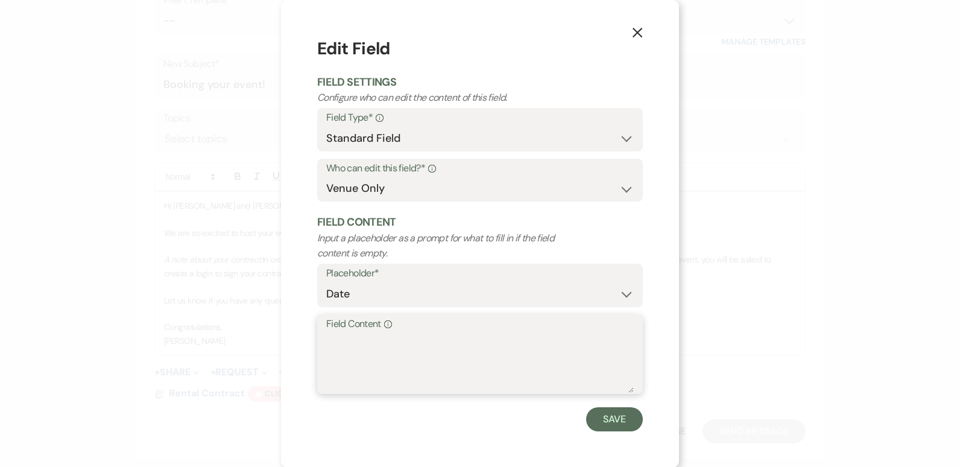
click at [339, 345] on textarea "Field Content Info" at bounding box center [479, 362] width 307 height 60
type textarea "[DATE]"
click at [615, 415] on button "Save" at bounding box center [614, 419] width 57 height 24
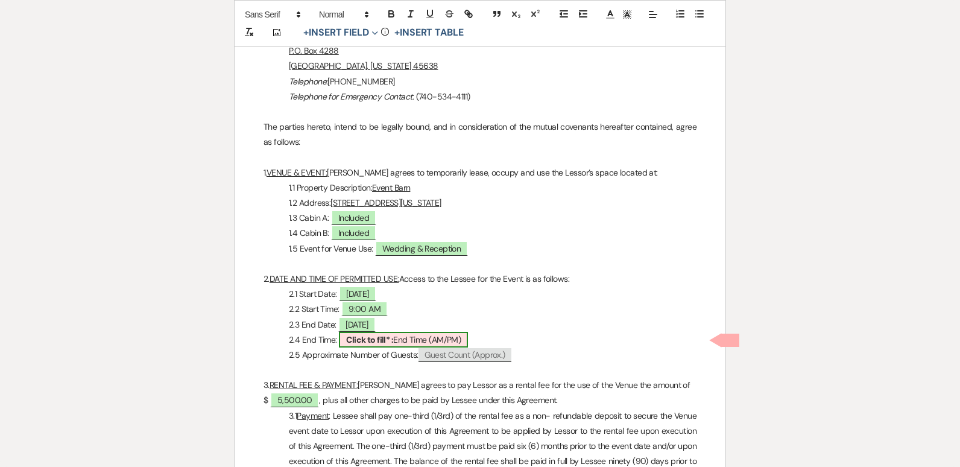
click at [406, 338] on span "Click to fill* : End Time (AM/PM)" at bounding box center [403, 340] width 129 height 16
select select "owner"
select select "custom_placeholder"
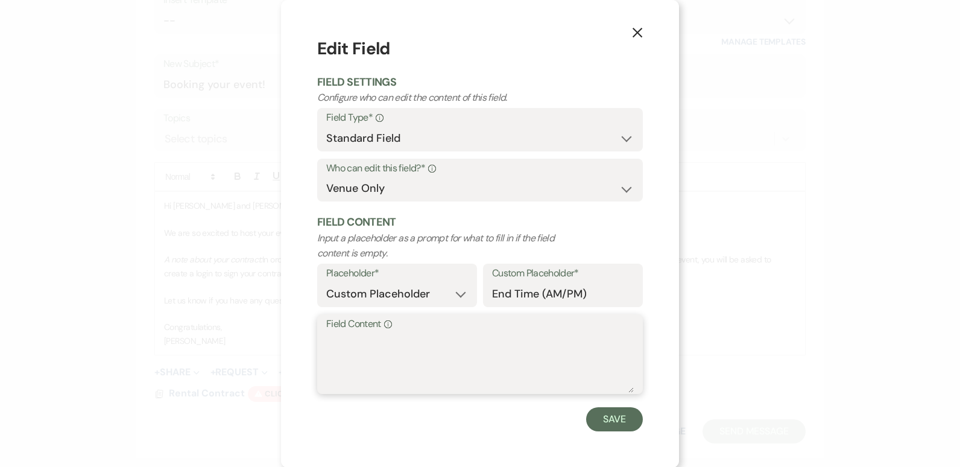
click at [406, 338] on textarea "Field Content Info" at bounding box center [479, 362] width 307 height 60
type textarea "11:55 AM"
click at [602, 421] on button "Save" at bounding box center [614, 419] width 57 height 24
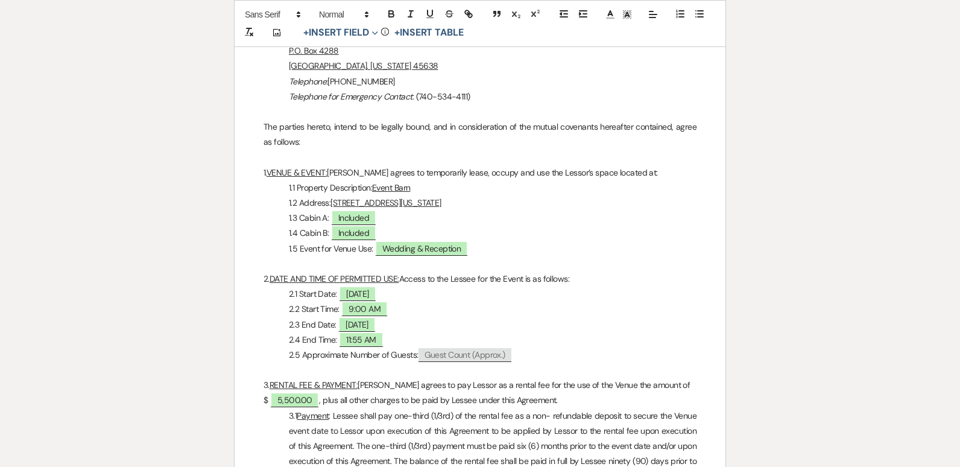
select select "2"
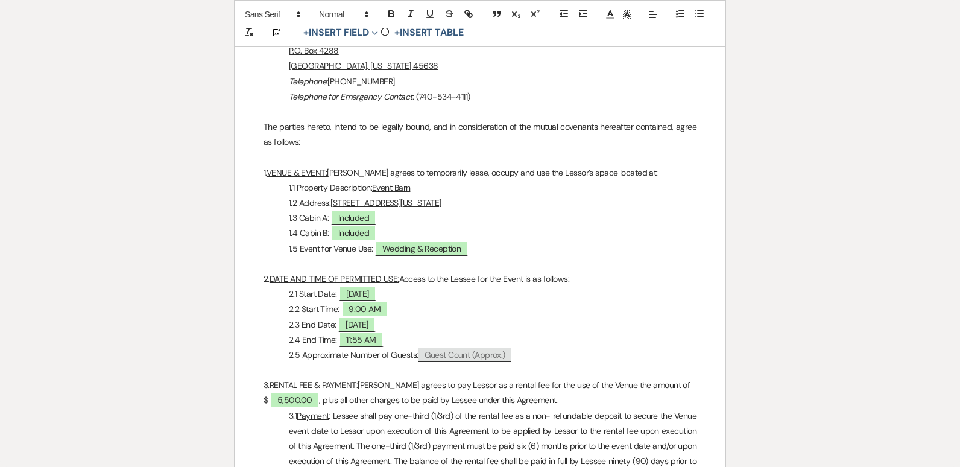
select select "2"
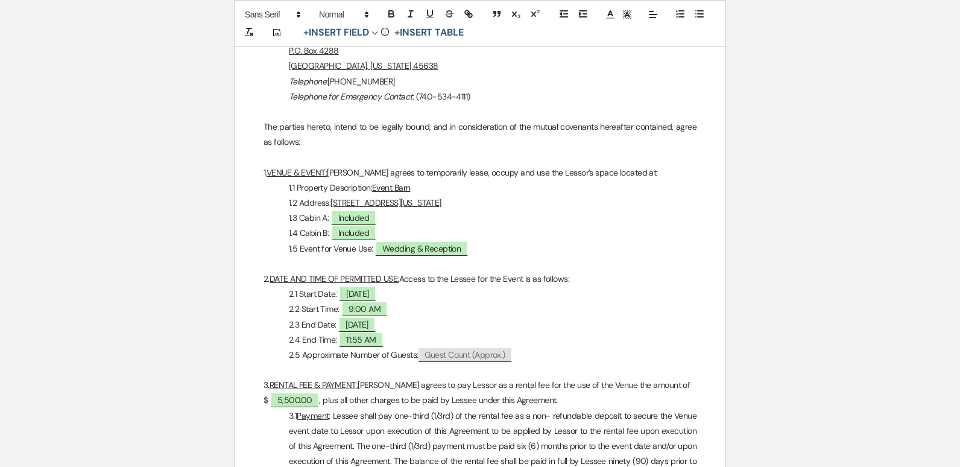
select select "2"
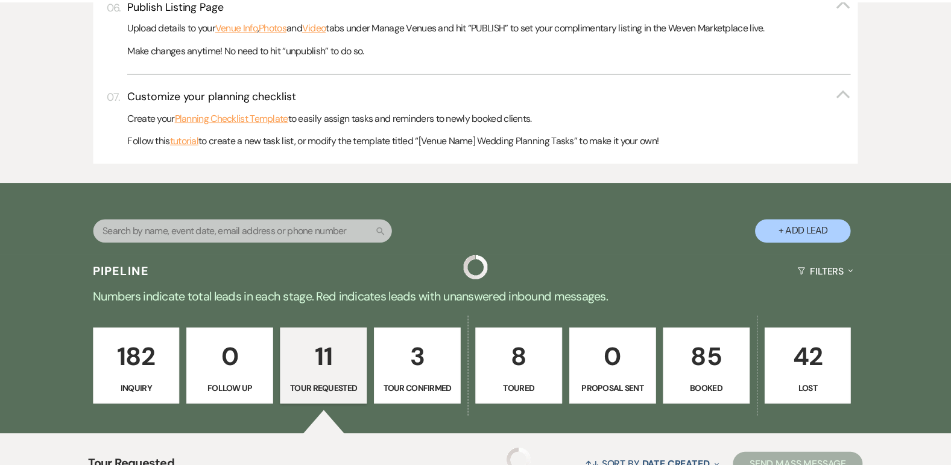
scroll to position [986, 0]
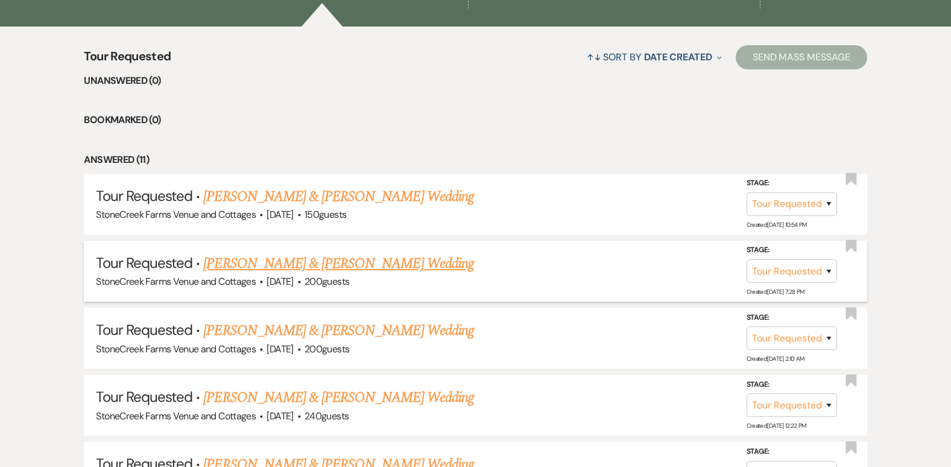
click at [374, 260] on link "[PERSON_NAME] & [PERSON_NAME] Wedding" at bounding box center [338, 264] width 270 height 22
select select "2"
select select "5"
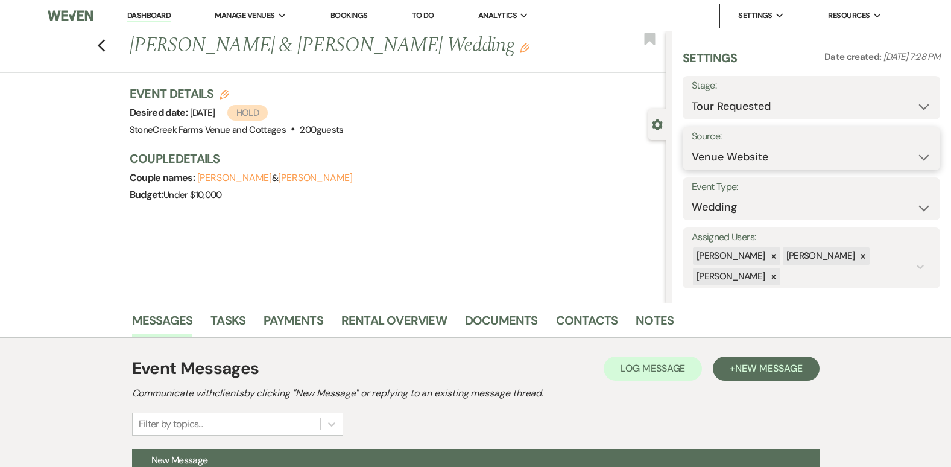
click at [912, 156] on select "Weven Venue Website Instagram Facebook Pinterest Google The Knot Wedding Wire H…" at bounding box center [810, 157] width 239 height 24
click at [915, 99] on select "Inquiry Follow Up Tour Requested Tour Confirmed Toured Proposal Sent Booked Lost" at bounding box center [810, 107] width 239 height 24
select select "6"
click at [691, 95] on select "Inquiry Follow Up Tour Requested Tour Confirmed Toured Proposal Sent Booked Lost" at bounding box center [810, 107] width 239 height 24
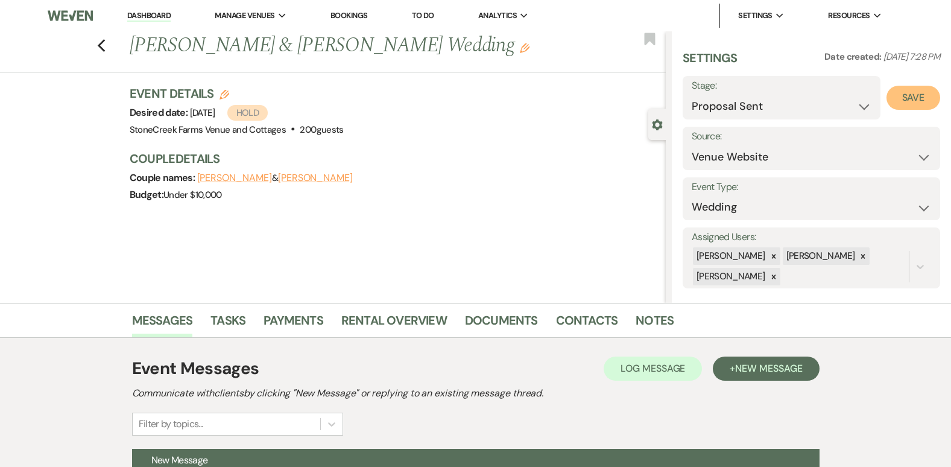
click at [898, 98] on button "Save" at bounding box center [913, 98] width 54 height 24
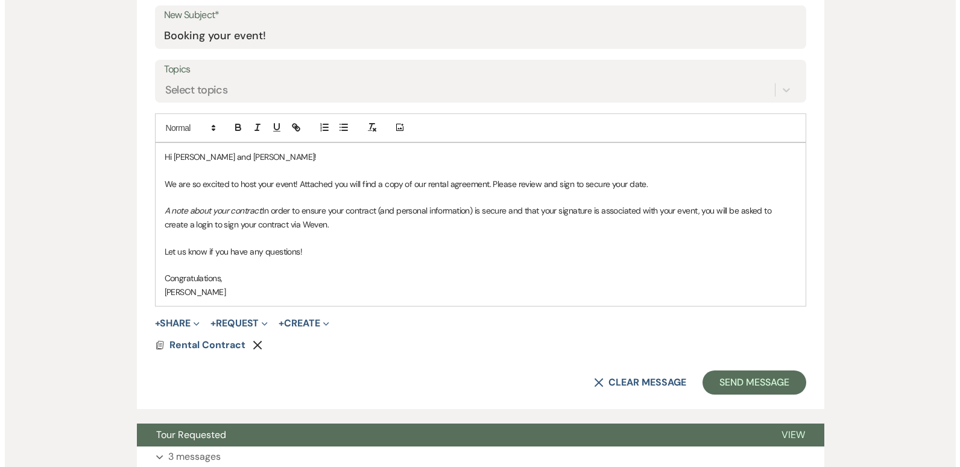
scroll to position [652, 0]
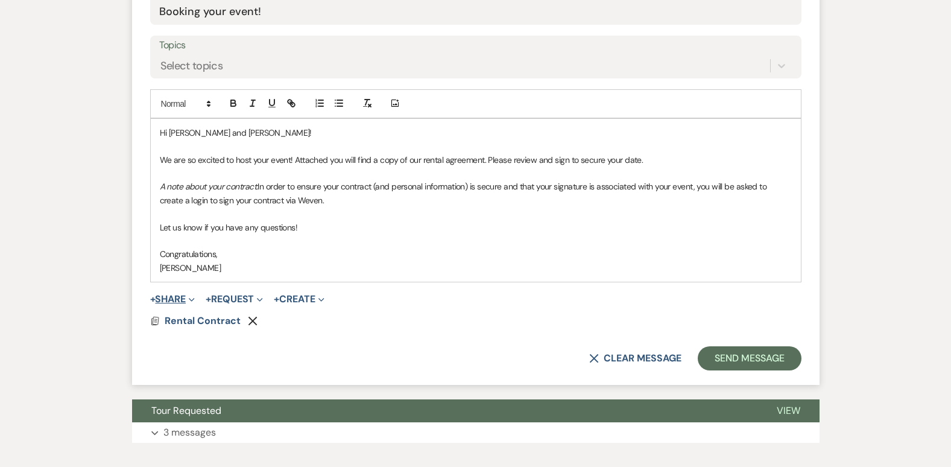
click at [171, 294] on button "+ Share Expand" at bounding box center [172, 299] width 45 height 10
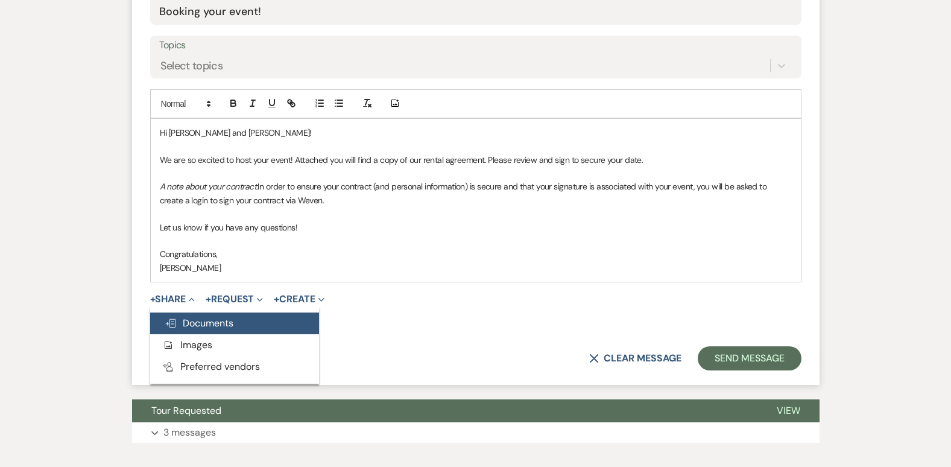
click at [200, 319] on span "Doc Upload Documents" at bounding box center [199, 322] width 69 height 13
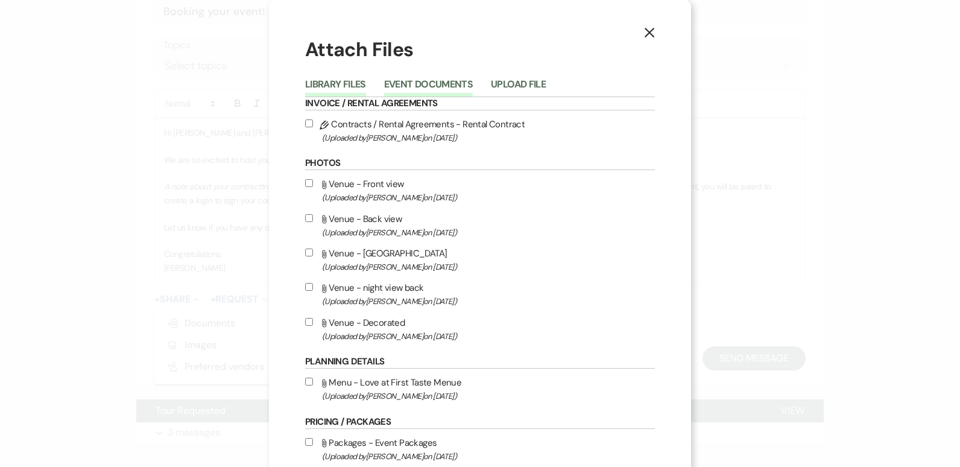
click at [416, 80] on button "Event Documents" at bounding box center [428, 88] width 89 height 17
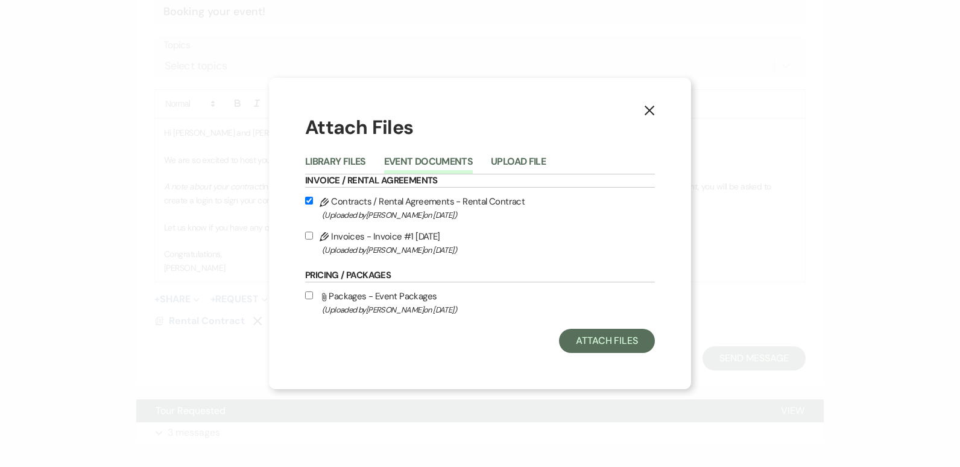
click at [309, 234] on input "Pencil Invoices - Invoice #1 [DATE] (Uploaded by [PERSON_NAME] on [DATE] )" at bounding box center [309, 235] width 8 height 8
checkbox input "true"
click at [610, 340] on button "Attach Files" at bounding box center [607, 340] width 96 height 24
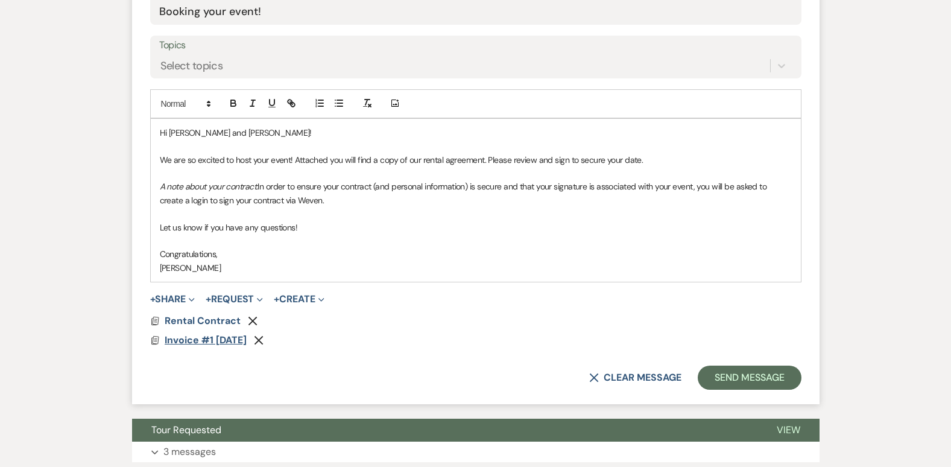
click at [195, 336] on span "Invoice #1 [DATE]" at bounding box center [206, 339] width 82 height 13
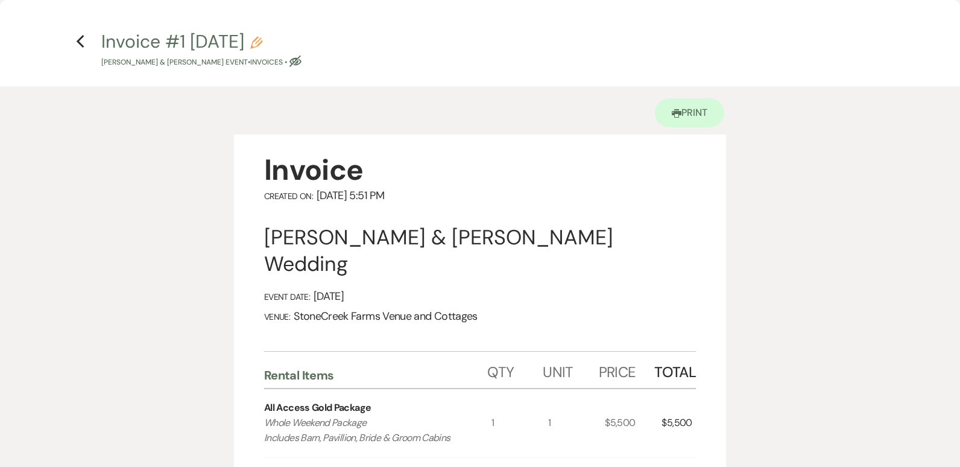
click at [706, 362] on div "Invoice Created On: [DATE] 5:51 PM [PERSON_NAME] & [PERSON_NAME] Wedding Event …" at bounding box center [480, 398] width 492 height 529
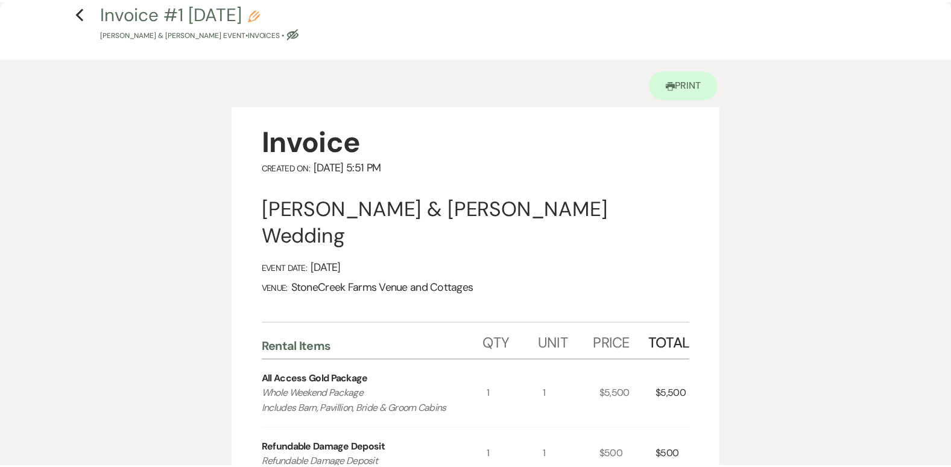
scroll to position [0, 0]
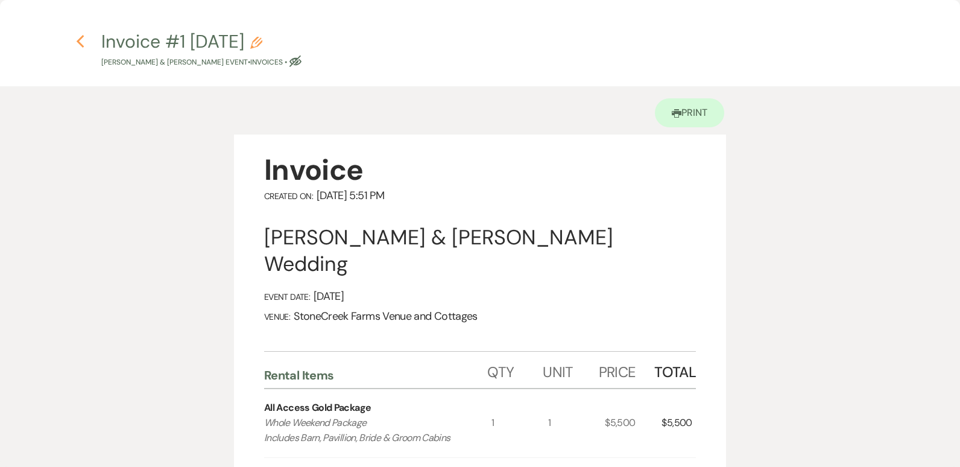
click at [82, 43] on icon "Previous" at bounding box center [80, 41] width 9 height 14
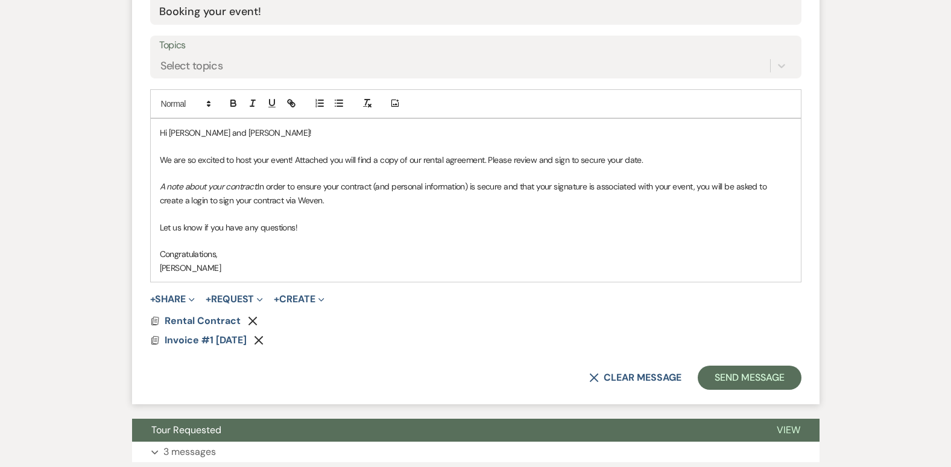
click at [330, 206] on p "A note about your contract: In order to ensure your contract (and personal info…" at bounding box center [476, 193] width 632 height 27
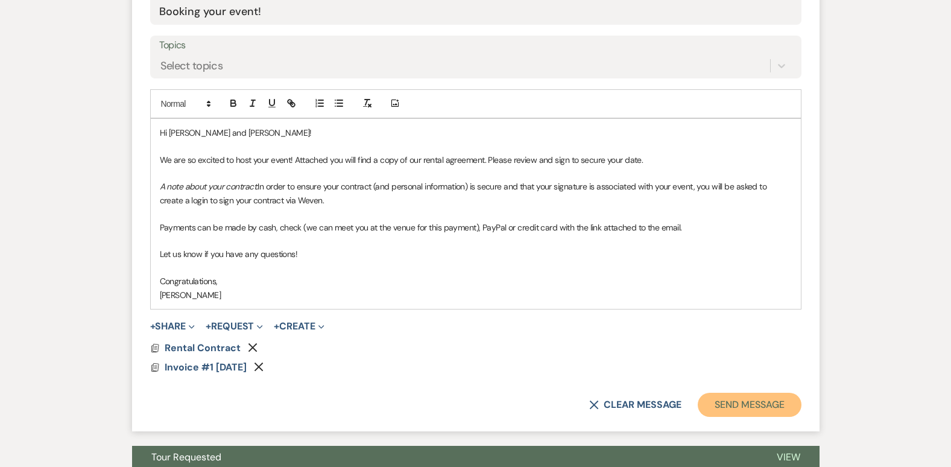
click at [739, 407] on button "Send Message" at bounding box center [748, 404] width 103 height 24
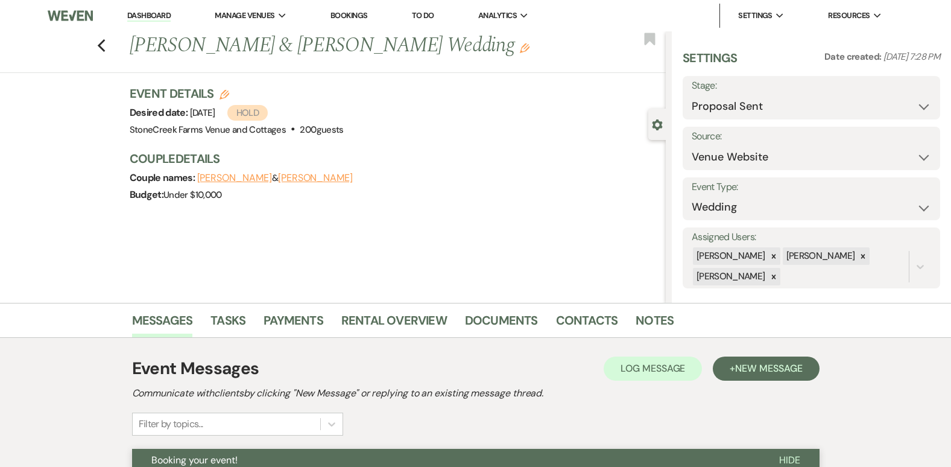
drag, startPoint x: 952, startPoint y: 459, endPoint x: 596, endPoint y: 398, distance: 362.0
click at [596, 398] on h2 "Communicate with clients by clicking "New Message" or replying to an existing m…" at bounding box center [475, 393] width 687 height 14
click at [106, 46] on icon "Previous" at bounding box center [101, 46] width 9 height 14
select select "2"
select select "6"
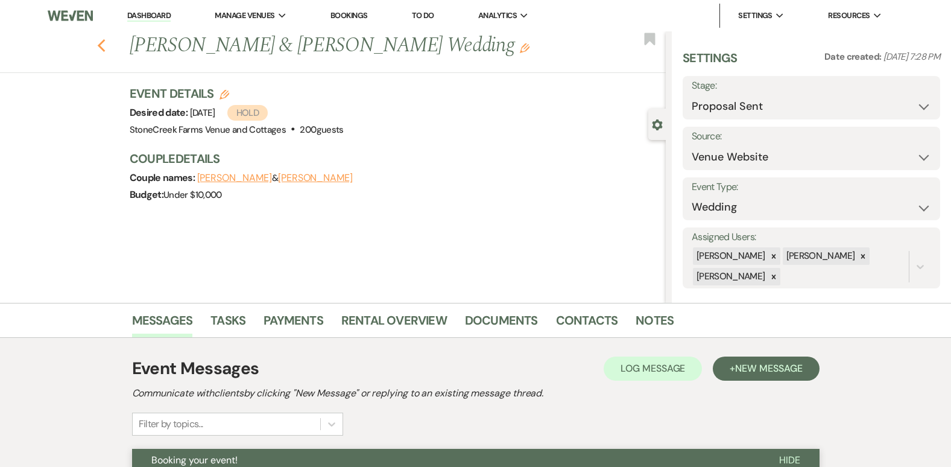
select select "2"
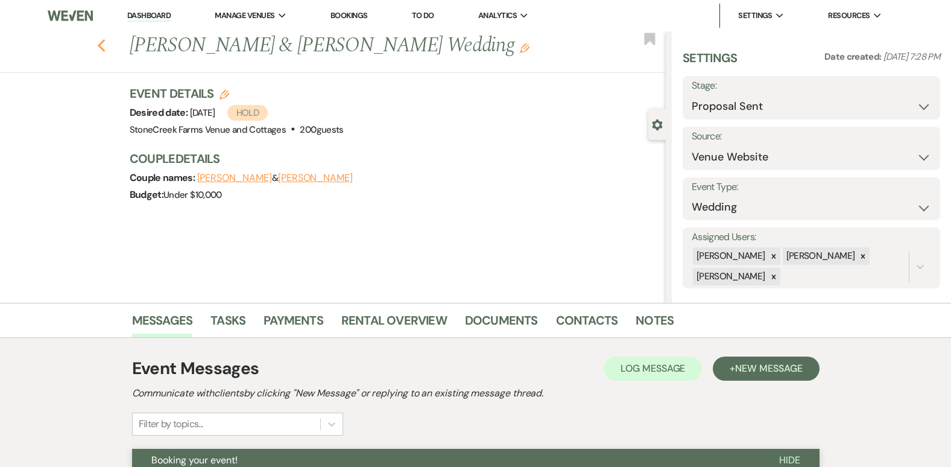
select select "2"
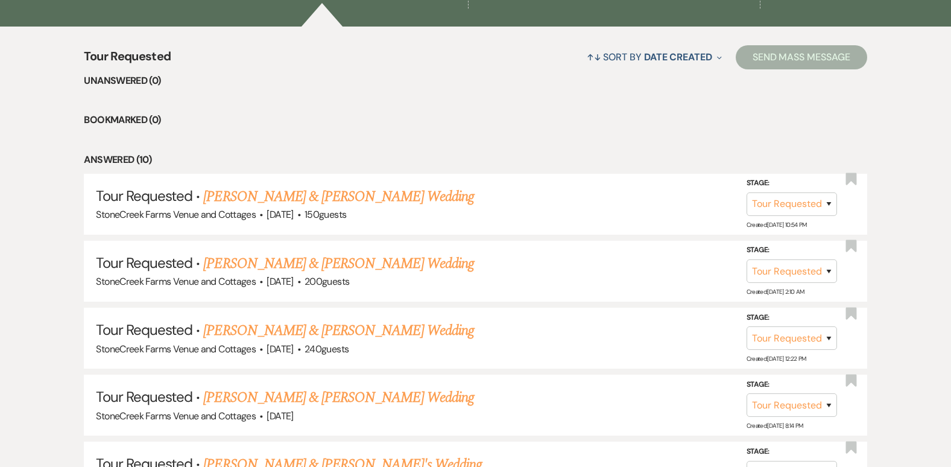
scroll to position [578, 0]
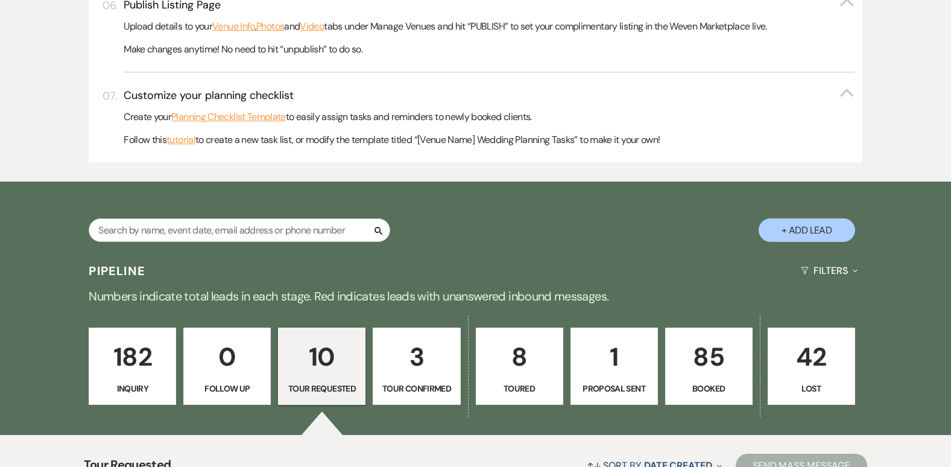
click at [612, 354] on p "1" at bounding box center [614, 356] width 72 height 40
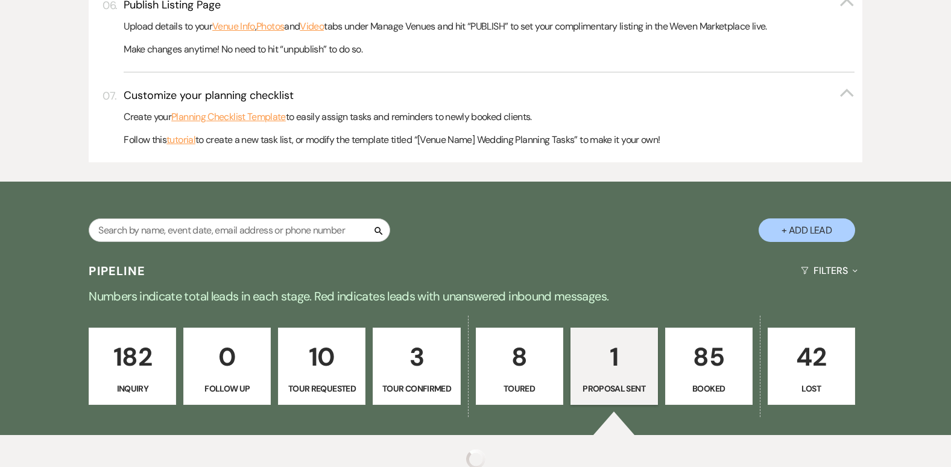
select select "6"
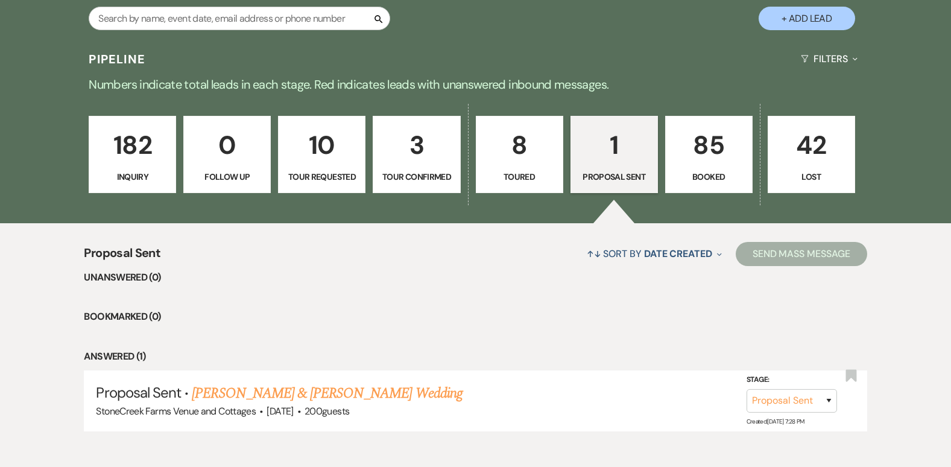
scroll to position [852, 0]
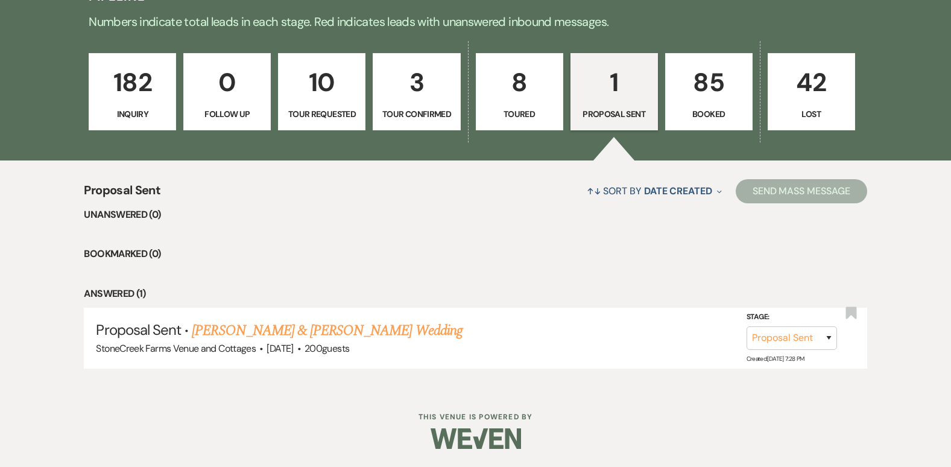
click at [136, 80] on p "182" at bounding box center [132, 82] width 72 height 40
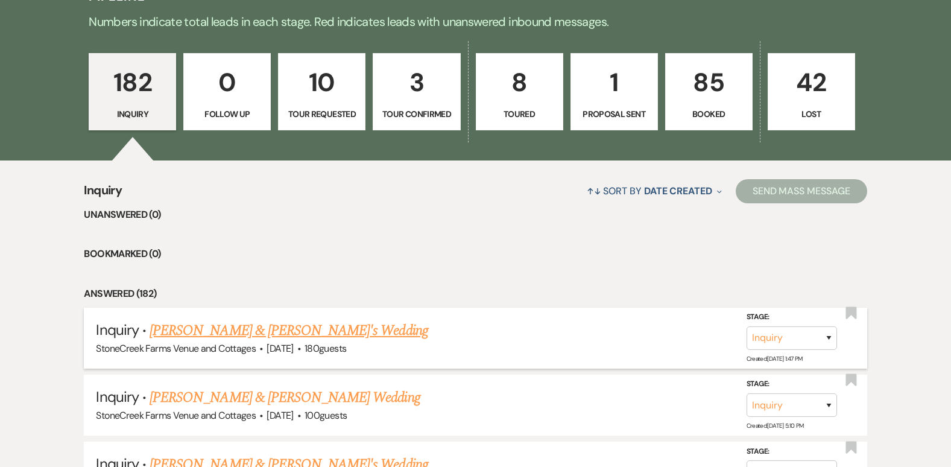
click at [201, 333] on link "[PERSON_NAME] & [PERSON_NAME]'s Wedding" at bounding box center [288, 330] width 278 height 22
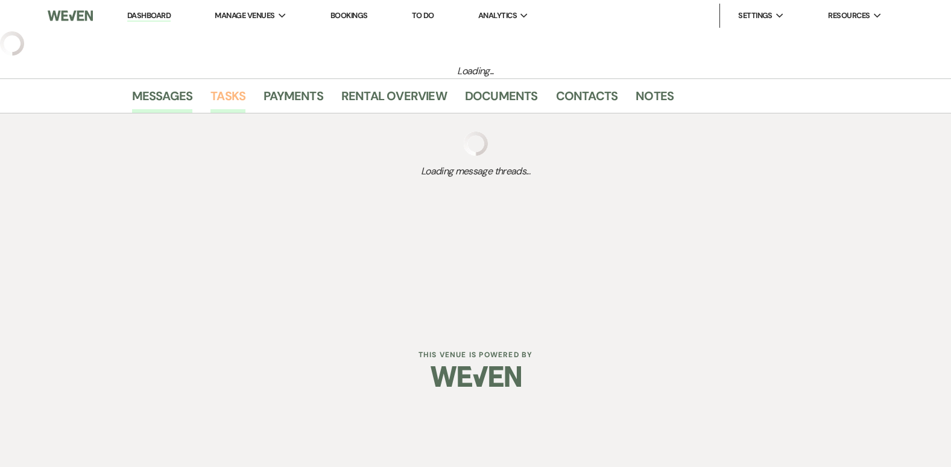
select select "5"
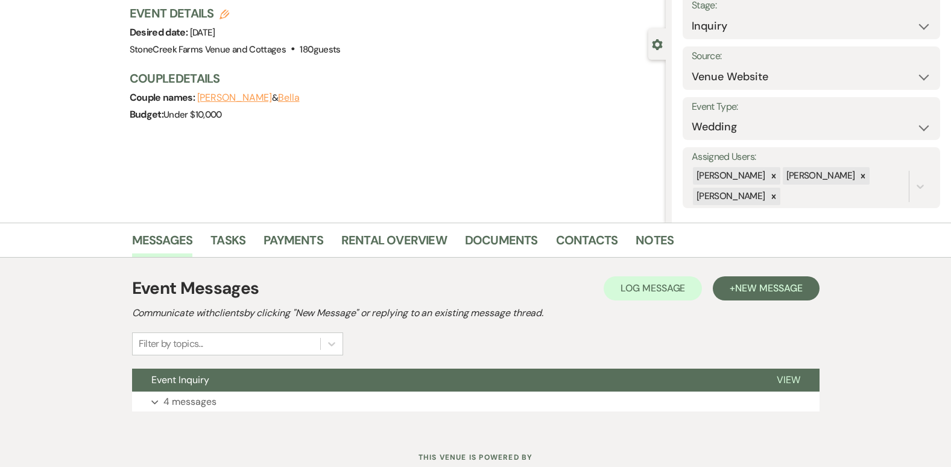
scroll to position [121, 0]
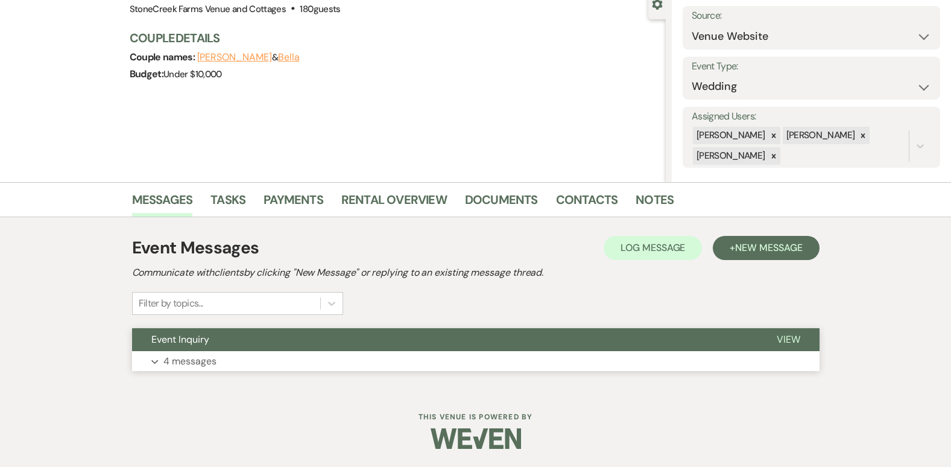
click at [189, 362] on p "4 messages" at bounding box center [189, 361] width 53 height 16
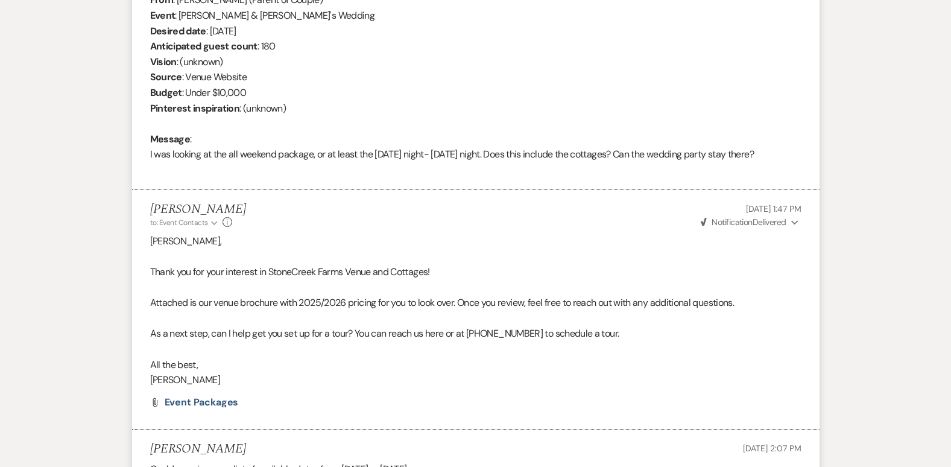
scroll to position [0, 0]
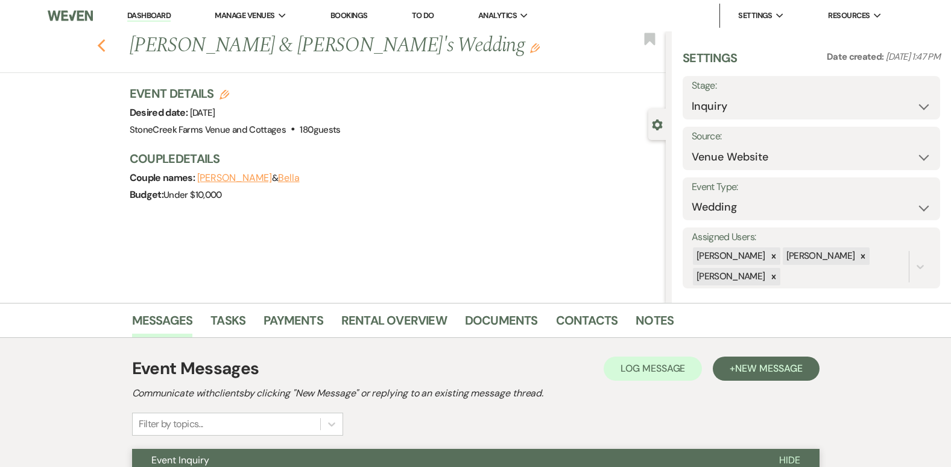
click at [106, 46] on icon "Previous" at bounding box center [101, 46] width 9 height 14
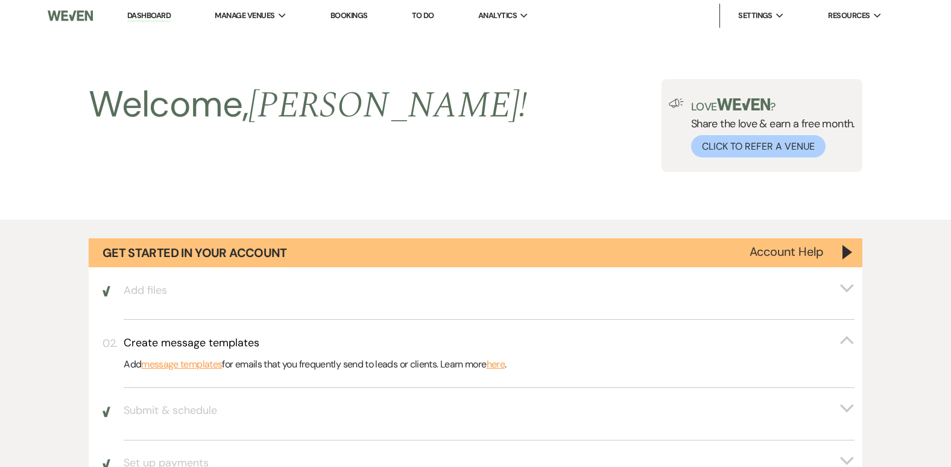
scroll to position [852, 0]
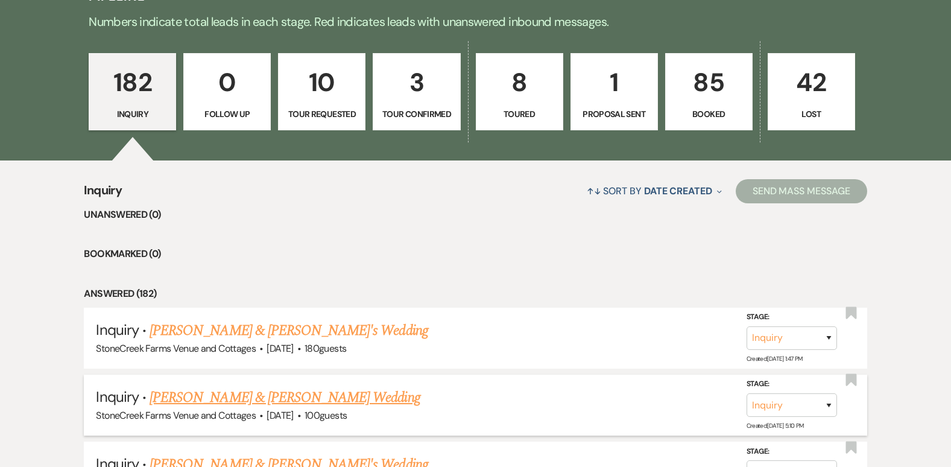
click at [291, 402] on link "[PERSON_NAME] & [PERSON_NAME] Wedding" at bounding box center [284, 397] width 270 height 22
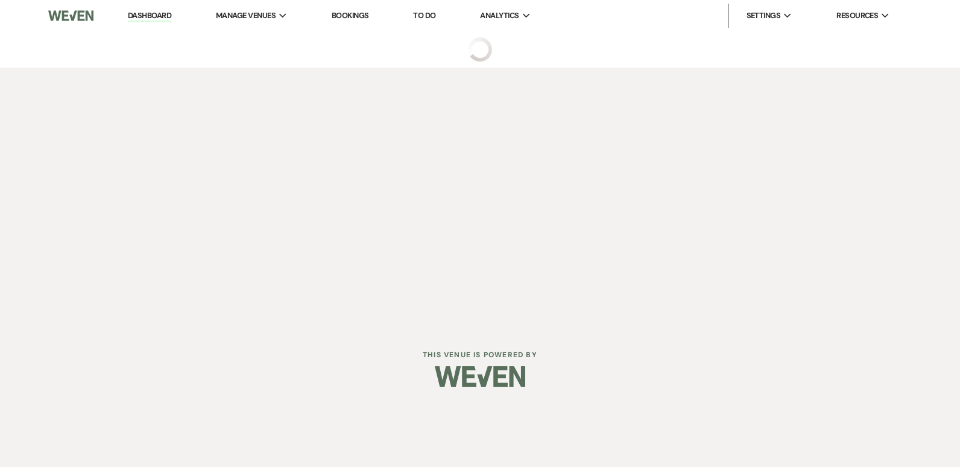
select select "5"
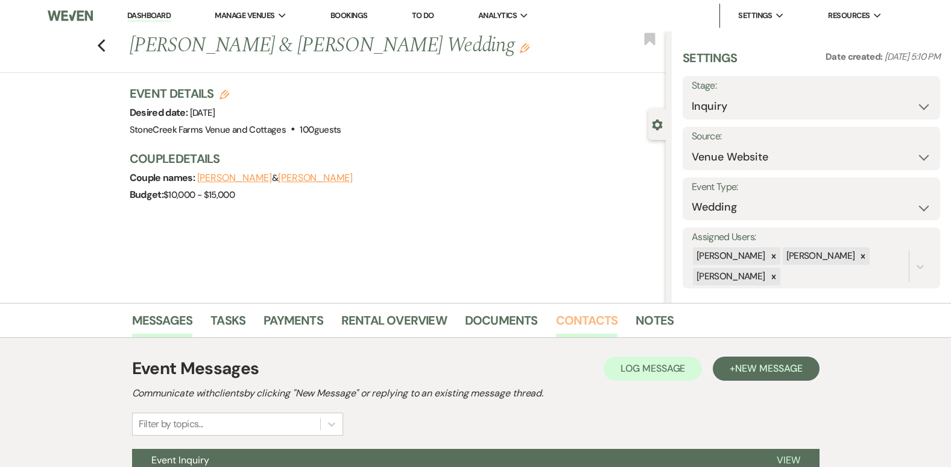
click at [579, 321] on link "Contacts" at bounding box center [587, 323] width 62 height 27
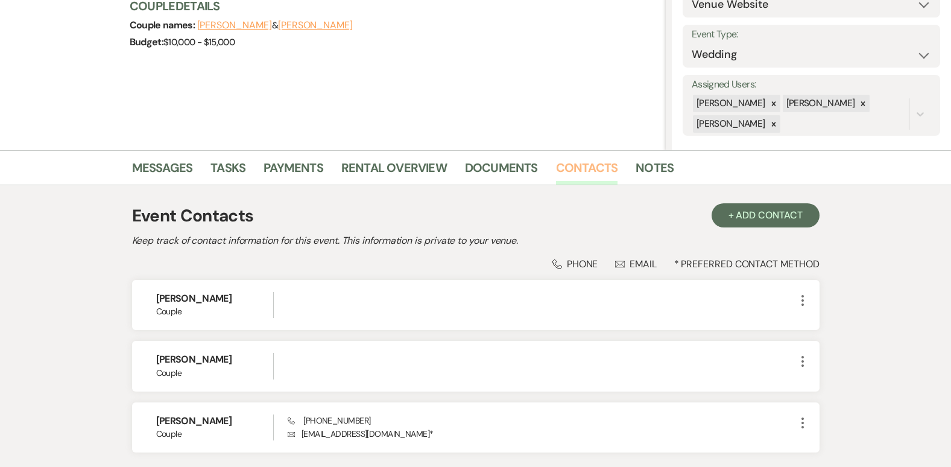
scroll to position [201, 0]
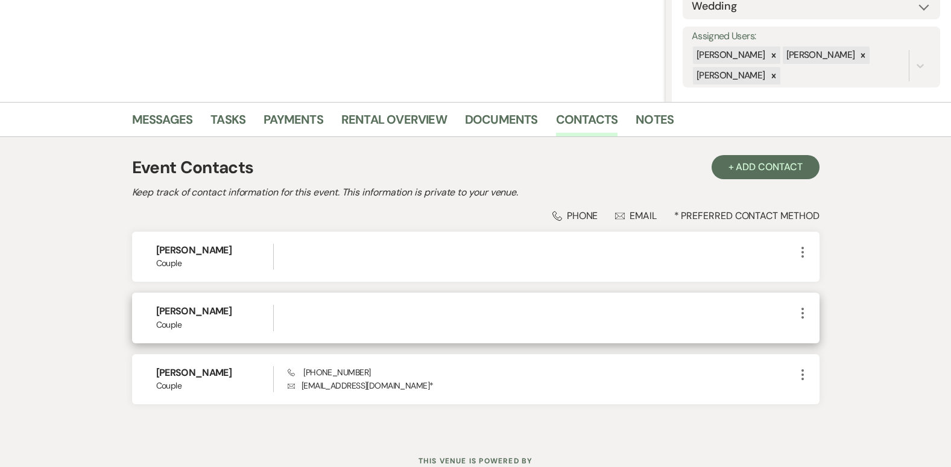
click at [802, 314] on use "button" at bounding box center [802, 312] width 2 height 11
click at [823, 333] on button "Pencil Edit" at bounding box center [831, 336] width 72 height 20
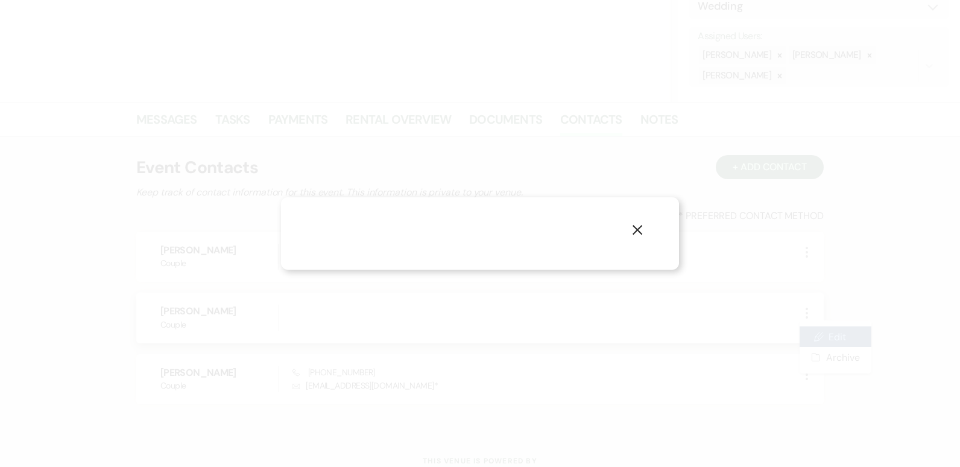
select select "1"
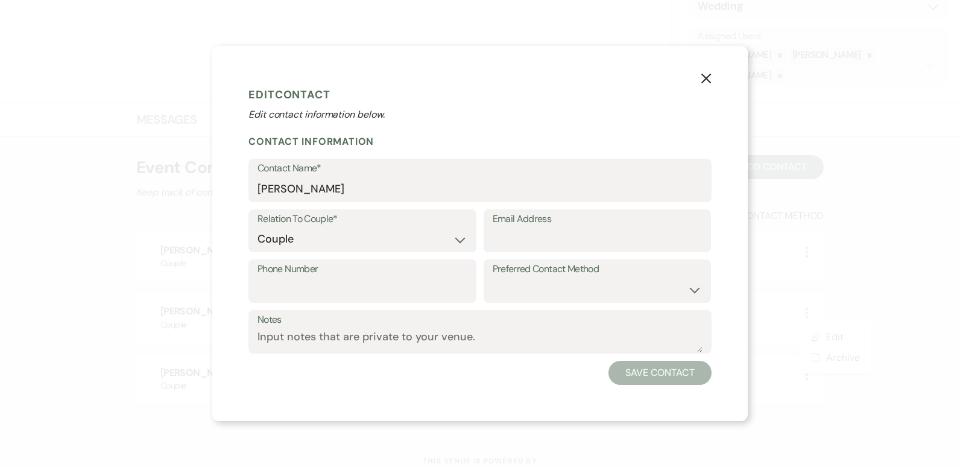
click at [703, 77] on use "button" at bounding box center [706, 79] width 10 height 10
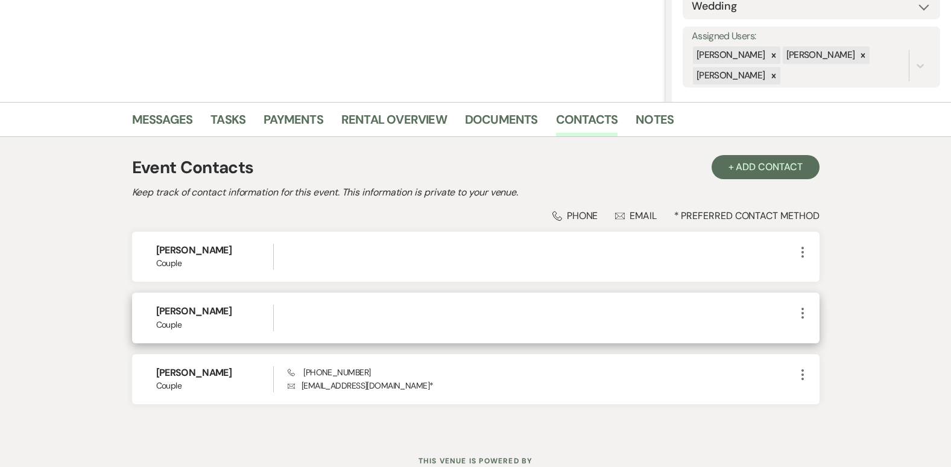
drag, startPoint x: 802, startPoint y: 313, endPoint x: 712, endPoint y: 304, distance: 90.3
click at [712, 304] on div "[PERSON_NAME] Couple More" at bounding box center [475, 317] width 687 height 50
click at [802, 310] on use "button" at bounding box center [802, 312] width 2 height 11
click at [836, 363] on button "Archive Archive" at bounding box center [831, 357] width 72 height 20
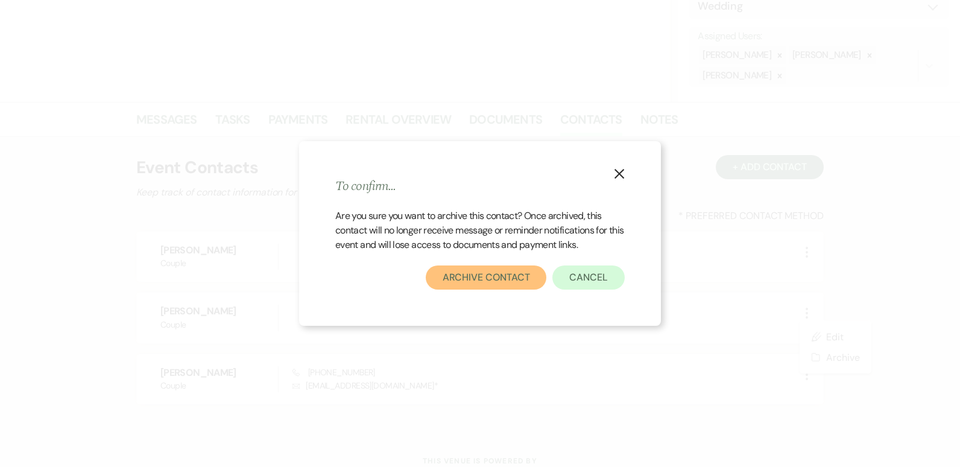
click at [503, 274] on button "Archive Contact" at bounding box center [486, 277] width 121 height 24
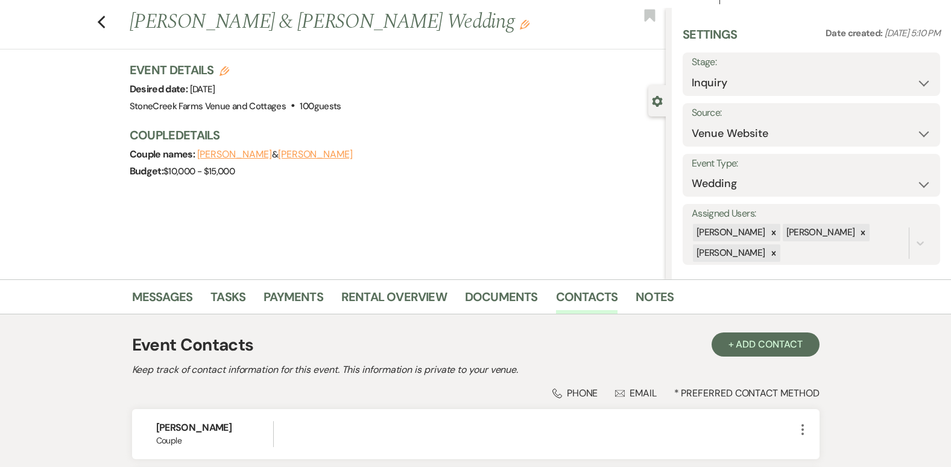
scroll to position [0, 0]
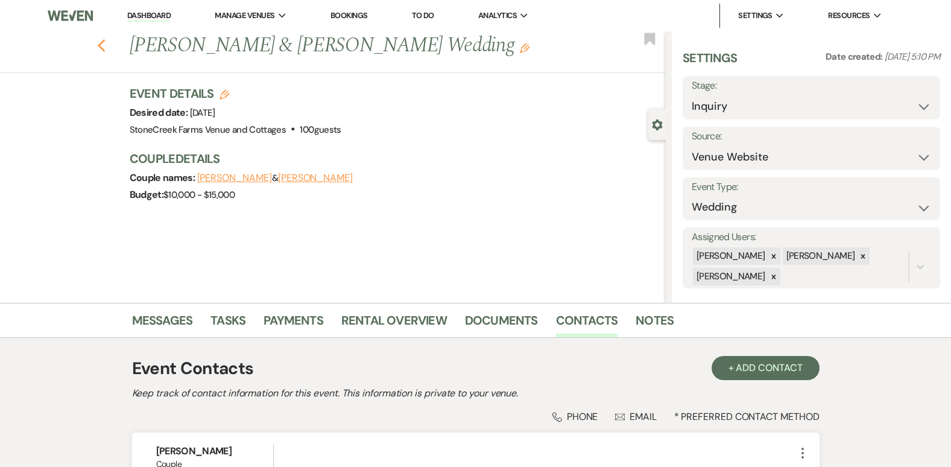
click at [105, 44] on use "button" at bounding box center [101, 45] width 8 height 13
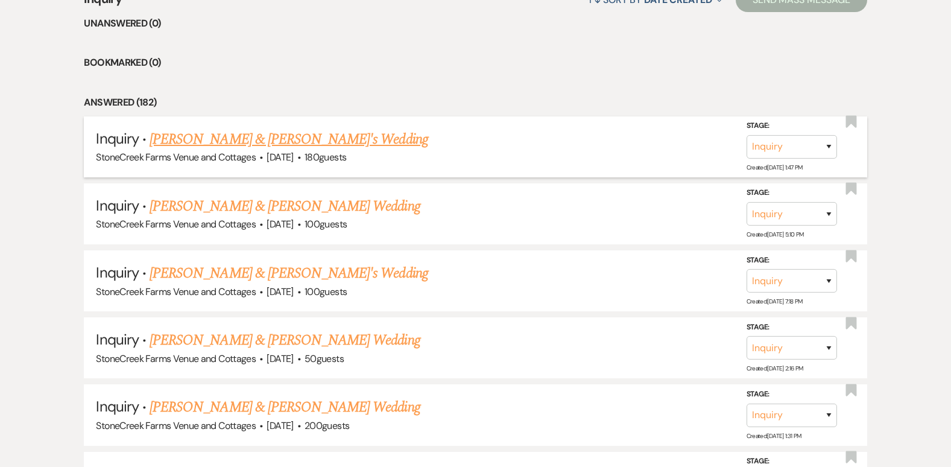
scroll to position [1045, 0]
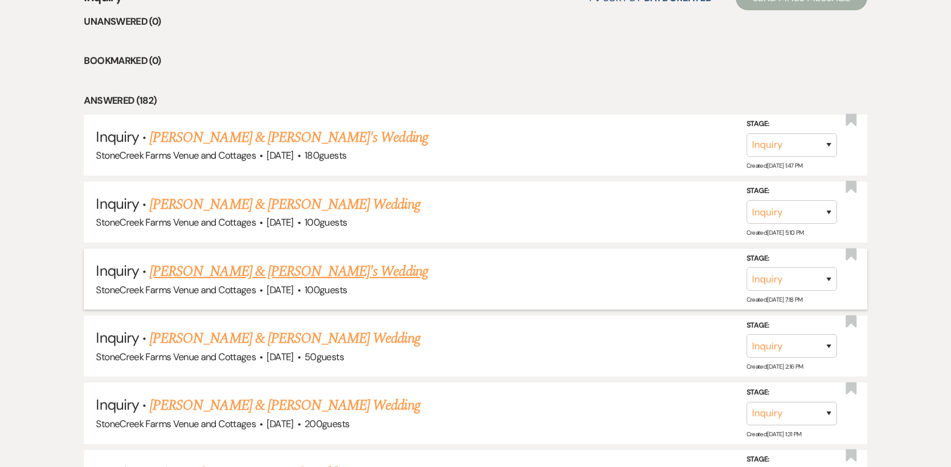
click at [213, 267] on link "[PERSON_NAME] & [PERSON_NAME]'s Wedding" at bounding box center [288, 271] width 278 height 22
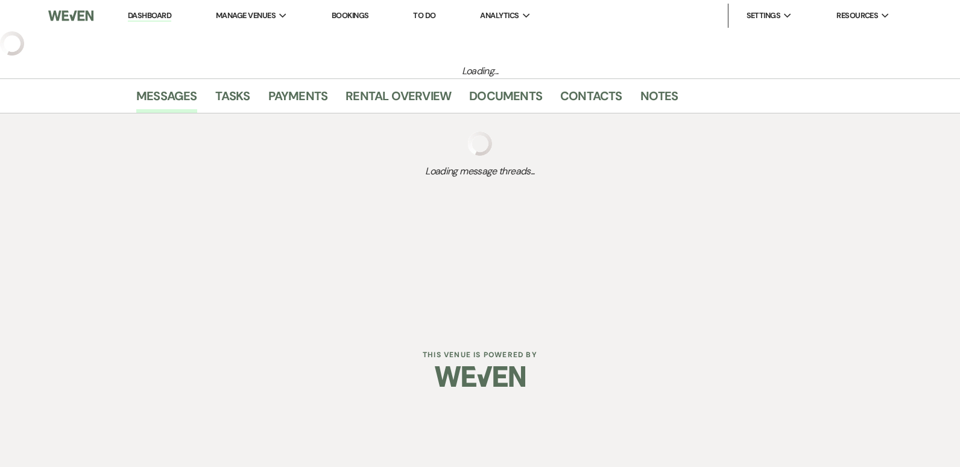
select select "5"
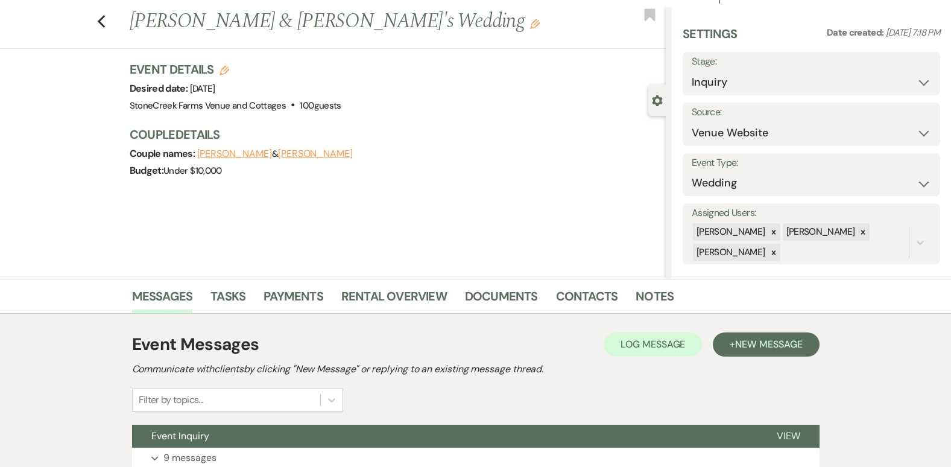
scroll to position [121, 0]
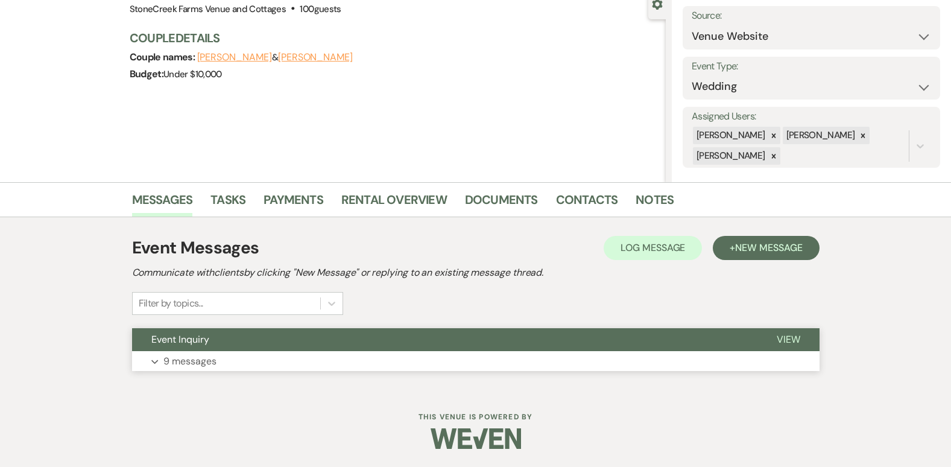
click at [192, 359] on p "9 messages" at bounding box center [189, 361] width 53 height 16
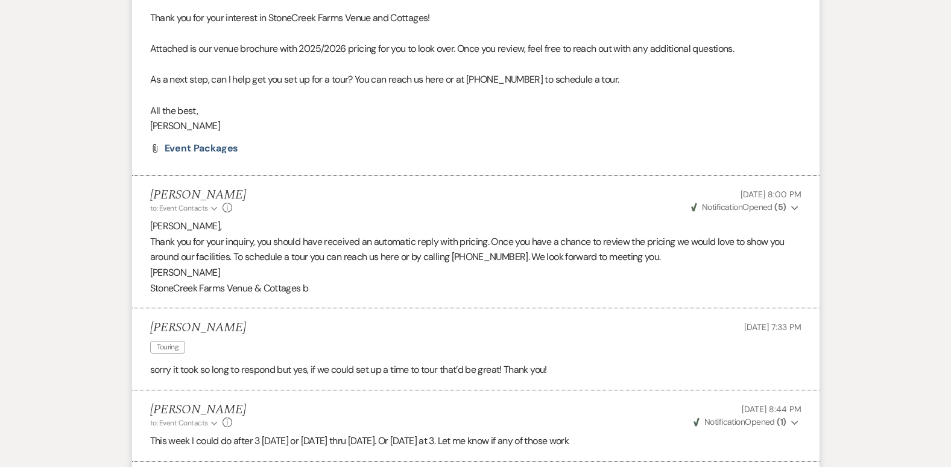
scroll to position [0, 0]
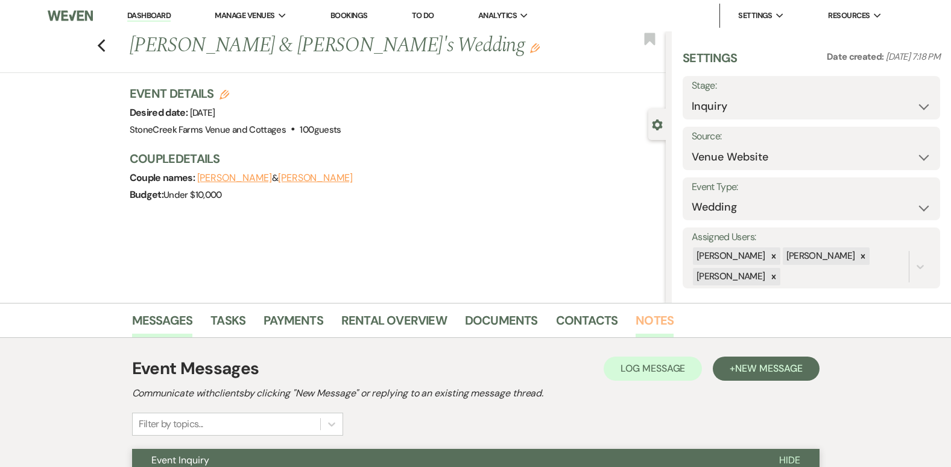
click at [644, 321] on link "Notes" at bounding box center [654, 323] width 38 height 27
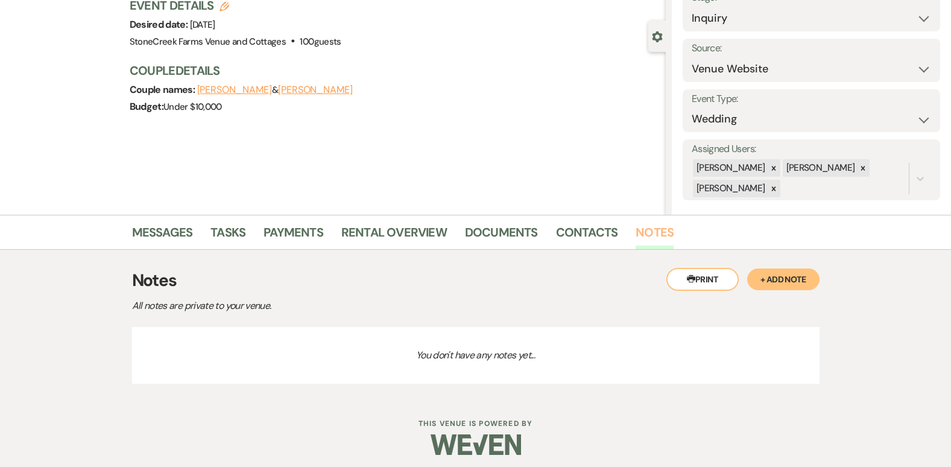
scroll to position [94, 0]
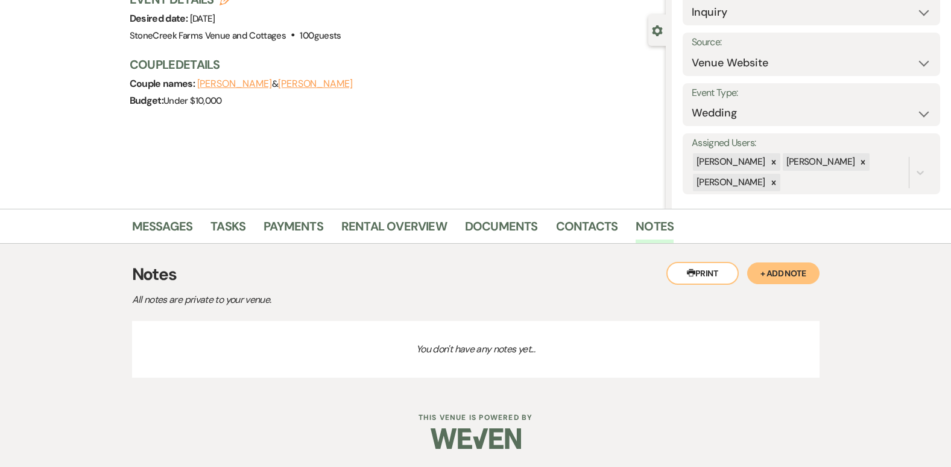
click at [778, 268] on button "+ Add Note" at bounding box center [783, 273] width 72 height 22
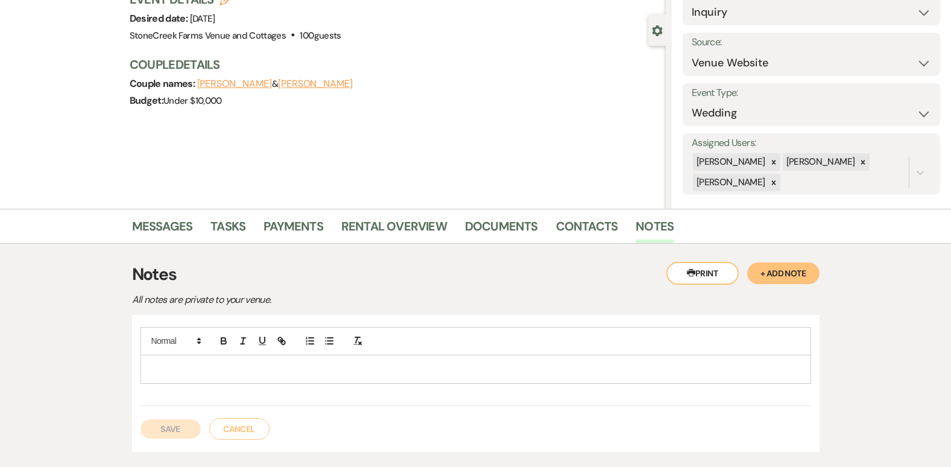
click at [207, 377] on div at bounding box center [475, 369] width 669 height 28
click at [177, 423] on button "Save" at bounding box center [170, 428] width 60 height 19
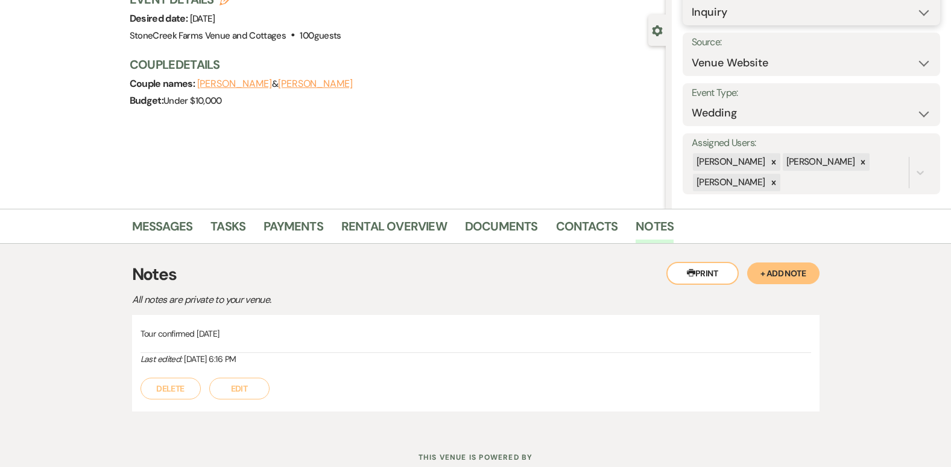
click at [909, 8] on select "Inquiry Follow Up Tour Requested Tour Confirmed Toured Proposal Sent Booked Lost" at bounding box center [810, 13] width 239 height 24
select select "4"
click at [691, 1] on select "Inquiry Follow Up Tour Requested Tour Confirmed Toured Proposal Sent Booked Lost" at bounding box center [810, 13] width 239 height 24
click at [899, 5] on button "Save" at bounding box center [913, 4] width 54 height 24
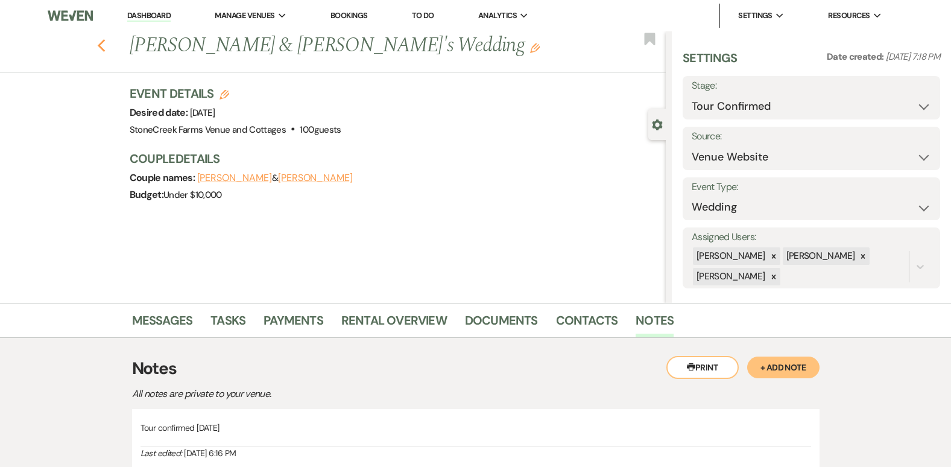
click at [105, 44] on use "button" at bounding box center [101, 45] width 8 height 13
select select "4"
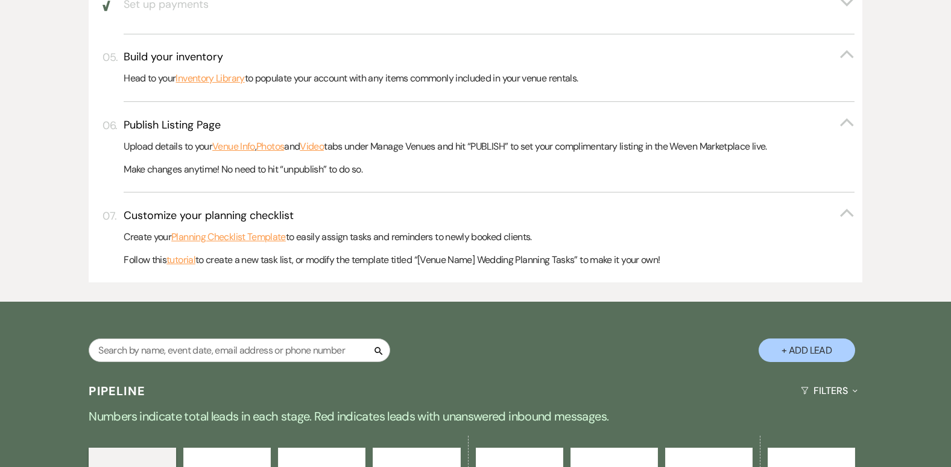
scroll to position [482, 0]
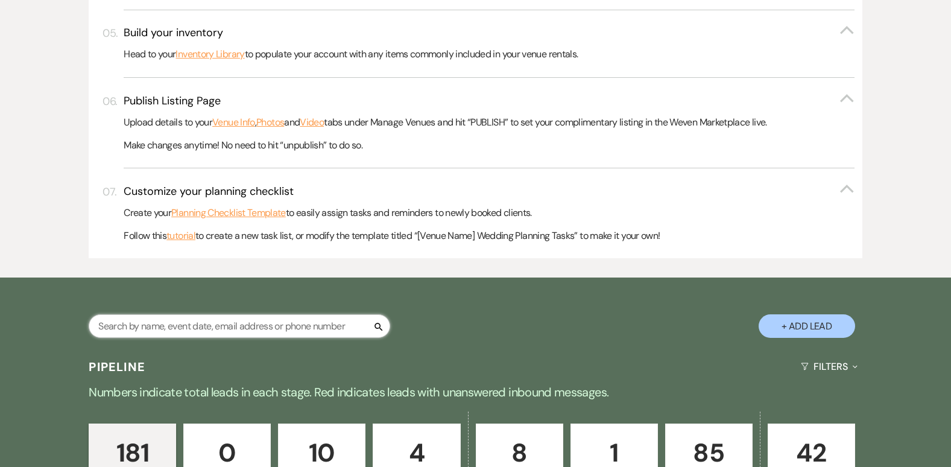
click at [229, 322] on input "text" at bounding box center [239, 326] width 301 height 24
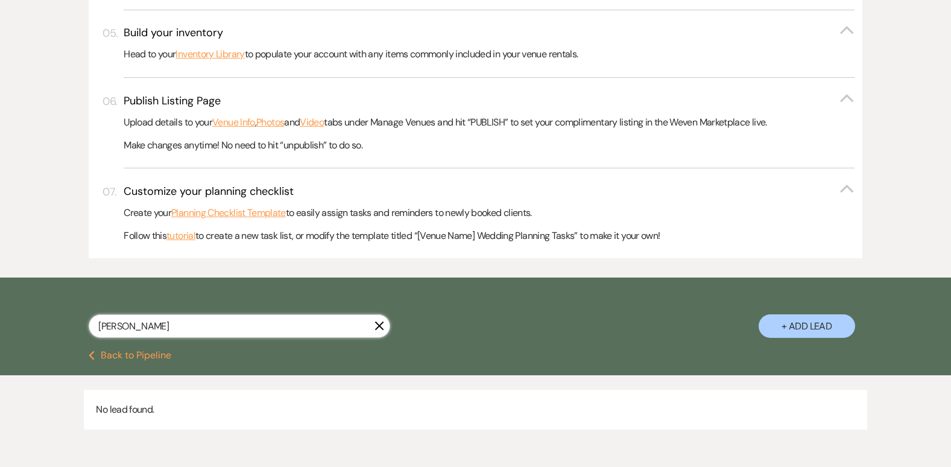
type input "[PERSON_NAME]"
click at [383, 324] on icon "X" at bounding box center [379, 326] width 10 height 10
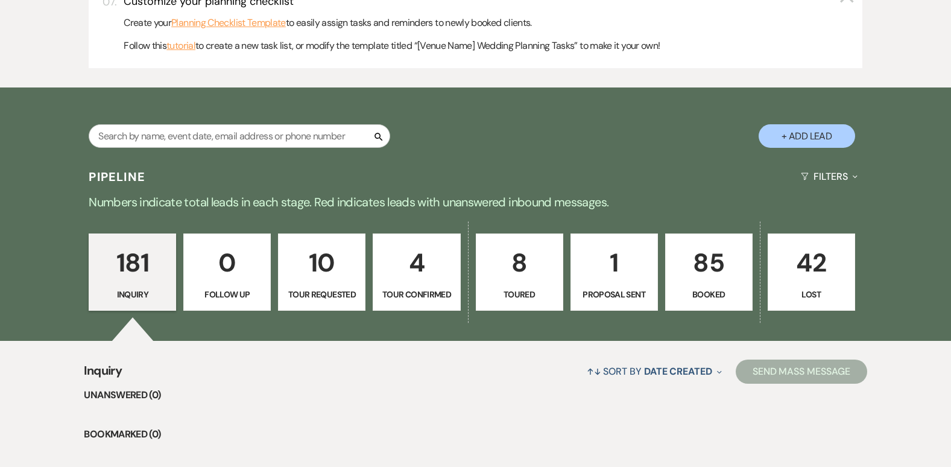
scroll to position [677, 0]
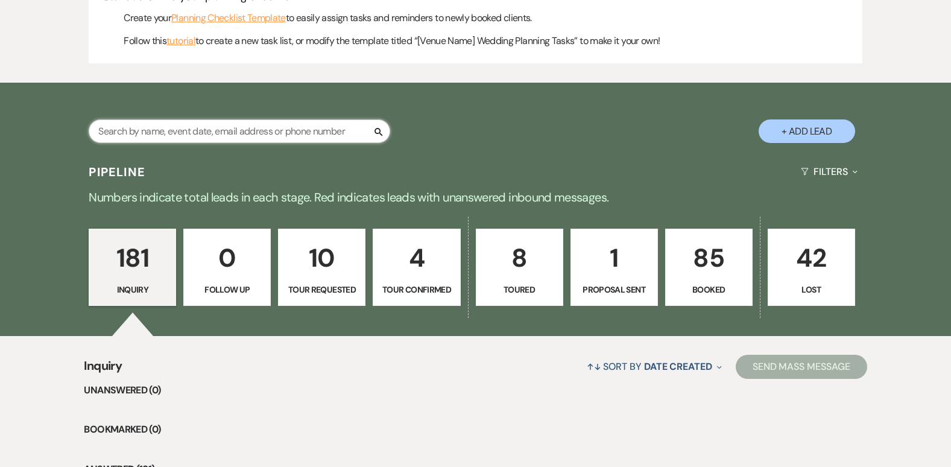
click at [278, 124] on input "text" at bounding box center [239, 131] width 301 height 24
type input "[PERSON_NAME]"
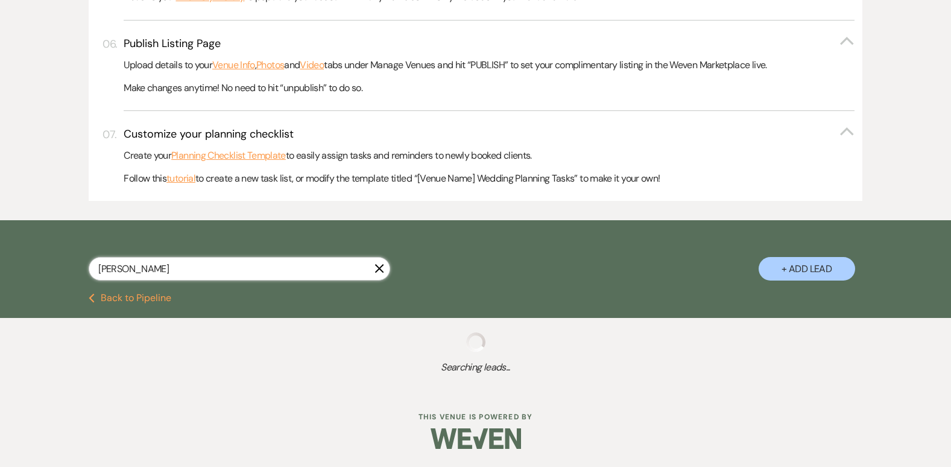
select select "2"
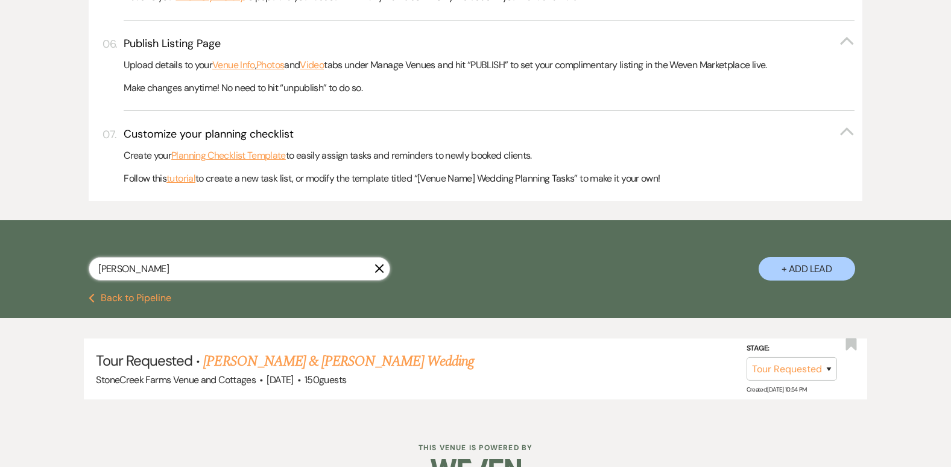
scroll to position [570, 0]
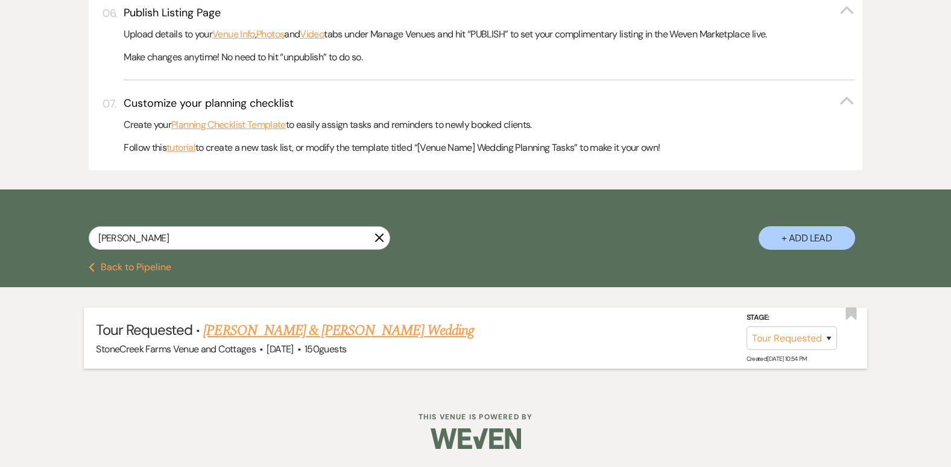
click at [317, 331] on link "[PERSON_NAME] & [PERSON_NAME] Wedding" at bounding box center [338, 330] width 270 height 22
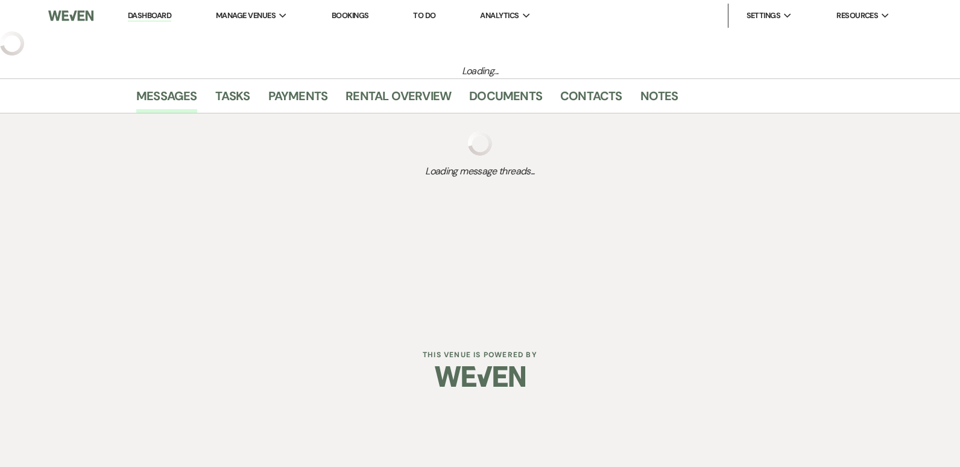
select select "2"
select select "5"
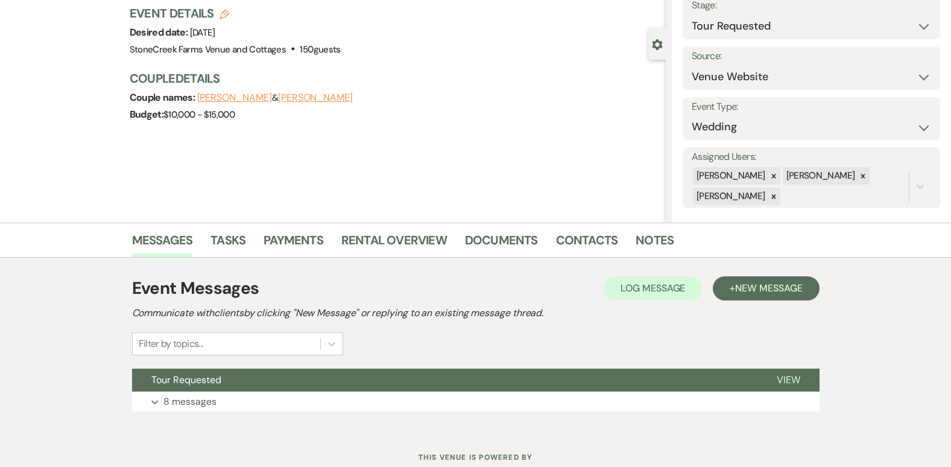
scroll to position [121, 0]
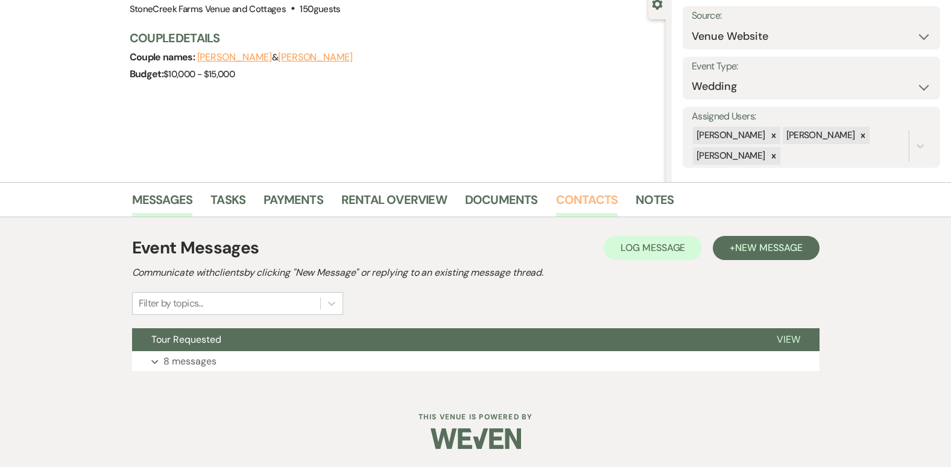
click at [571, 198] on link "Contacts" at bounding box center [587, 203] width 62 height 27
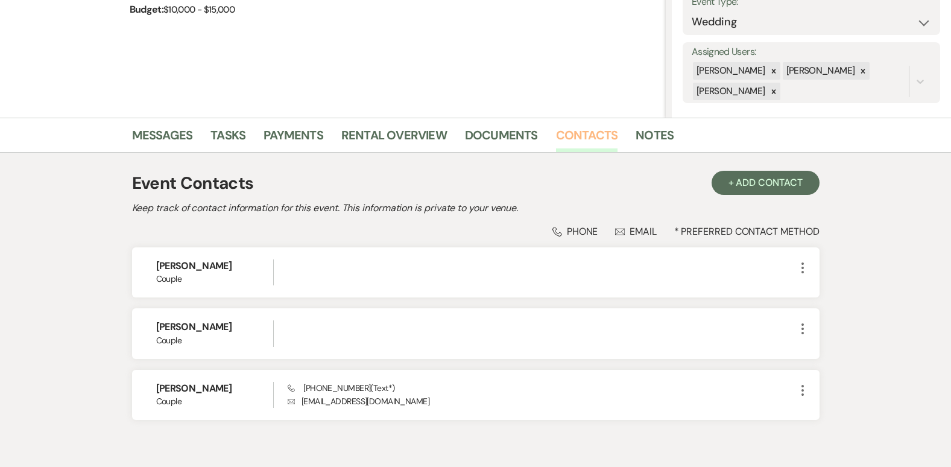
scroll to position [193, 0]
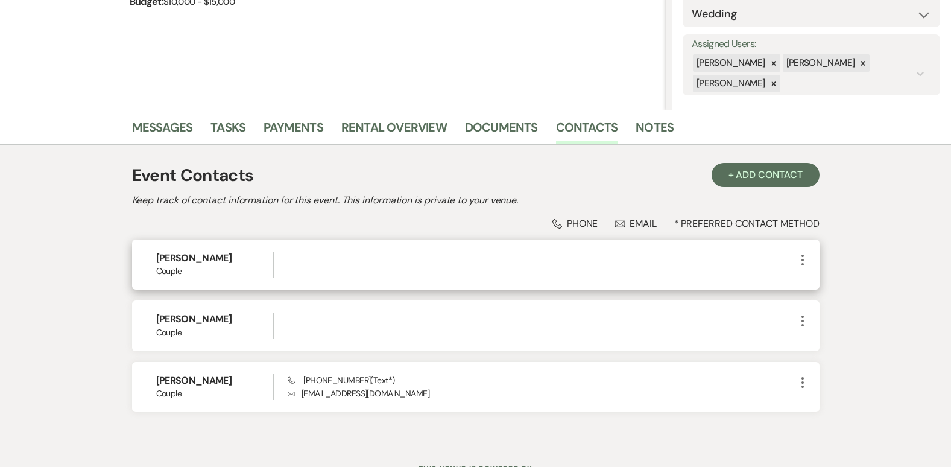
click at [805, 257] on icon "More" at bounding box center [802, 260] width 14 height 14
click at [820, 282] on button "Pencil Edit" at bounding box center [831, 283] width 72 height 20
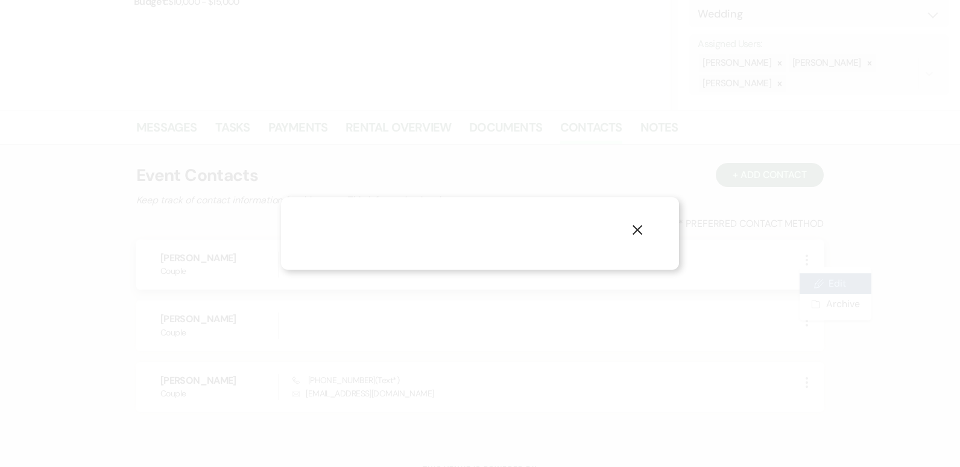
select select "1"
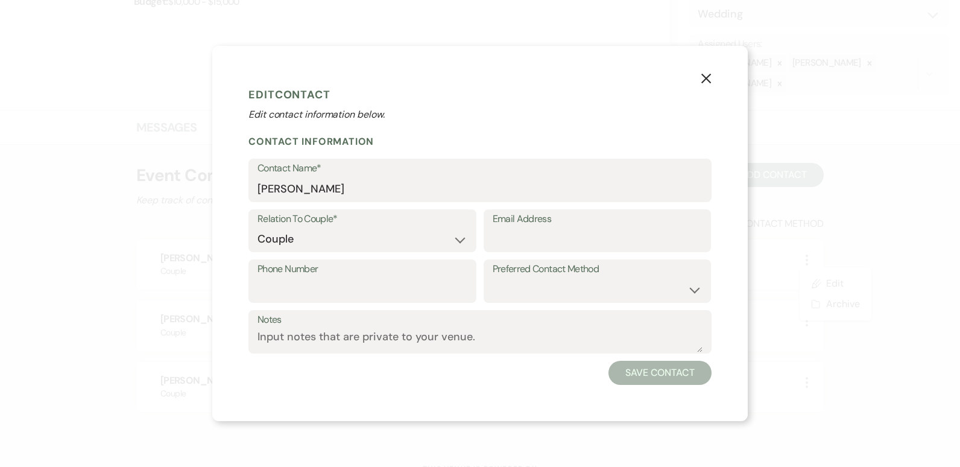
click at [705, 75] on icon "X" at bounding box center [705, 78] width 11 height 11
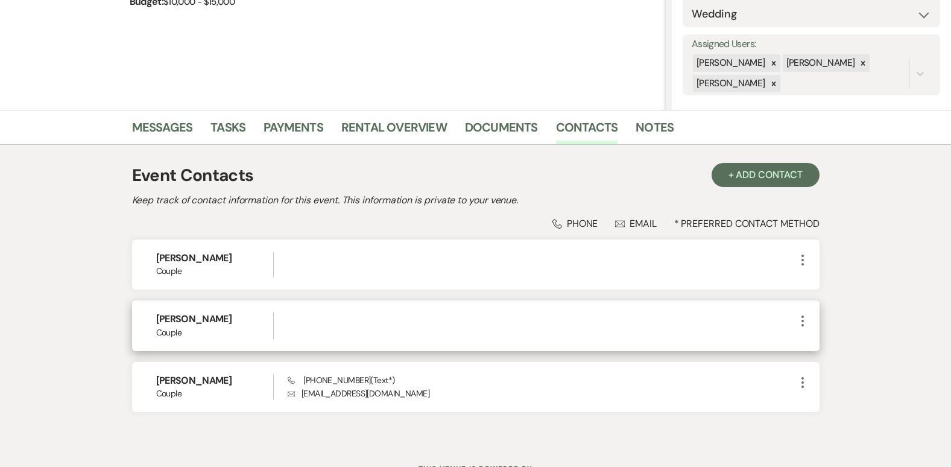
click at [800, 319] on icon "More" at bounding box center [802, 320] width 14 height 14
click at [826, 350] on button "Pencil Edit" at bounding box center [831, 344] width 72 height 20
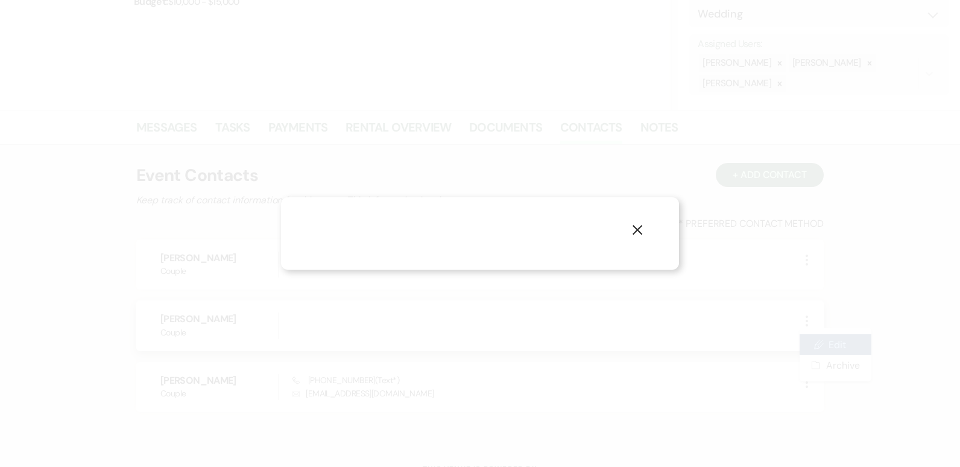
select select "1"
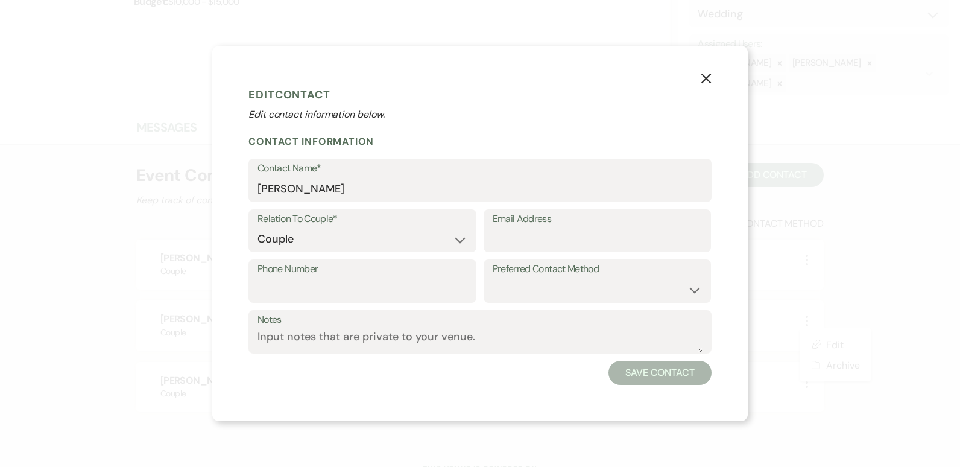
click at [708, 78] on icon "X" at bounding box center [705, 78] width 11 height 11
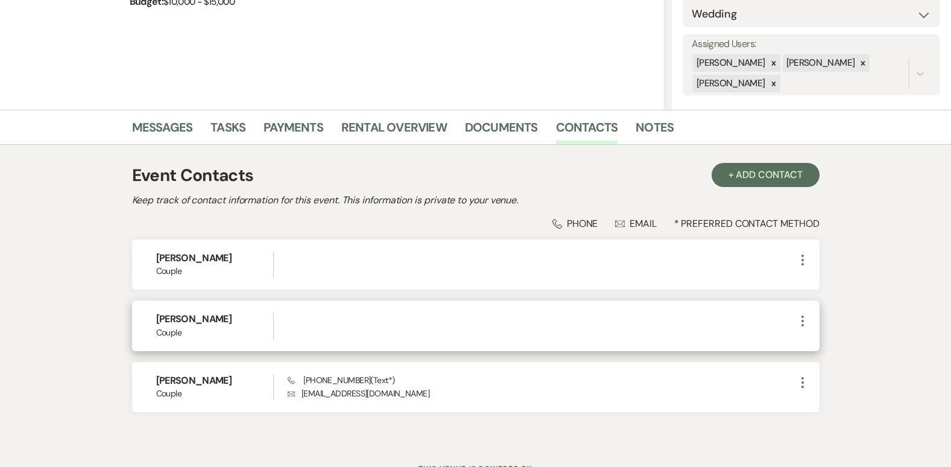
click at [802, 321] on use "button" at bounding box center [802, 320] width 2 height 11
click at [825, 364] on button "Archive Archive" at bounding box center [831, 364] width 72 height 20
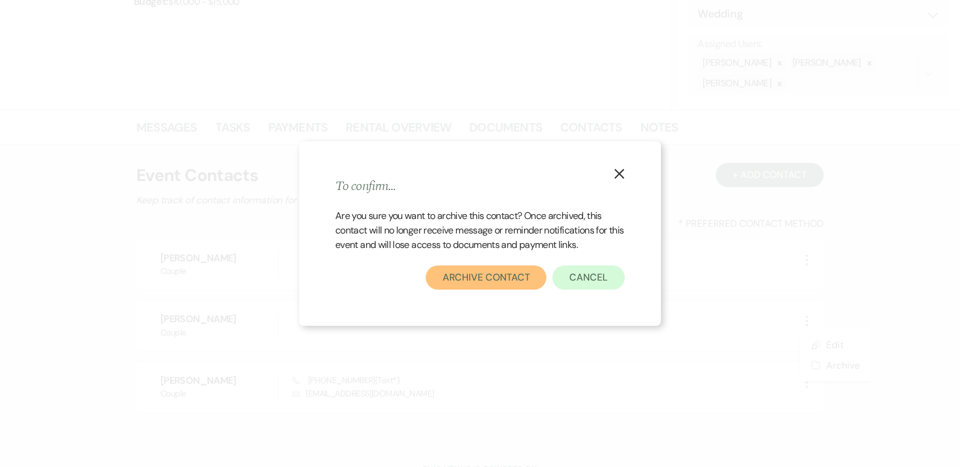
click at [496, 280] on button "Archive Contact" at bounding box center [486, 277] width 121 height 24
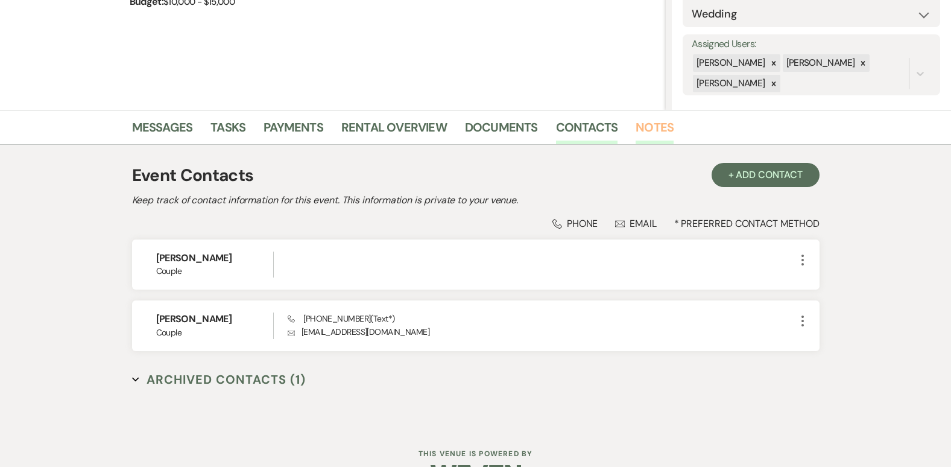
click at [645, 127] on link "Notes" at bounding box center [654, 131] width 38 height 27
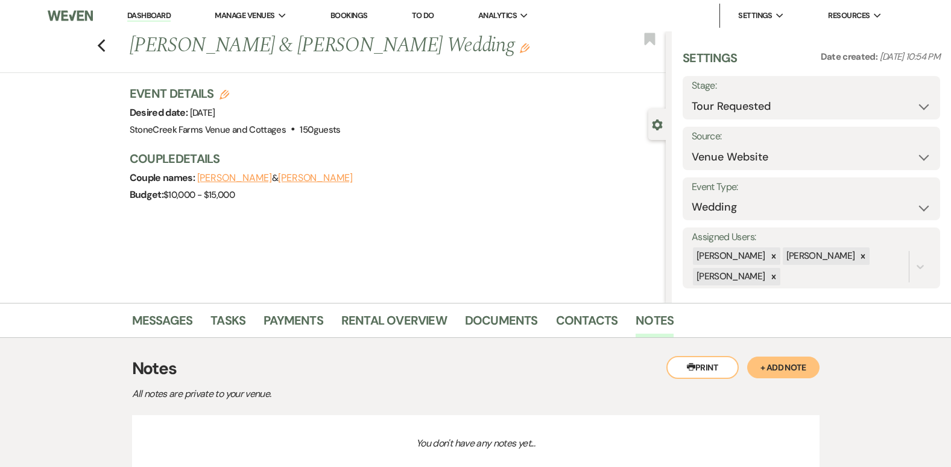
click at [778, 366] on button "+ Add Note" at bounding box center [783, 367] width 72 height 22
click at [192, 455] on div at bounding box center [475, 463] width 669 height 28
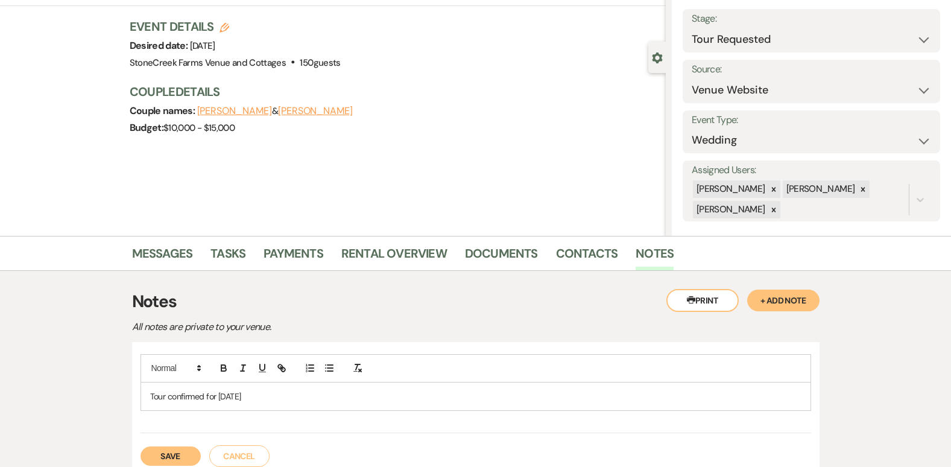
scroll to position [74, 0]
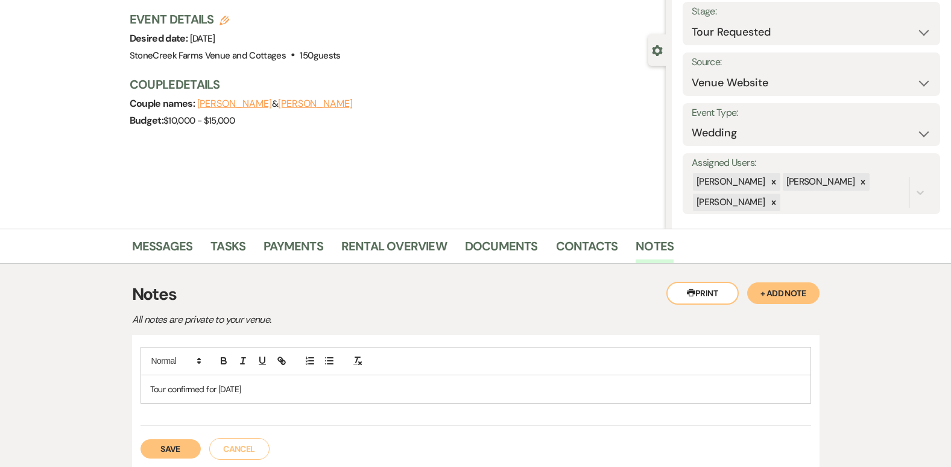
click at [169, 447] on button "Save" at bounding box center [170, 448] width 60 height 19
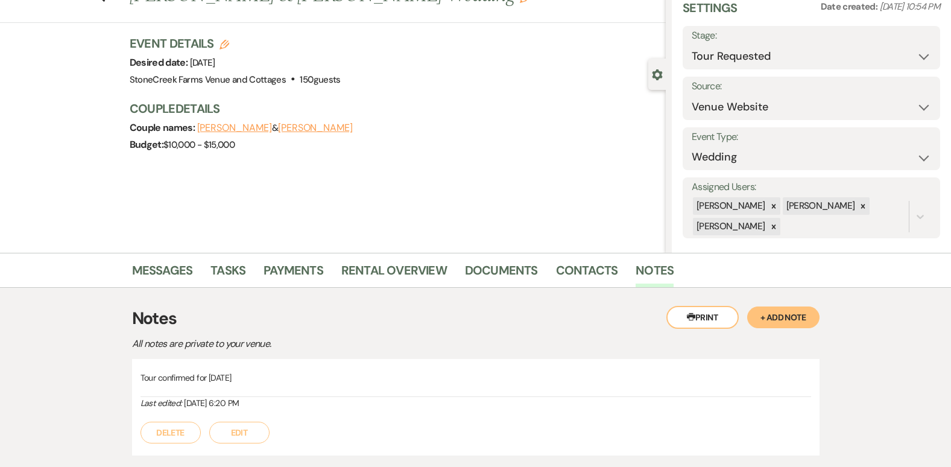
scroll to position [26, 0]
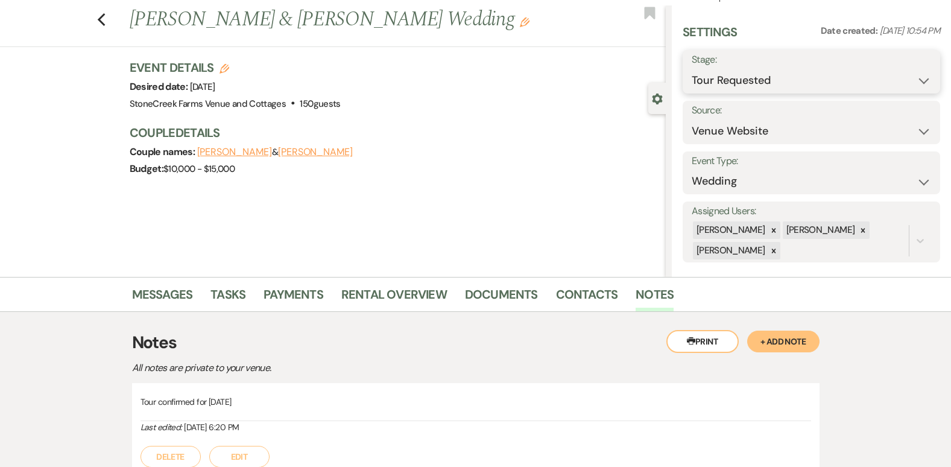
click at [911, 78] on select "Inquiry Follow Up Tour Requested Tour Confirmed Toured Proposal Sent Booked Lost" at bounding box center [810, 81] width 239 height 24
select select "4"
click at [691, 69] on select "Inquiry Follow Up Tour Requested Tour Confirmed Toured Proposal Sent Booked Lost" at bounding box center [810, 81] width 239 height 24
click at [775, 342] on button "+ Add Note" at bounding box center [783, 341] width 72 height 22
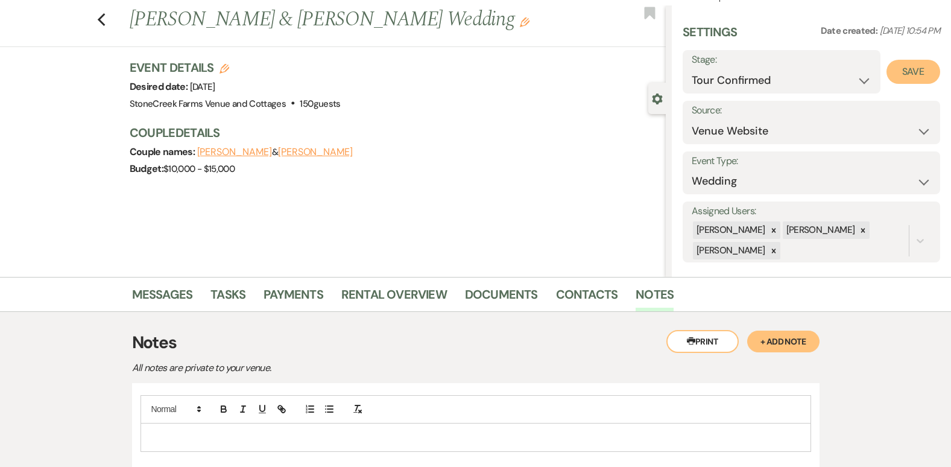
click at [914, 65] on button "Save" at bounding box center [913, 72] width 54 height 24
click at [106, 19] on icon "Previous" at bounding box center [101, 20] width 9 height 14
select select "4"
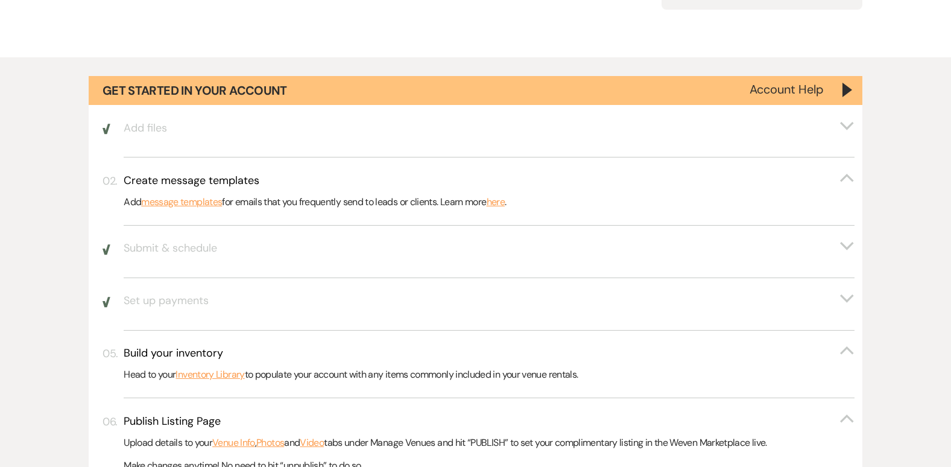
scroll to position [570, 0]
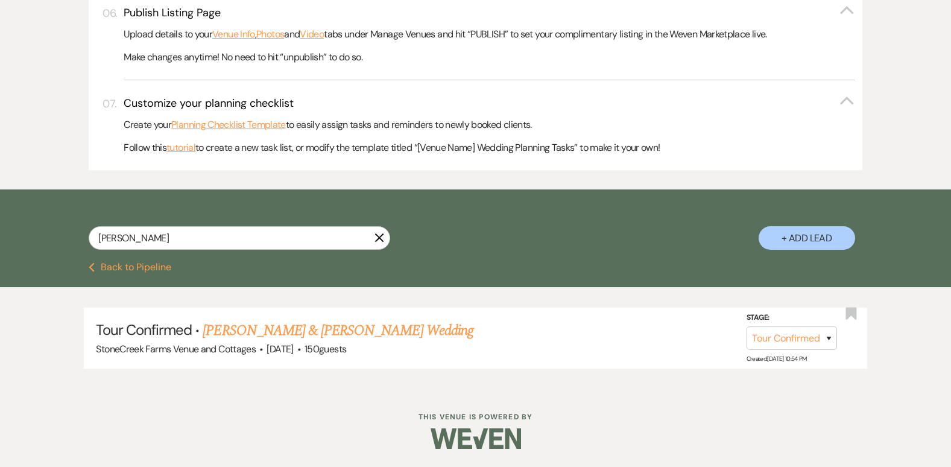
click at [380, 233] on icon "X" at bounding box center [379, 238] width 10 height 10
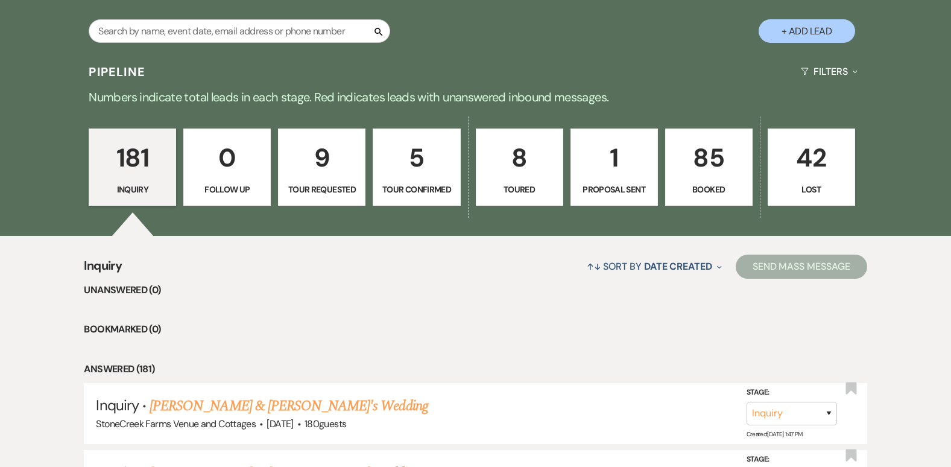
scroll to position [801, 0]
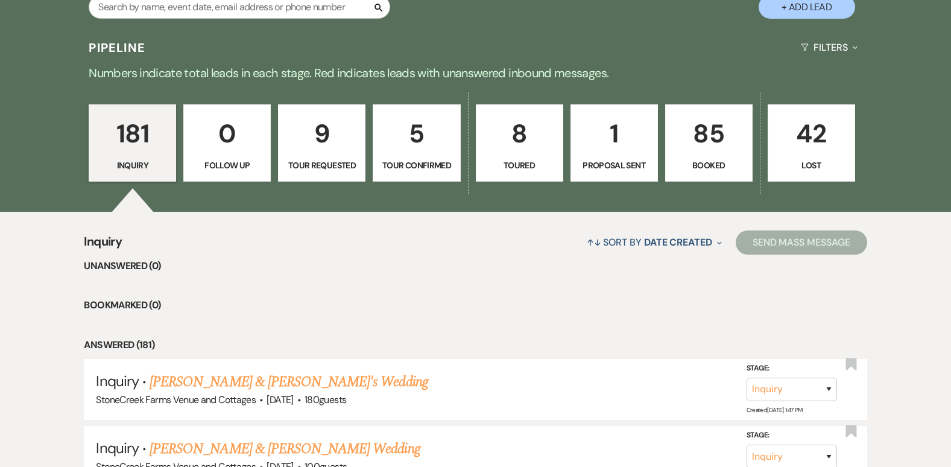
click at [518, 130] on p "8" at bounding box center [519, 133] width 72 height 40
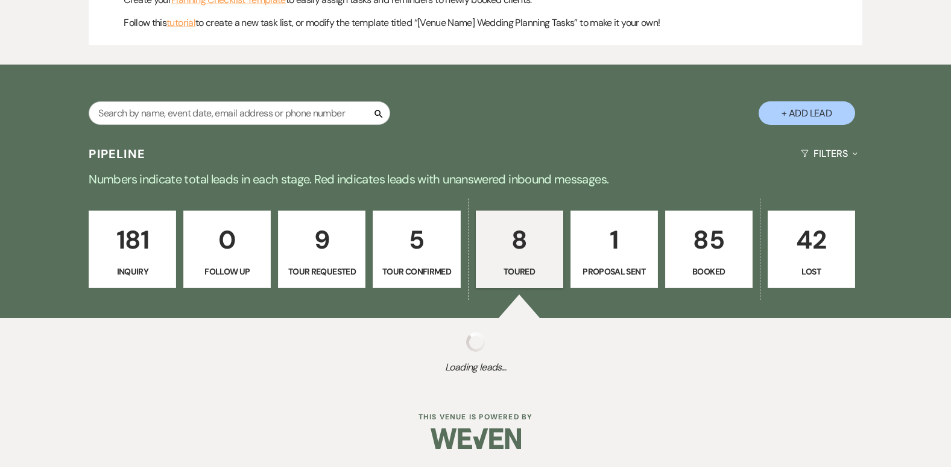
select select "5"
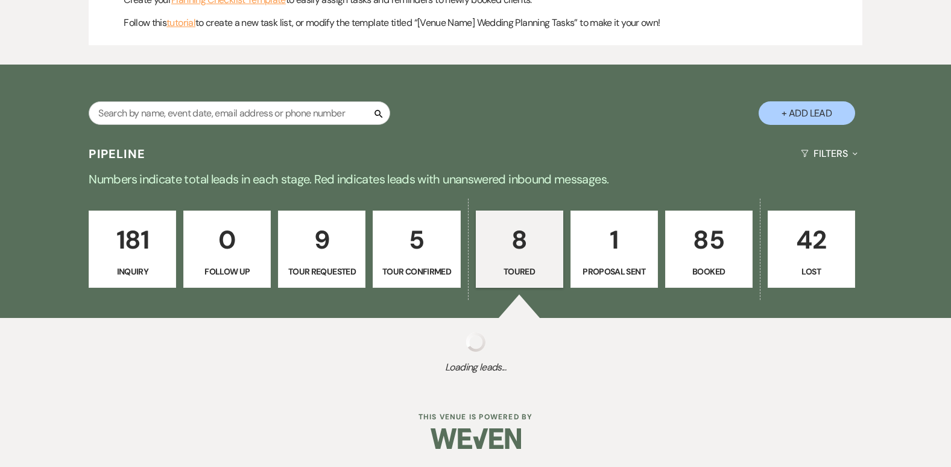
select select "5"
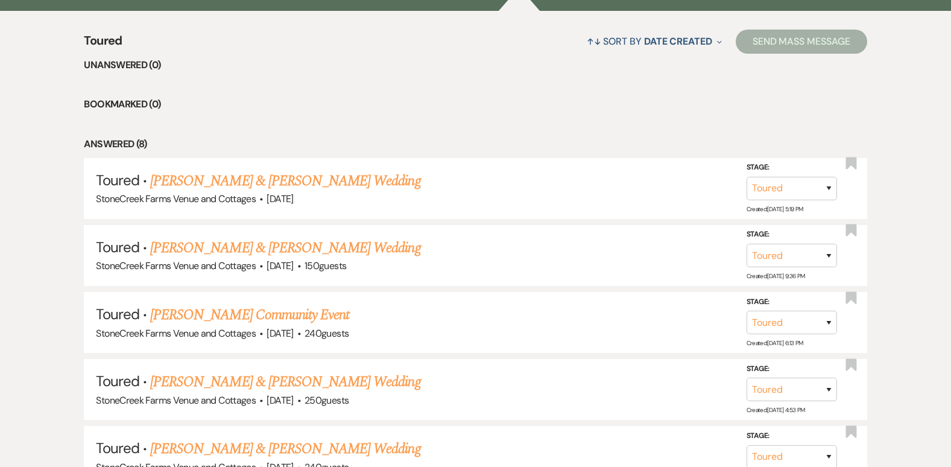
scroll to position [1058, 0]
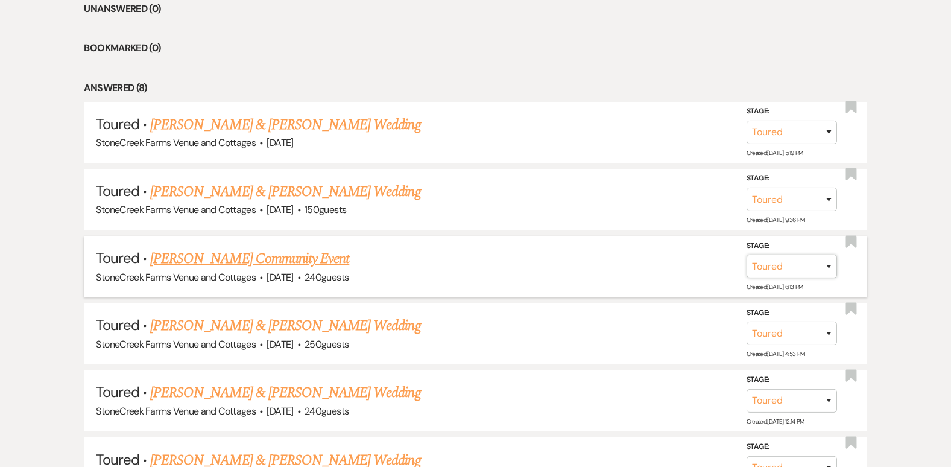
click at [833, 264] on select "Inquiry Follow Up Tour Requested Tour Confirmed Toured Proposal Sent Booked Lost" at bounding box center [791, 266] width 90 height 24
select select "8"
click at [746, 254] on select "Inquiry Follow Up Tour Requested Tour Confirmed Toured Proposal Sent Booked Lost" at bounding box center [791, 266] width 90 height 24
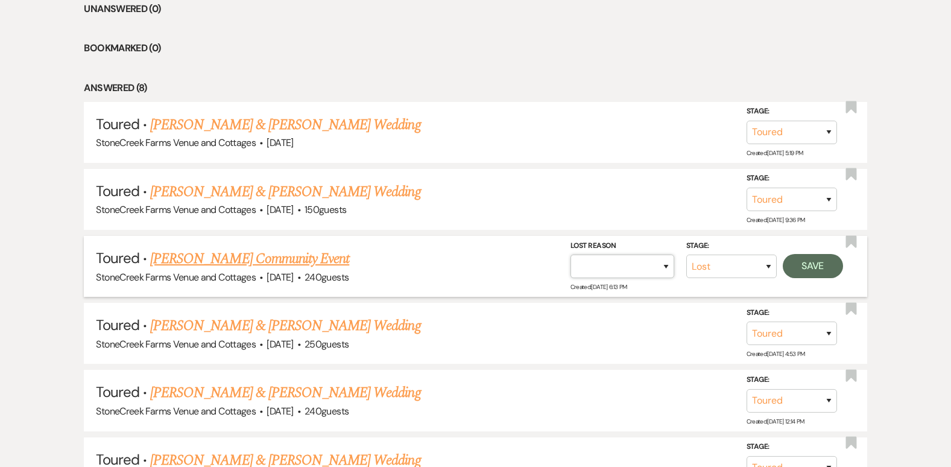
click at [662, 266] on select "Booked Elsewhere Budget Date Unavailable No Response Not a Good Match Capacity …" at bounding box center [622, 266] width 104 height 24
select select "5"
click at [570, 254] on select "Booked Elsewhere Budget Date Unavailable No Response Not a Good Match Capacity …" at bounding box center [622, 266] width 104 height 24
click at [816, 261] on button "Save" at bounding box center [812, 266] width 60 height 24
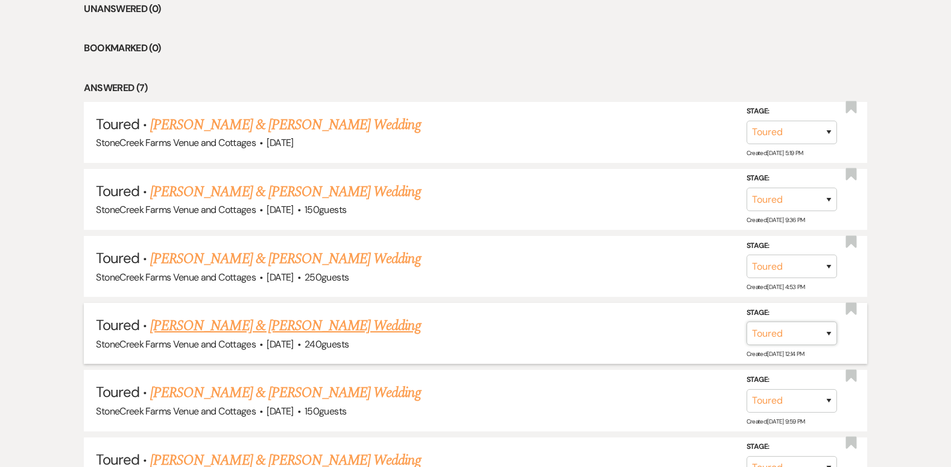
click at [825, 335] on select "Inquiry Follow Up Tour Requested Tour Confirmed Toured Proposal Sent Booked Lost" at bounding box center [791, 333] width 90 height 24
select select "8"
click at [746, 321] on select "Inquiry Follow Up Tour Requested Tour Confirmed Toured Proposal Sent Booked Lost" at bounding box center [791, 333] width 90 height 24
click at [666, 331] on select "Booked Elsewhere Budget Date Unavailable No Response Not a Good Match Capacity …" at bounding box center [622, 333] width 104 height 24
select select "5"
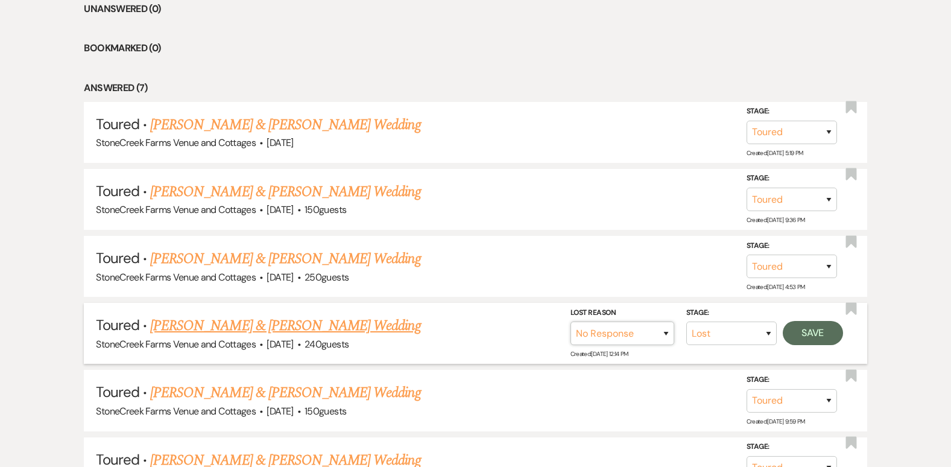
click at [570, 321] on select "Booked Elsewhere Budget Date Unavailable No Response Not a Good Match Capacity …" at bounding box center [622, 333] width 104 height 24
click at [808, 333] on button "Save" at bounding box center [812, 333] width 60 height 24
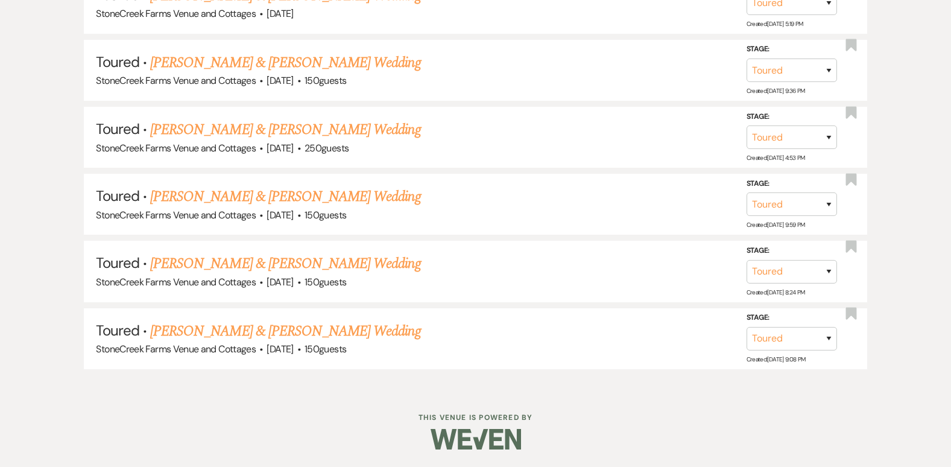
scroll to position [1187, 0]
click at [330, 324] on link "[PERSON_NAME] & [PERSON_NAME] Wedding" at bounding box center [285, 330] width 270 height 22
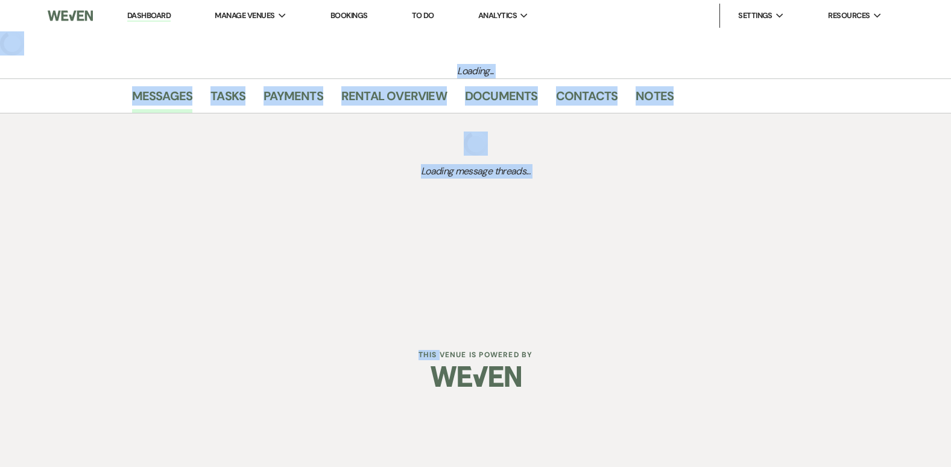
select select "5"
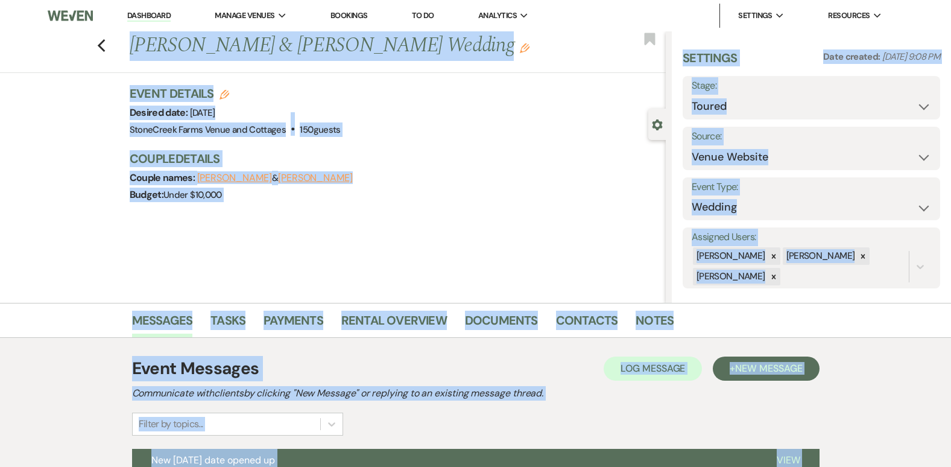
click at [407, 97] on div "Event Details Edit Desired date: [DATE] Venue: [GEOGRAPHIC_DATA] Venue and Cott…" at bounding box center [392, 111] width 524 height 53
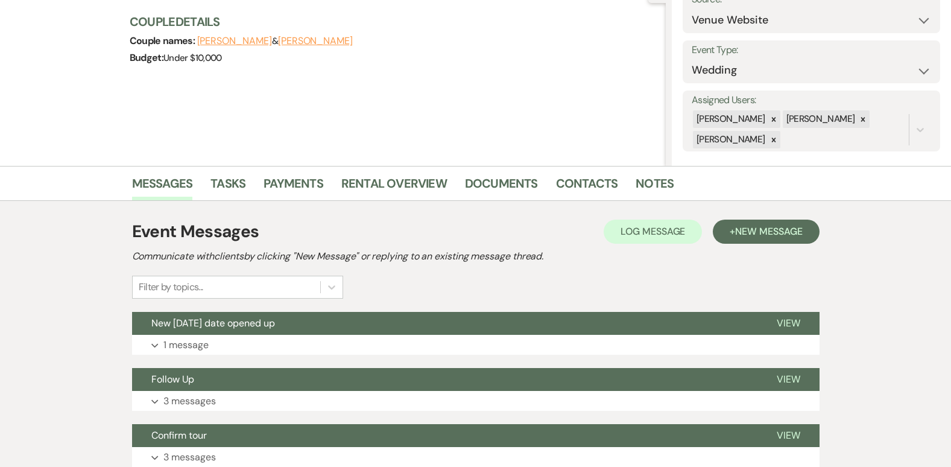
scroll to position [241, 0]
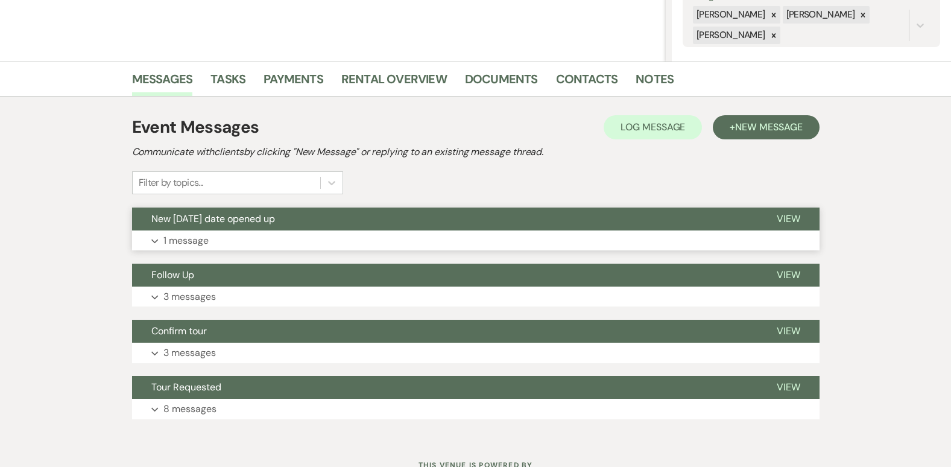
click at [203, 239] on p "1 message" at bounding box center [185, 241] width 45 height 16
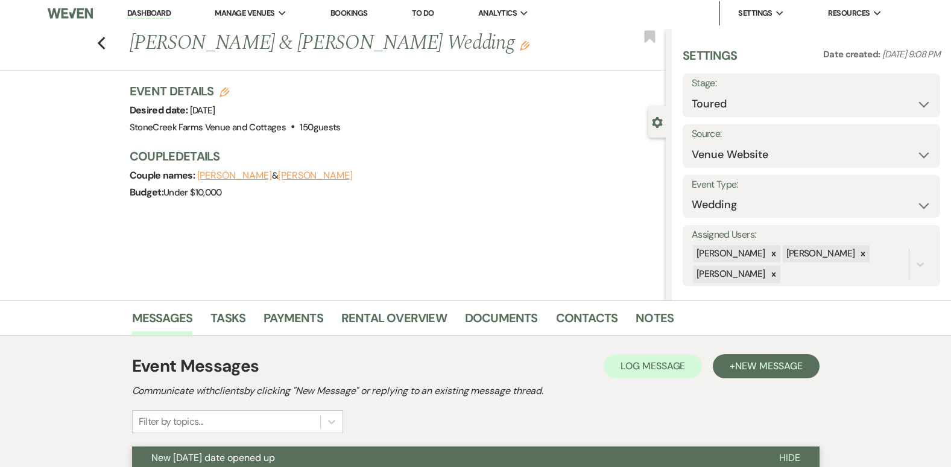
scroll to position [0, 0]
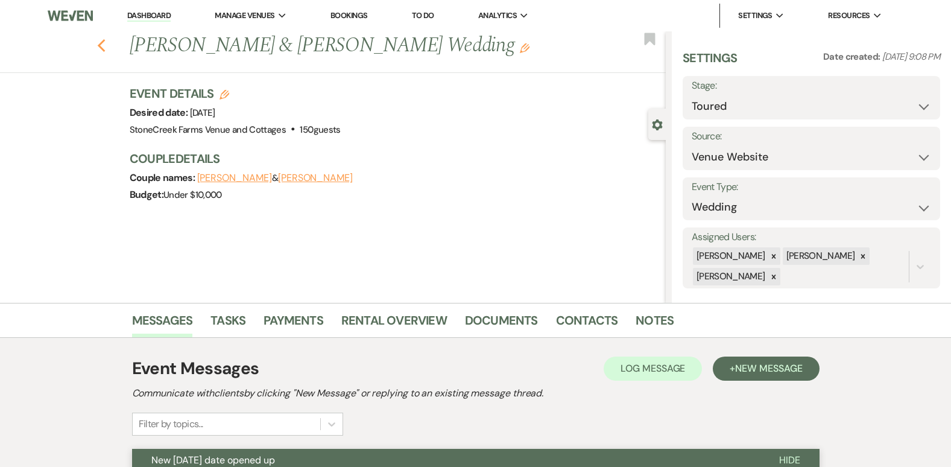
click at [106, 46] on icon "Previous" at bounding box center [101, 46] width 9 height 14
select select "5"
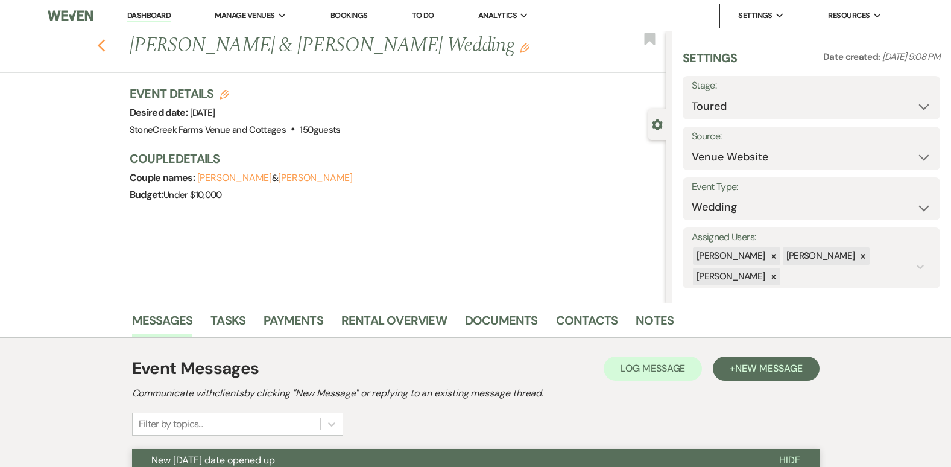
select select "5"
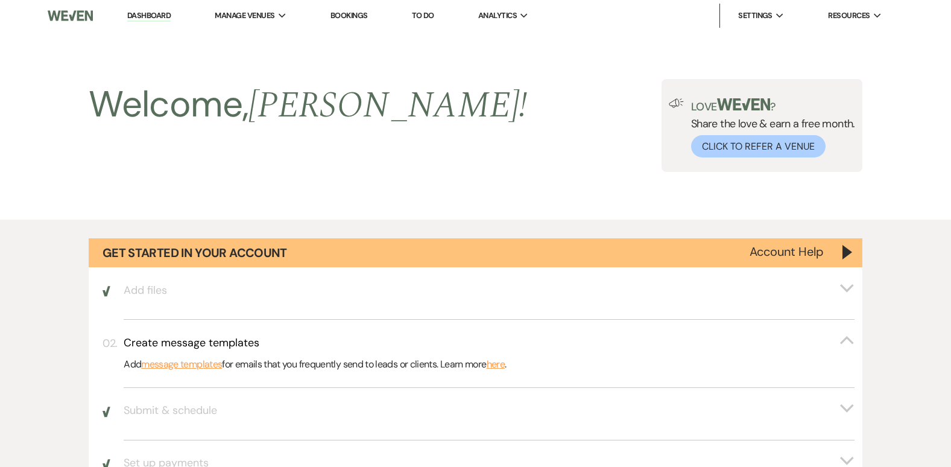
scroll to position [1187, 0]
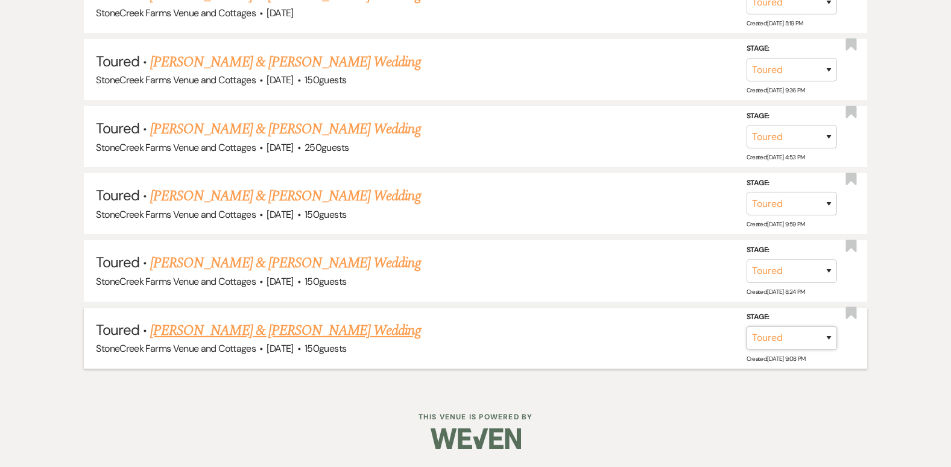
click at [823, 340] on select "Inquiry Follow Up Tour Requested Tour Confirmed Toured Proposal Sent Booked Lost" at bounding box center [791, 338] width 90 height 24
select select "8"
click at [746, 326] on select "Inquiry Follow Up Tour Requested Tour Confirmed Toured Proposal Sent Booked Lost" at bounding box center [791, 338] width 90 height 24
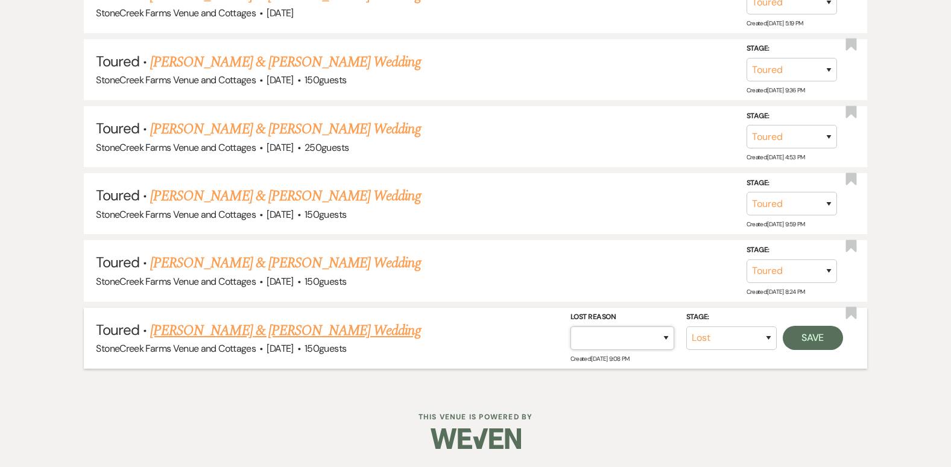
click at [662, 338] on select "Booked Elsewhere Budget Date Unavailable No Response Not a Good Match Capacity …" at bounding box center [622, 338] width 104 height 24
select select "5"
click at [570, 326] on select "Booked Elsewhere Budget Date Unavailable No Response Not a Good Match Capacity …" at bounding box center [622, 338] width 104 height 24
click at [811, 338] on button "Save" at bounding box center [812, 337] width 60 height 24
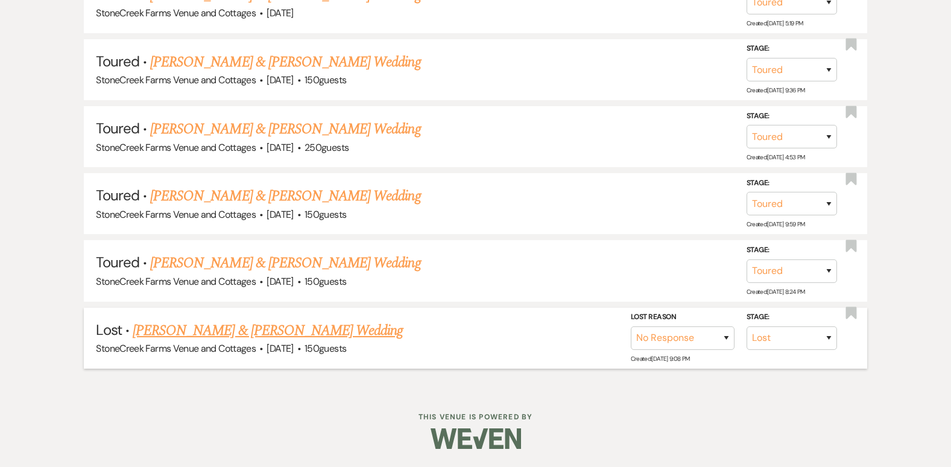
scroll to position [1120, 0]
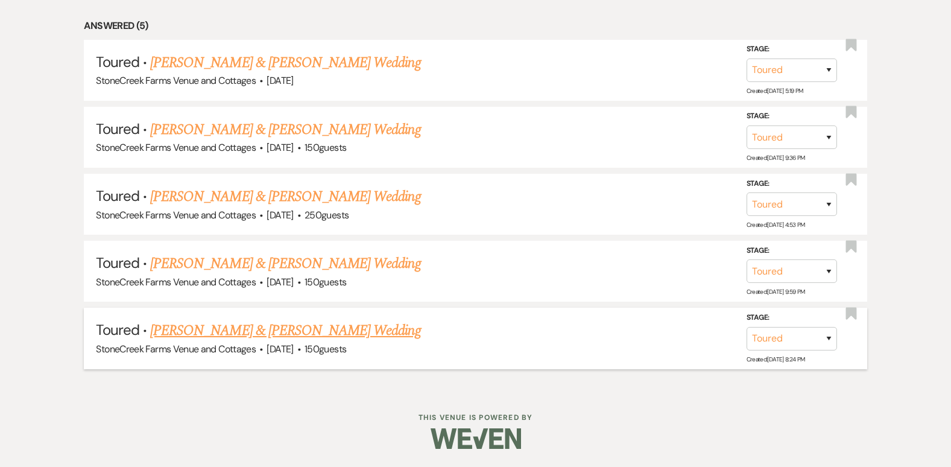
click at [315, 327] on link "[PERSON_NAME] & [PERSON_NAME] Wedding" at bounding box center [285, 330] width 270 height 22
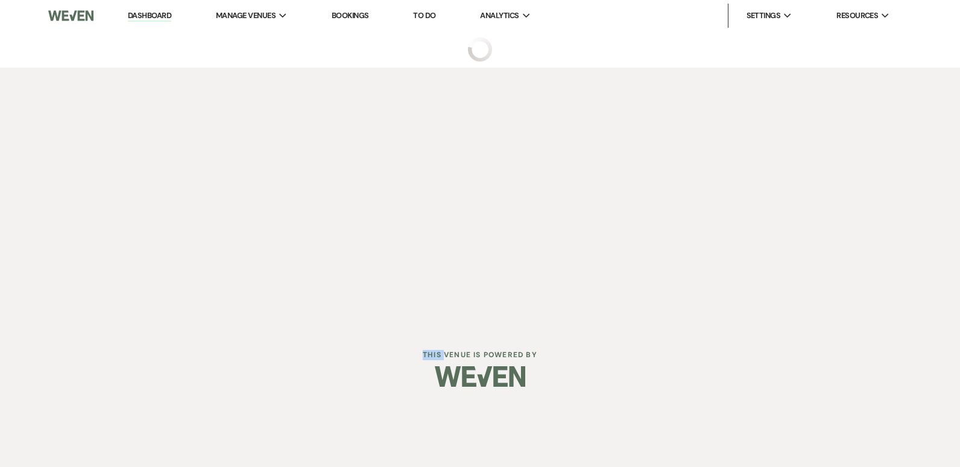
click at [315, 327] on div "Dashboard Manage Venues Expand StoneCreek Farms Venue and Cottages Bookings To …" at bounding box center [480, 202] width 960 height 404
select select "5"
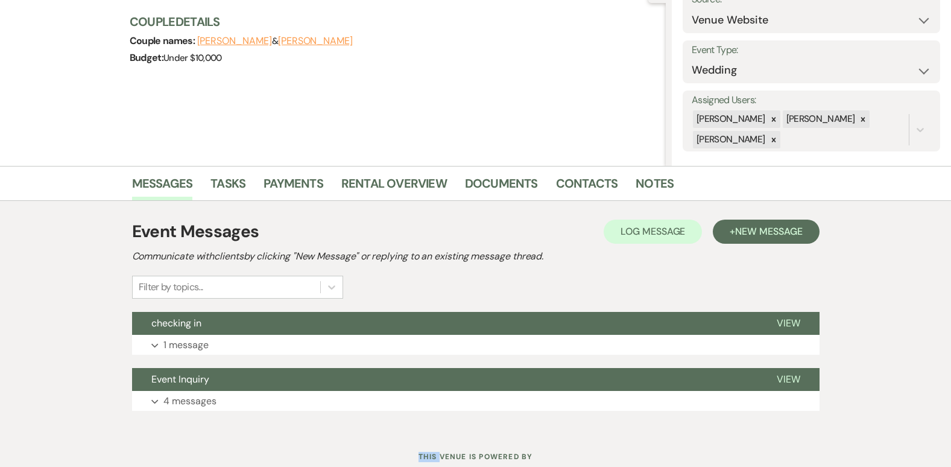
scroll to position [177, 0]
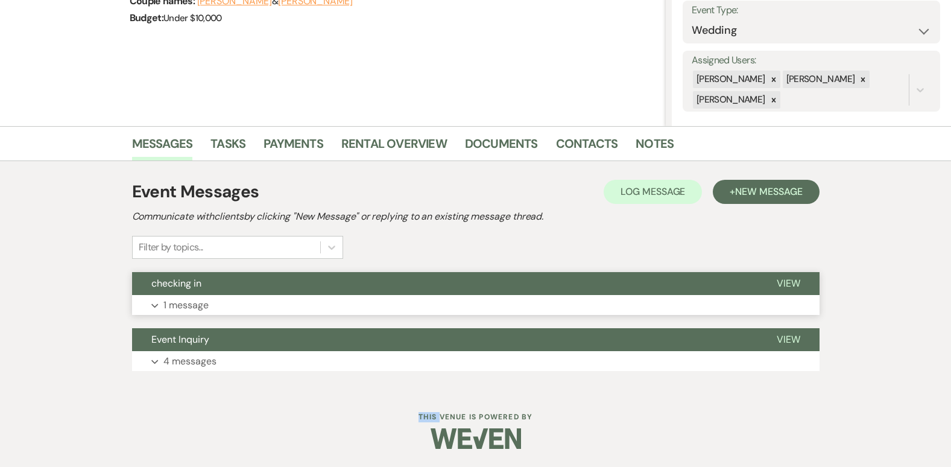
click at [190, 300] on p "1 message" at bounding box center [185, 305] width 45 height 16
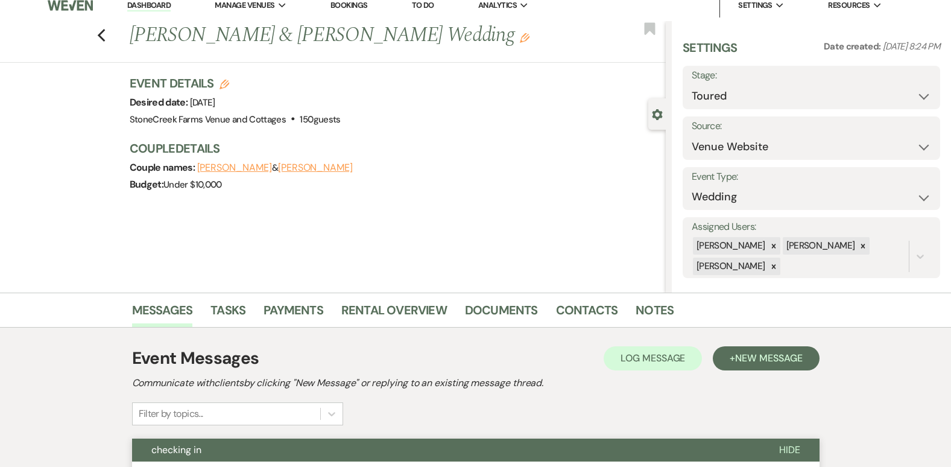
scroll to position [0, 0]
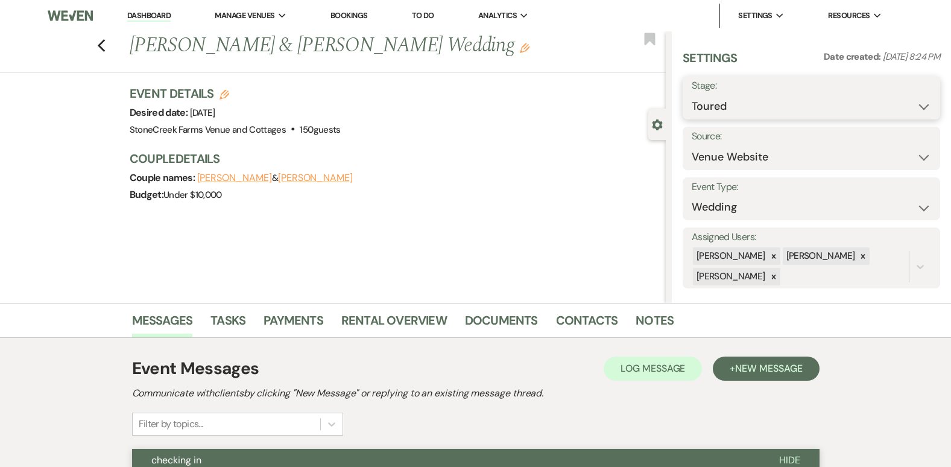
click at [910, 105] on select "Inquiry Follow Up Tour Requested Tour Confirmed Toured Proposal Sent Booked Lost" at bounding box center [810, 107] width 239 height 24
select select "8"
click at [691, 95] on select "Inquiry Follow Up Tour Requested Tour Confirmed Toured Proposal Sent Booked Lost" at bounding box center [810, 107] width 239 height 24
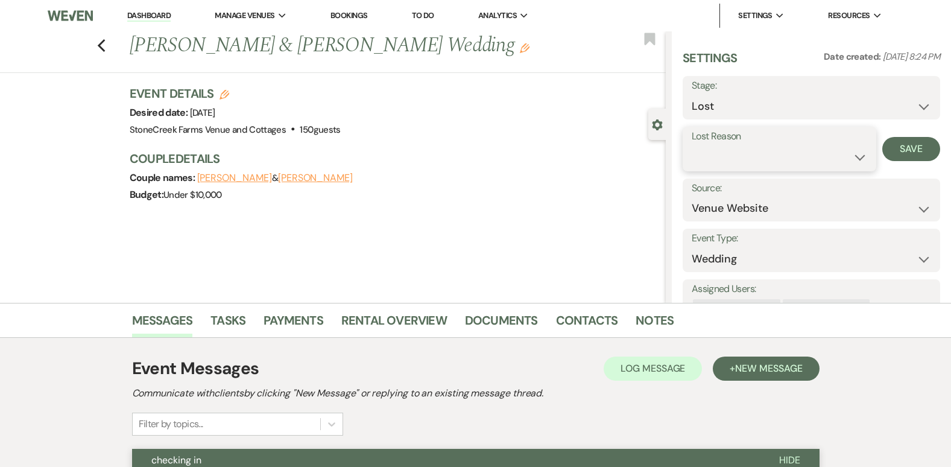
click at [846, 154] on select "Booked Elsewhere Budget Date Unavailable No Response Not a Good Match Capacity …" at bounding box center [778, 157] width 175 height 24
click at [691, 145] on select "Booked Elsewhere Budget Date Unavailable No Response Not a Good Match Capacity …" at bounding box center [778, 157] width 175 height 24
click at [907, 145] on button "Save" at bounding box center [911, 149] width 58 height 24
click at [106, 45] on icon "Previous" at bounding box center [101, 46] width 9 height 14
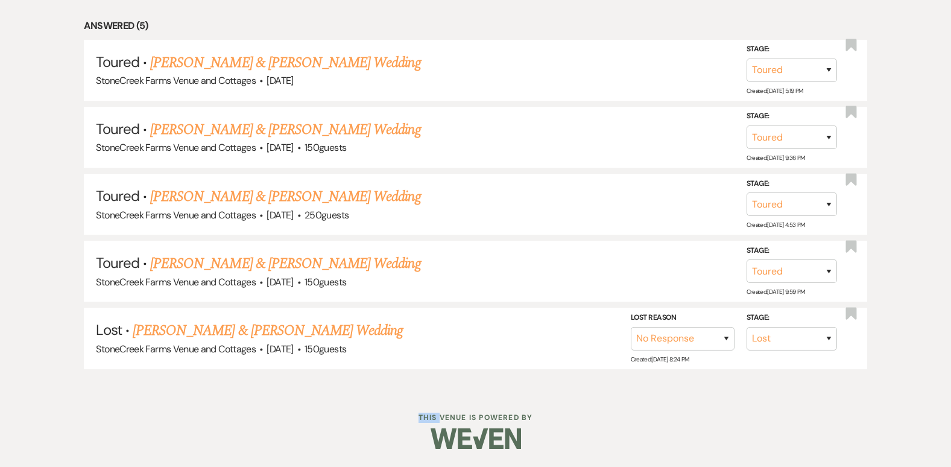
scroll to position [1053, 0]
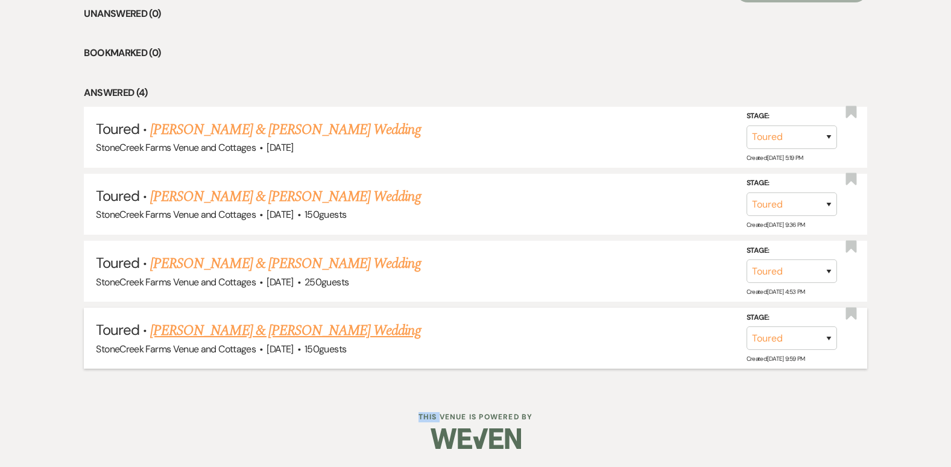
click at [318, 327] on link "[PERSON_NAME] & [PERSON_NAME] Wedding" at bounding box center [285, 330] width 270 height 22
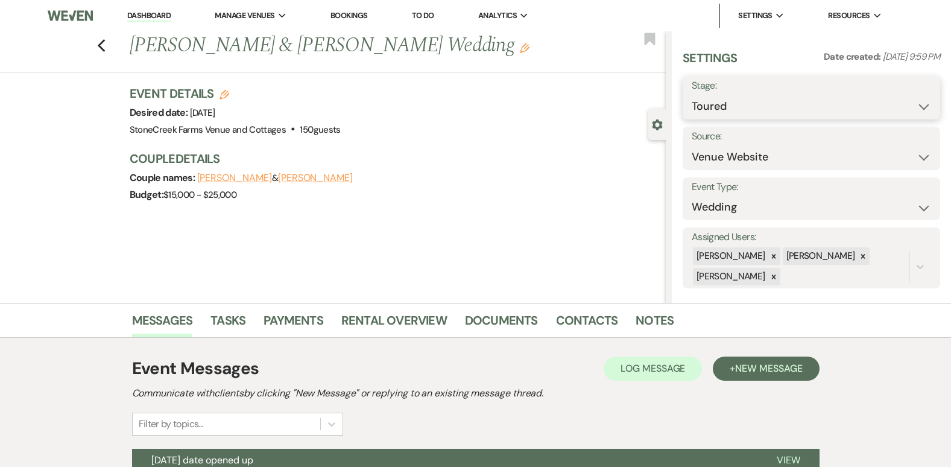
click at [913, 107] on select "Inquiry Follow Up Tour Requested Tour Confirmed Toured Proposal Sent Booked Lost" at bounding box center [810, 107] width 239 height 24
click at [691, 95] on select "Inquiry Follow Up Tour Requested Tour Confirmed Toured Proposal Sent Booked Lost" at bounding box center [810, 107] width 239 height 24
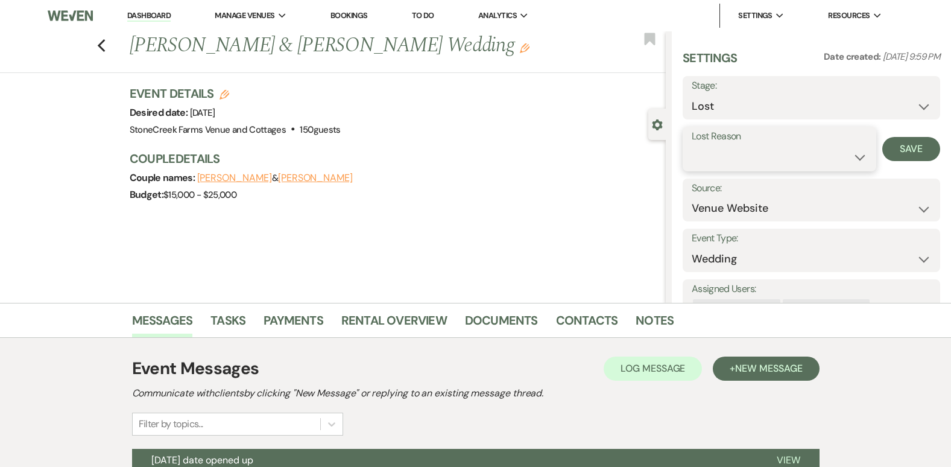
click at [851, 150] on select "Booked Elsewhere Budget Date Unavailable No Response Not a Good Match Capacity …" at bounding box center [778, 157] width 175 height 24
click at [691, 145] on select "Booked Elsewhere Budget Date Unavailable No Response Not a Good Match Capacity …" at bounding box center [778, 157] width 175 height 24
click at [898, 151] on button "Save" at bounding box center [911, 149] width 58 height 24
click at [592, 124] on div "Event Details Edit Desired date: [DATE] Venue: [GEOGRAPHIC_DATA] Venue and Cott…" at bounding box center [392, 111] width 524 height 53
click at [105, 42] on use "button" at bounding box center [101, 45] width 8 height 13
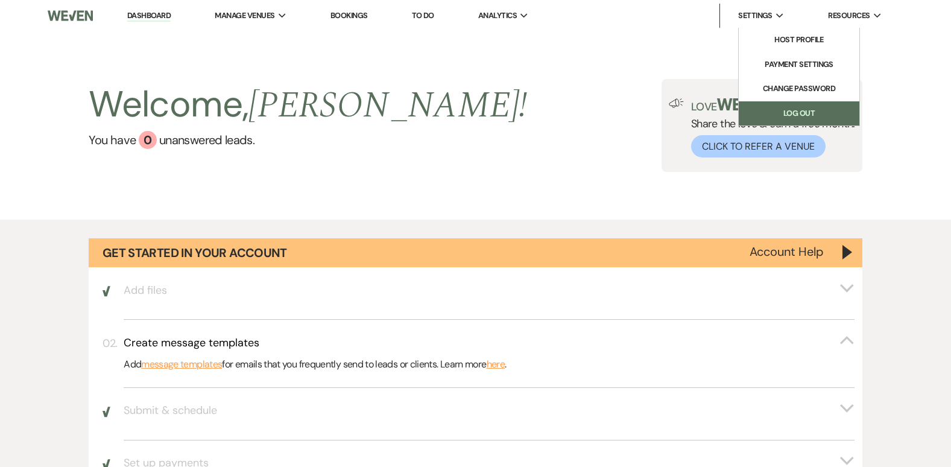
click at [775, 112] on link "Log Out" at bounding box center [798, 113] width 121 height 24
